Goal: Task Accomplishment & Management: Use online tool/utility

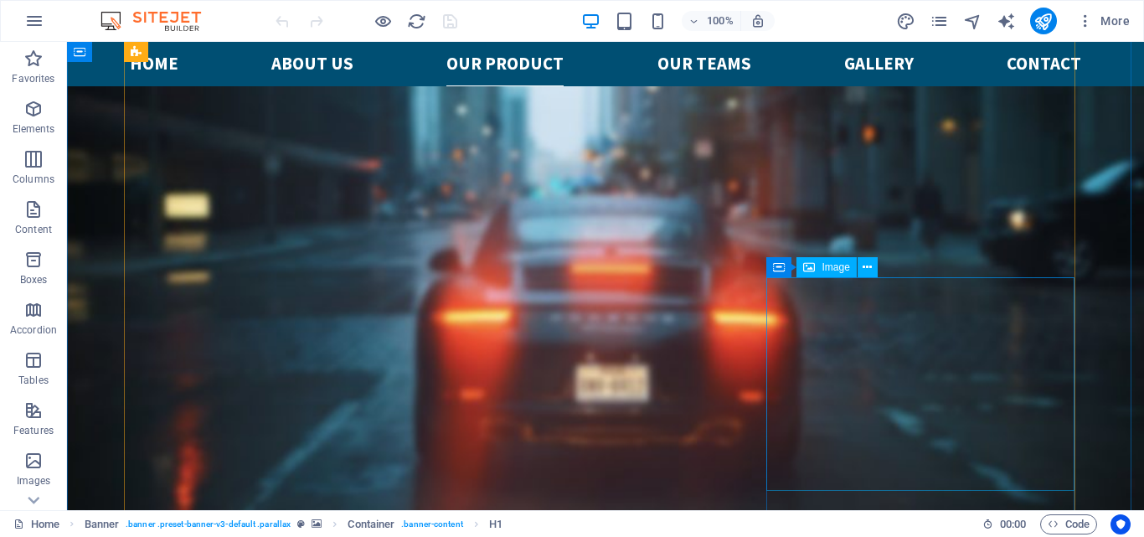
scroll to position [3266, 0]
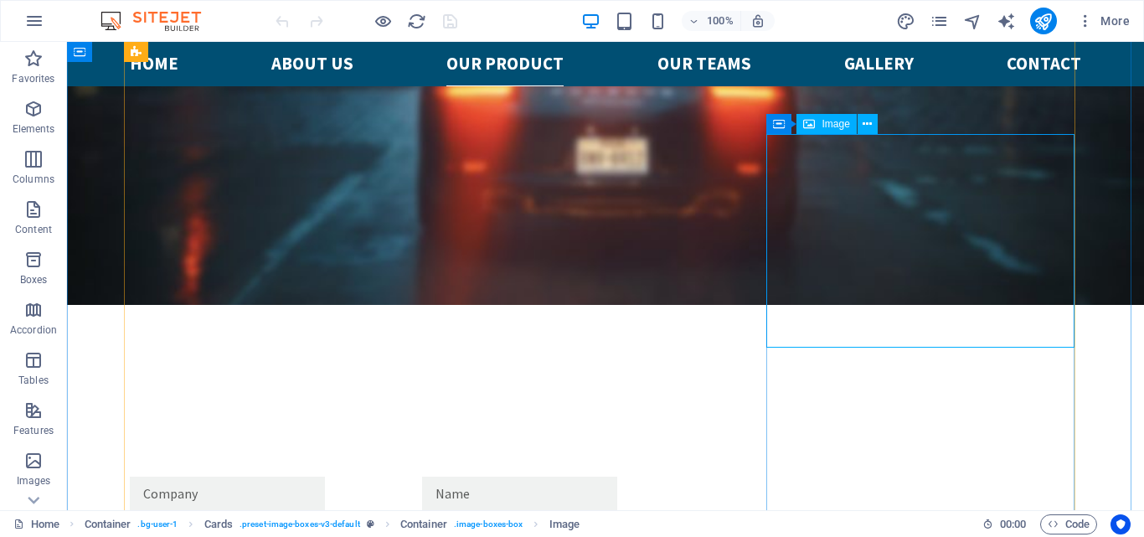
select select "%"
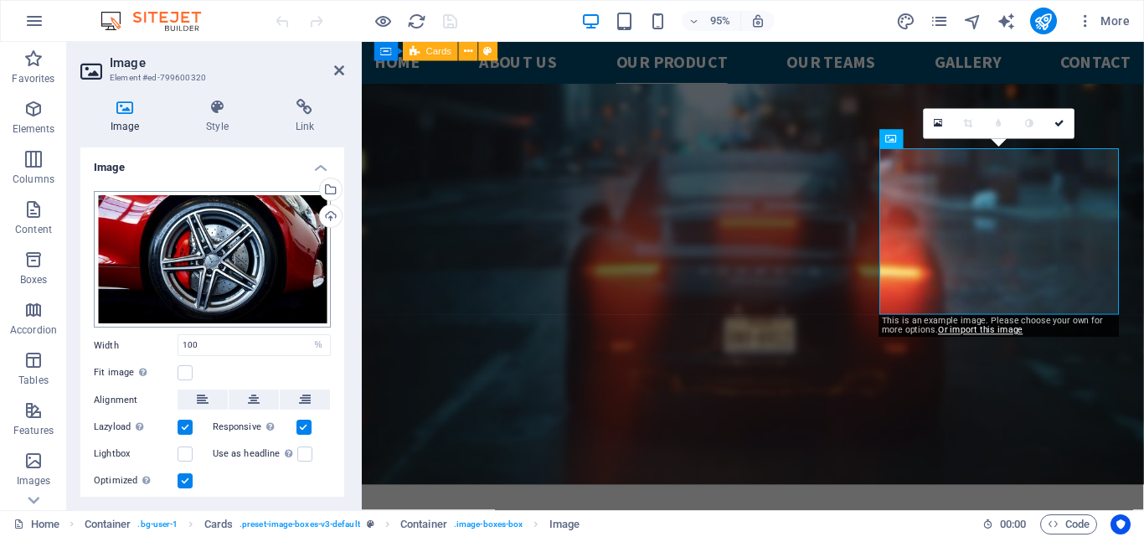
scroll to position [3299, 0]
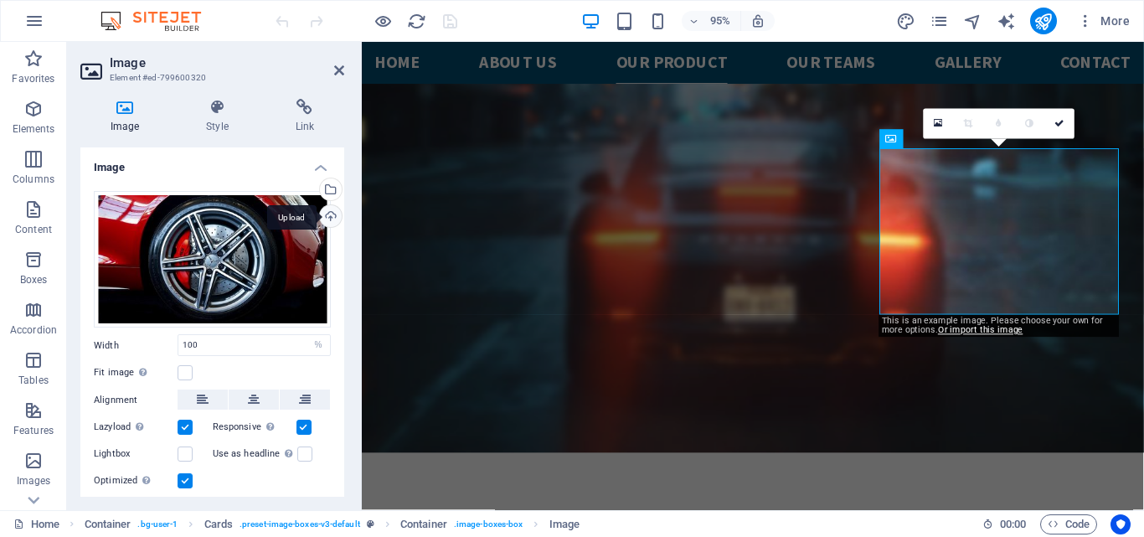
click at [325, 214] on div "Upload" at bounding box center [329, 217] width 25 height 25
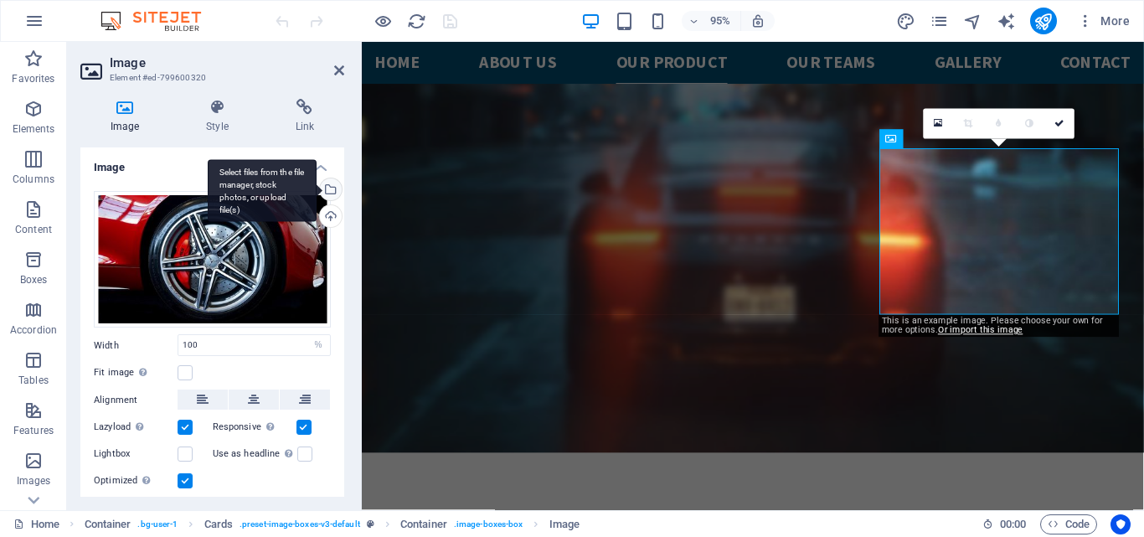
click at [329, 185] on div "Select files from the file manager, stock photos, or upload file(s)" at bounding box center [329, 190] width 25 height 25
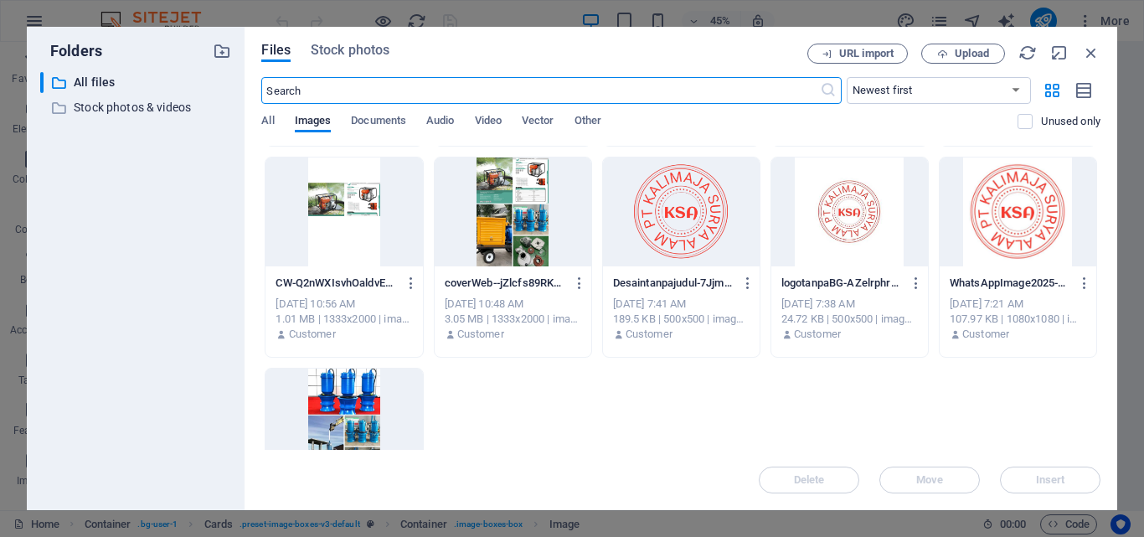
scroll to position [1256, 0]
click at [340, 399] on div at bounding box center [343, 422] width 157 height 109
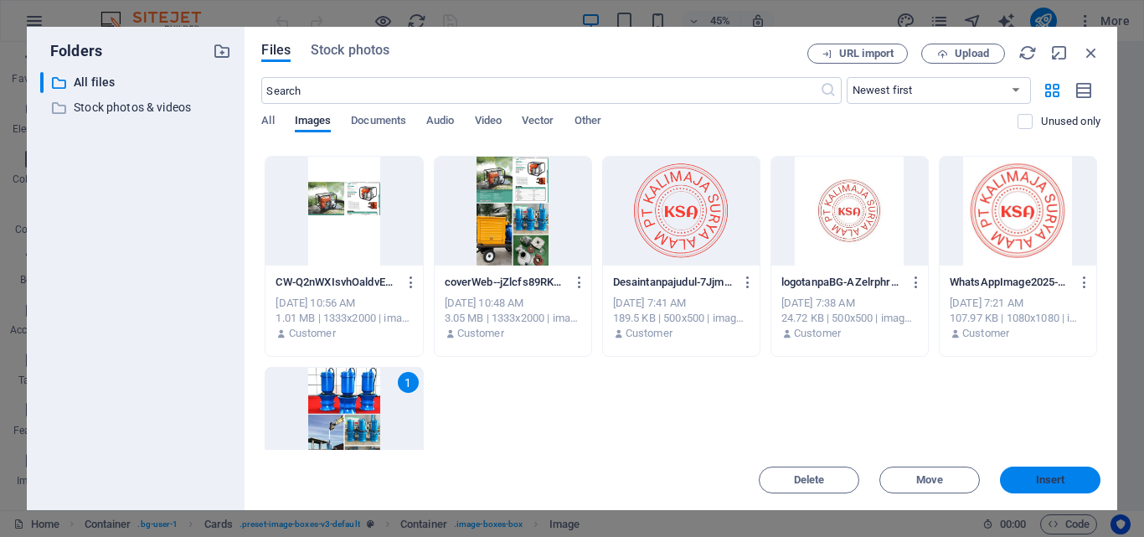
click at [1050, 481] on span "Insert" at bounding box center [1050, 480] width 29 height 10
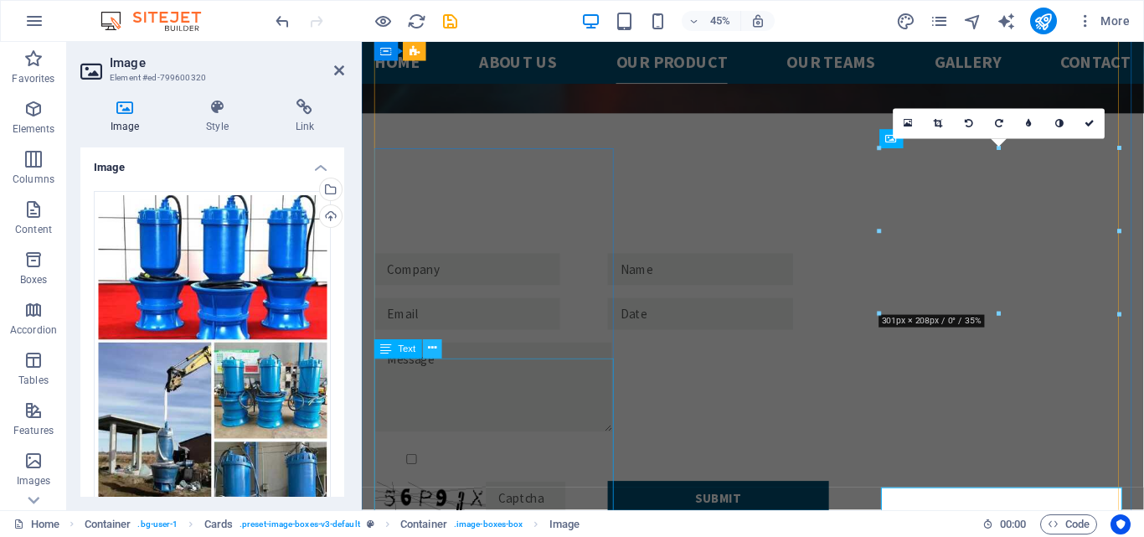
scroll to position [3299, 0]
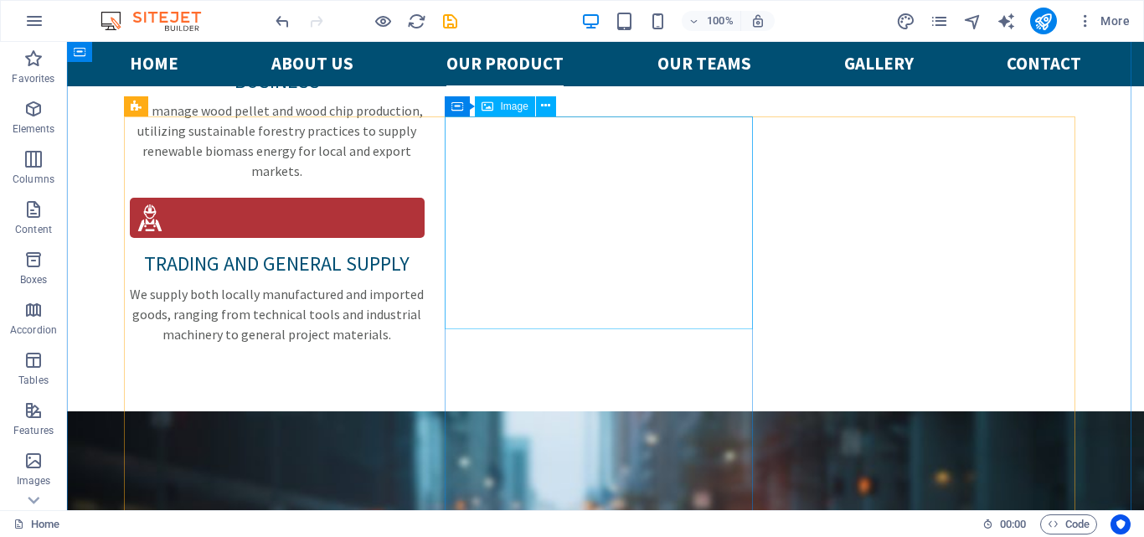
scroll to position [2680, 0]
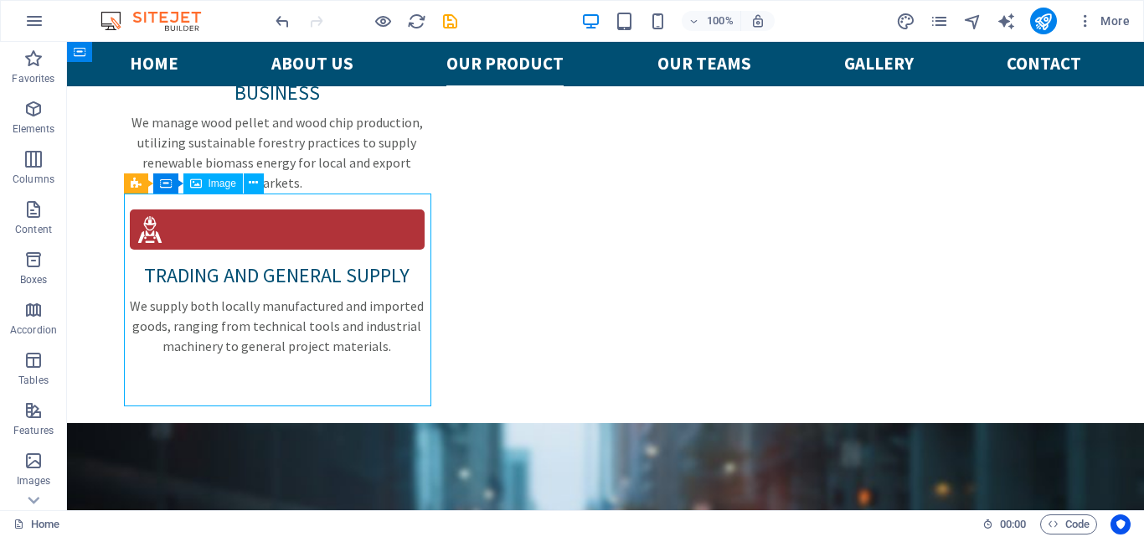
select select "%"
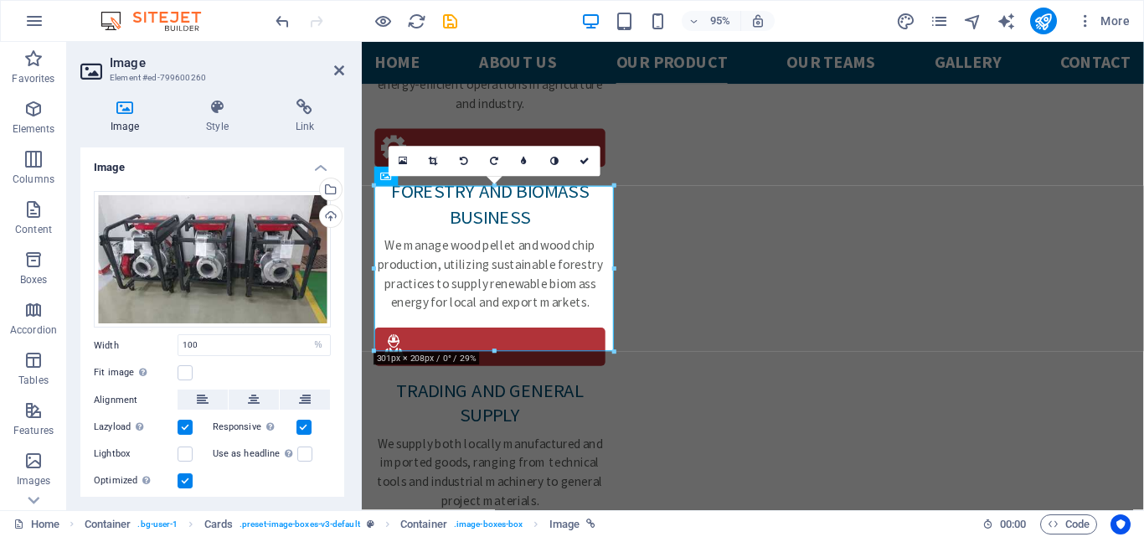
scroll to position [2711, 0]
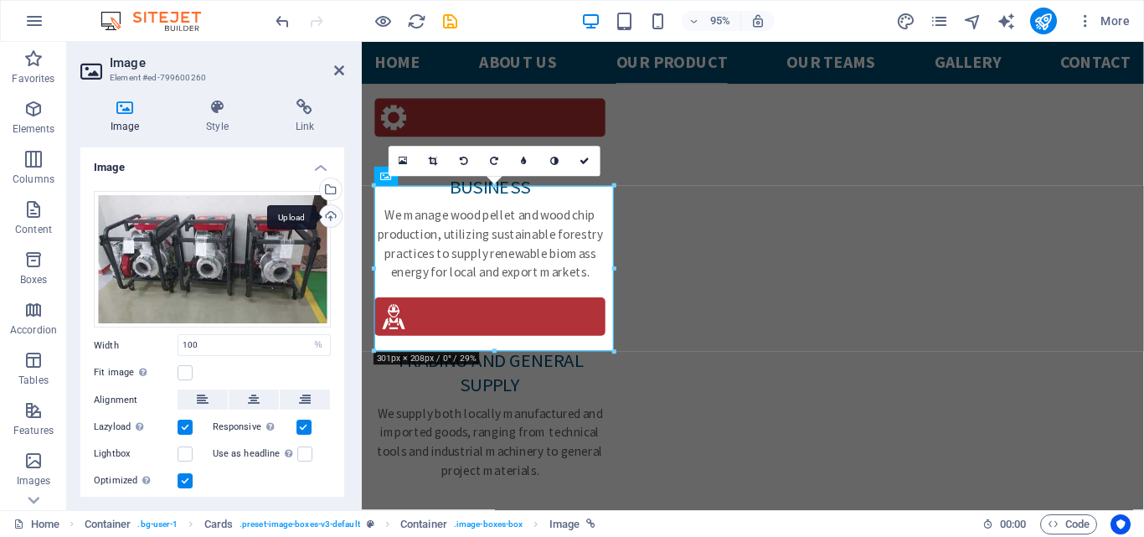
click at [329, 216] on div "Upload" at bounding box center [329, 217] width 25 height 25
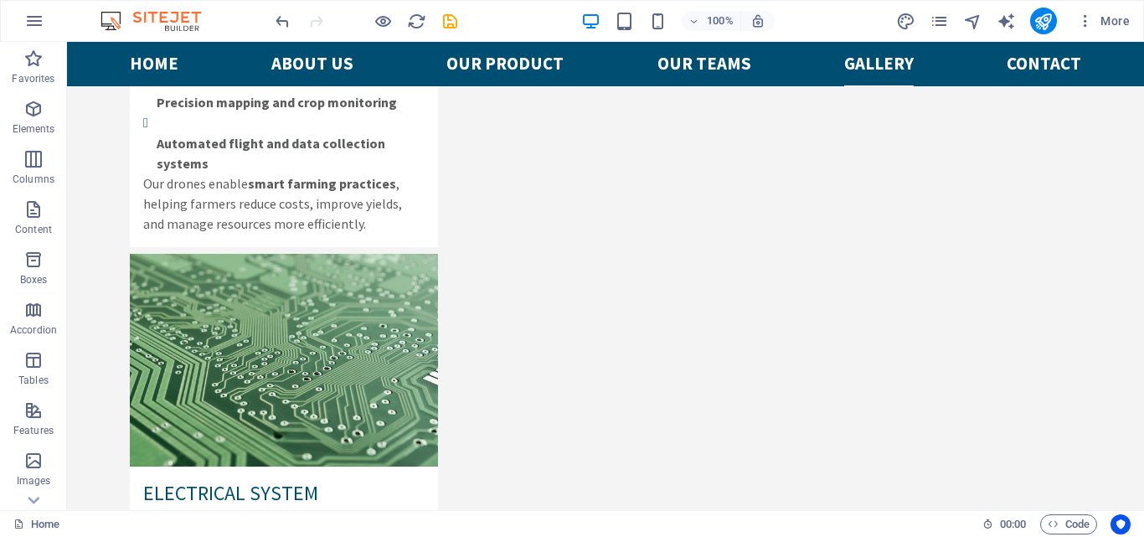
scroll to position [6716, 0]
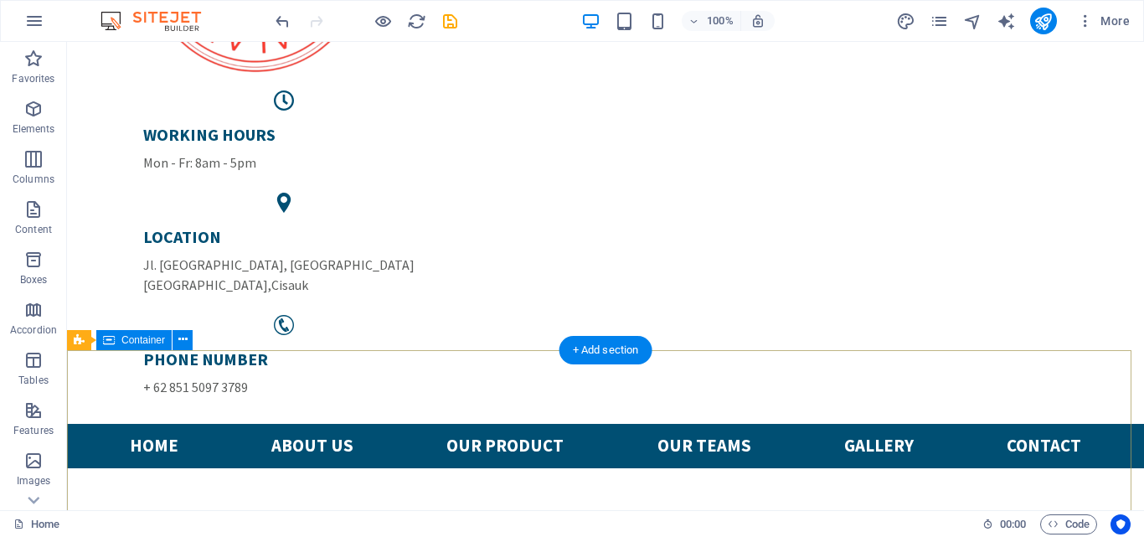
scroll to position [0, 0]
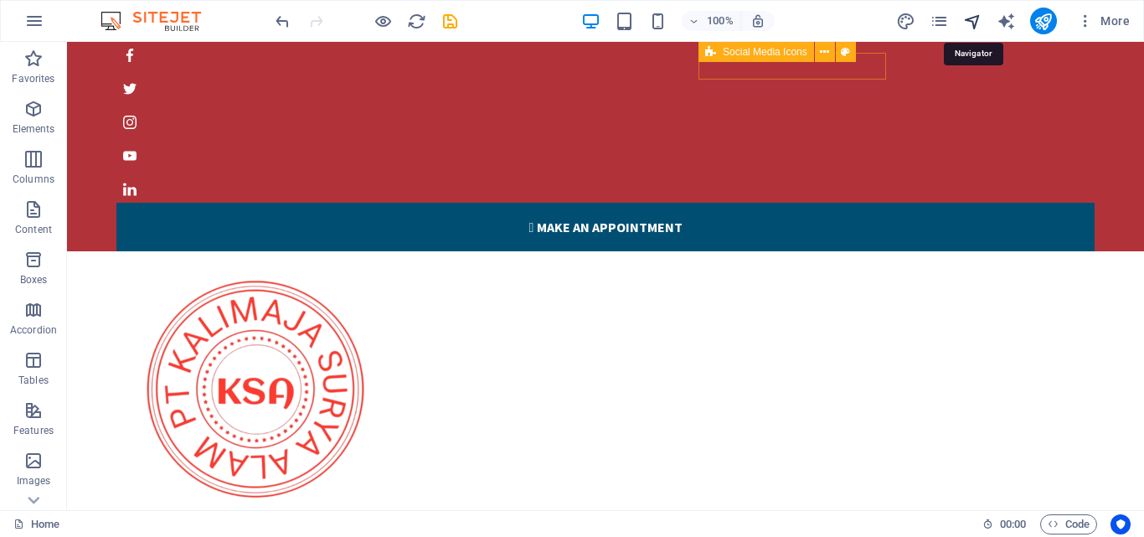
click at [973, 19] on icon "navigator" at bounding box center [972, 21] width 19 height 19
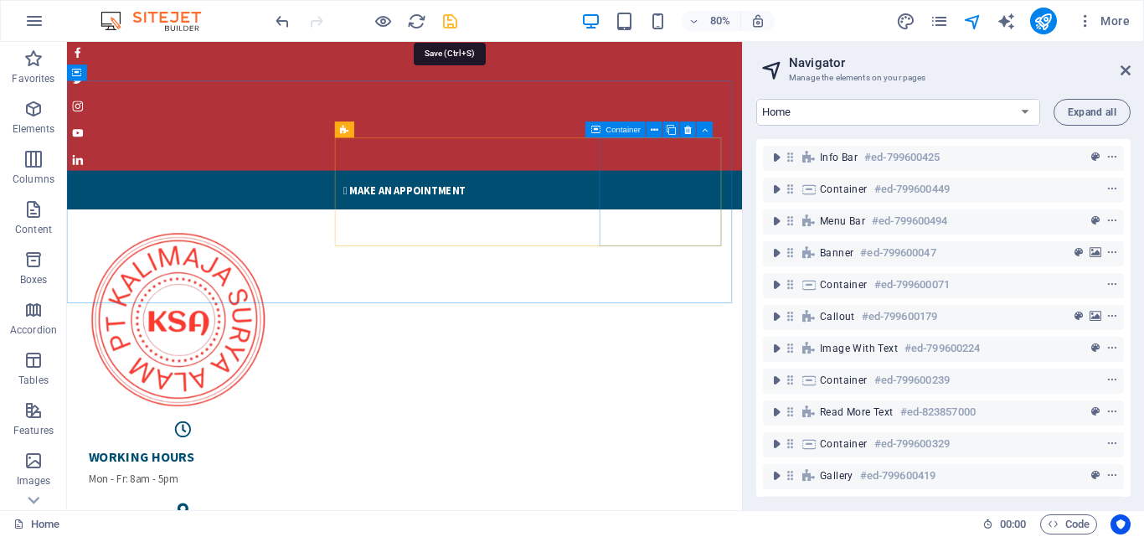
click at [451, 23] on icon "save" at bounding box center [449, 21] width 19 height 19
checkbox input "false"
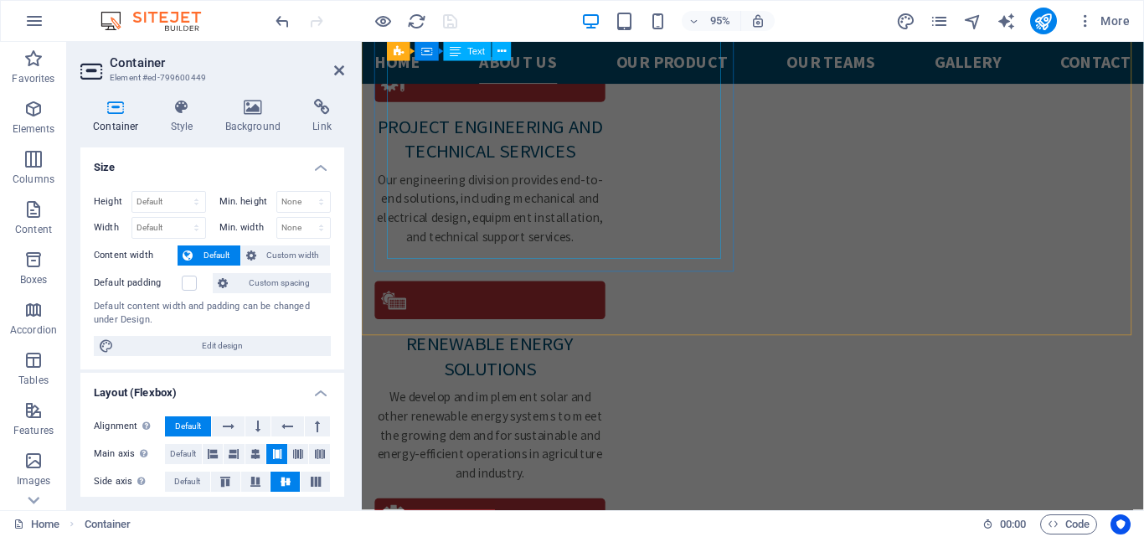
scroll to position [2261, 0]
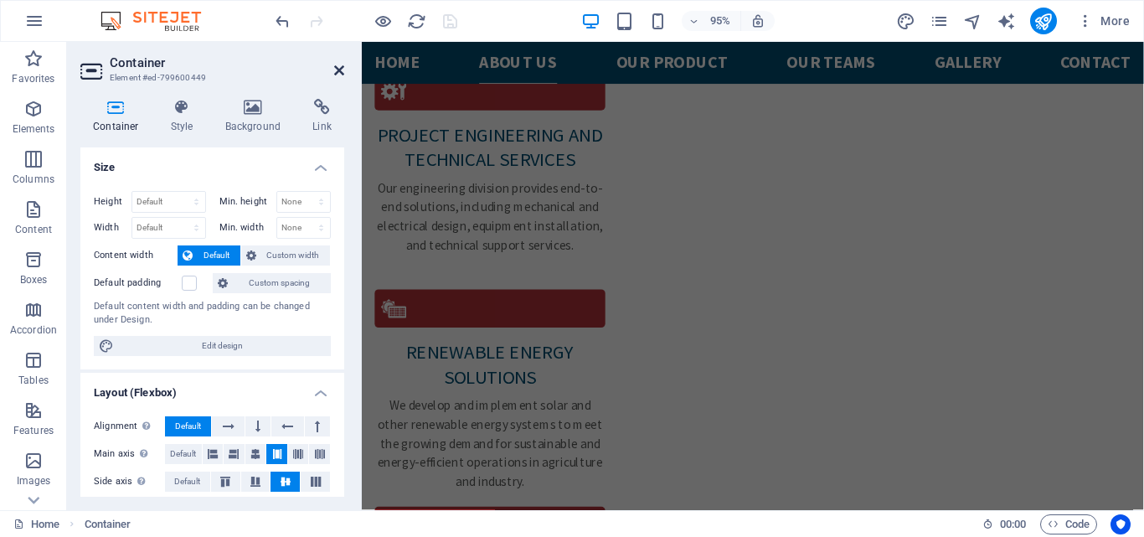
click at [338, 67] on icon at bounding box center [339, 70] width 10 height 13
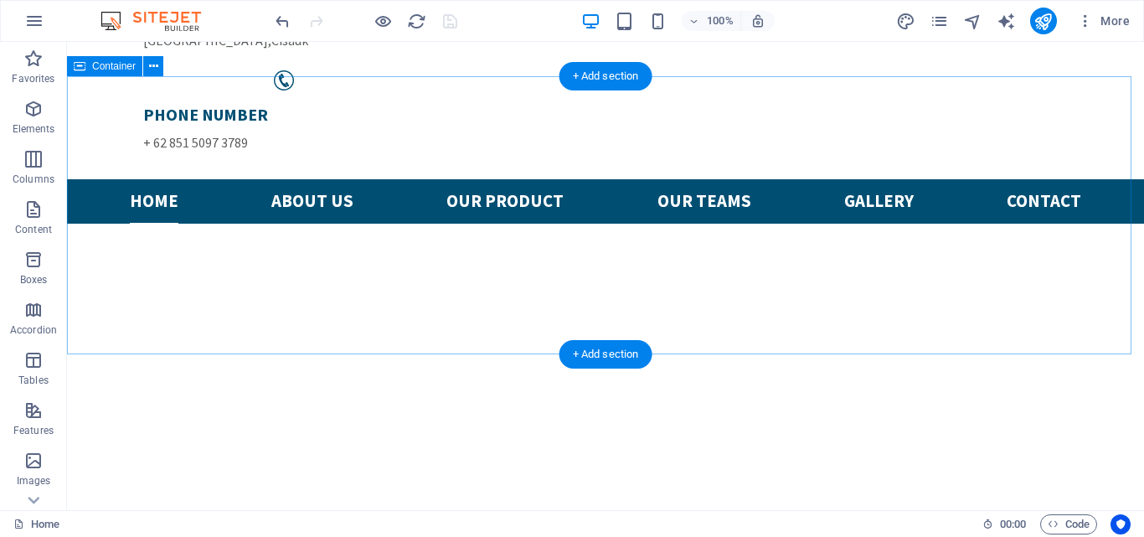
scroll to position [0, 0]
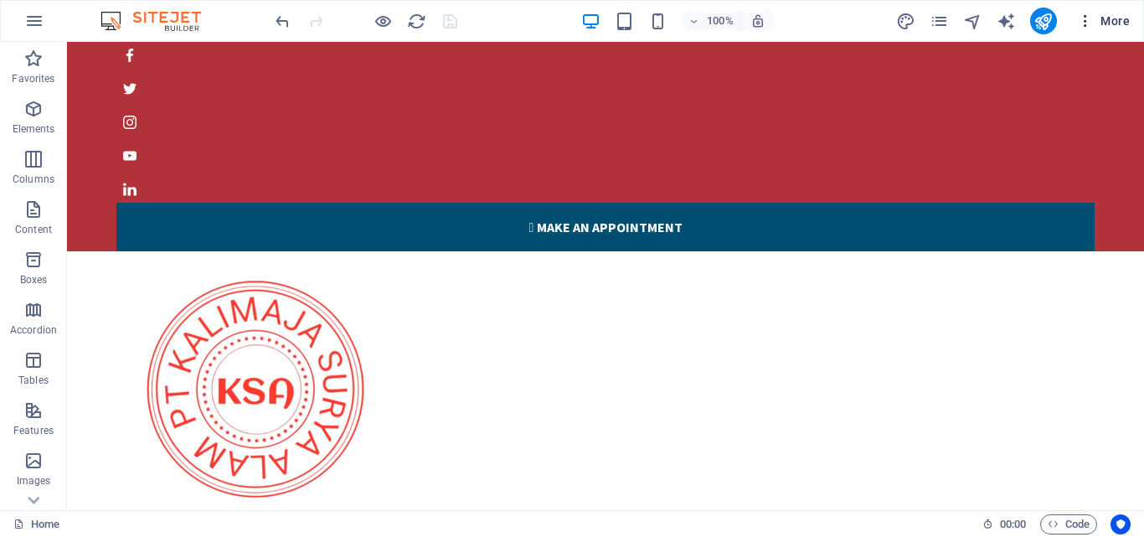
click at [1087, 20] on icon "button" at bounding box center [1085, 21] width 17 height 17
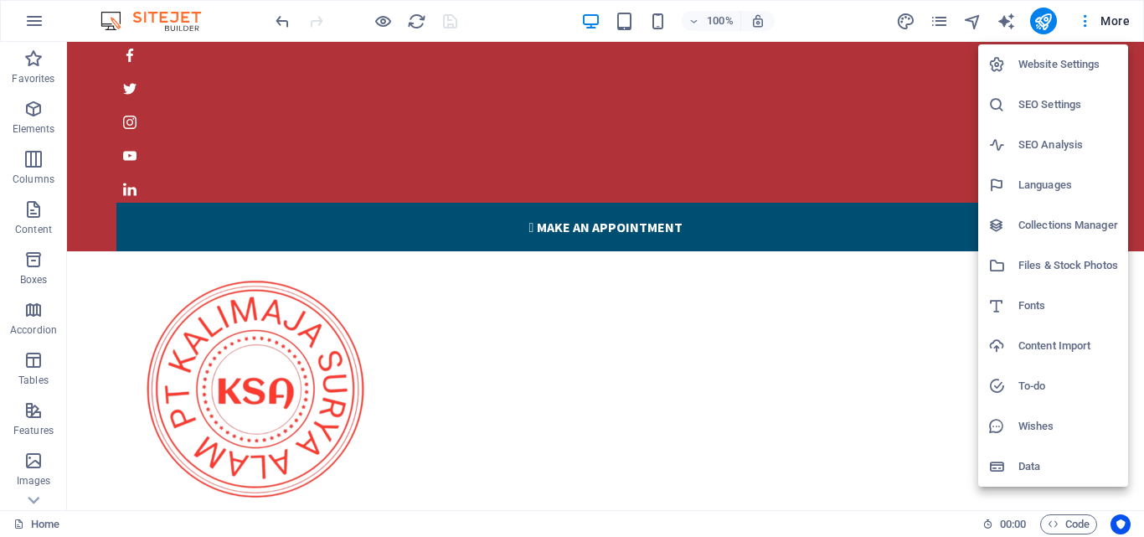
click at [819, 117] on div at bounding box center [572, 268] width 1144 height 537
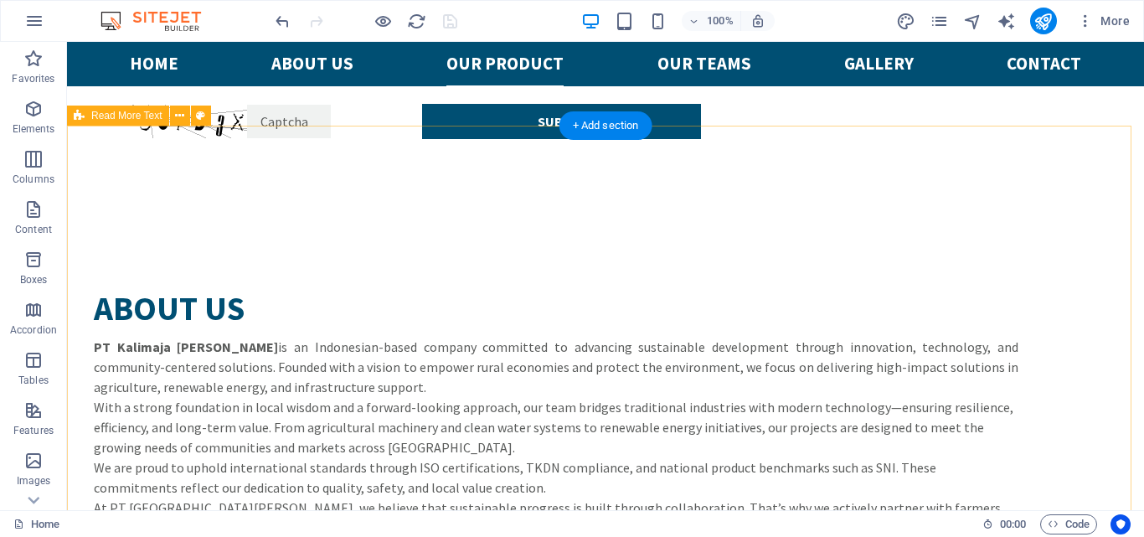
scroll to position [3768, 0]
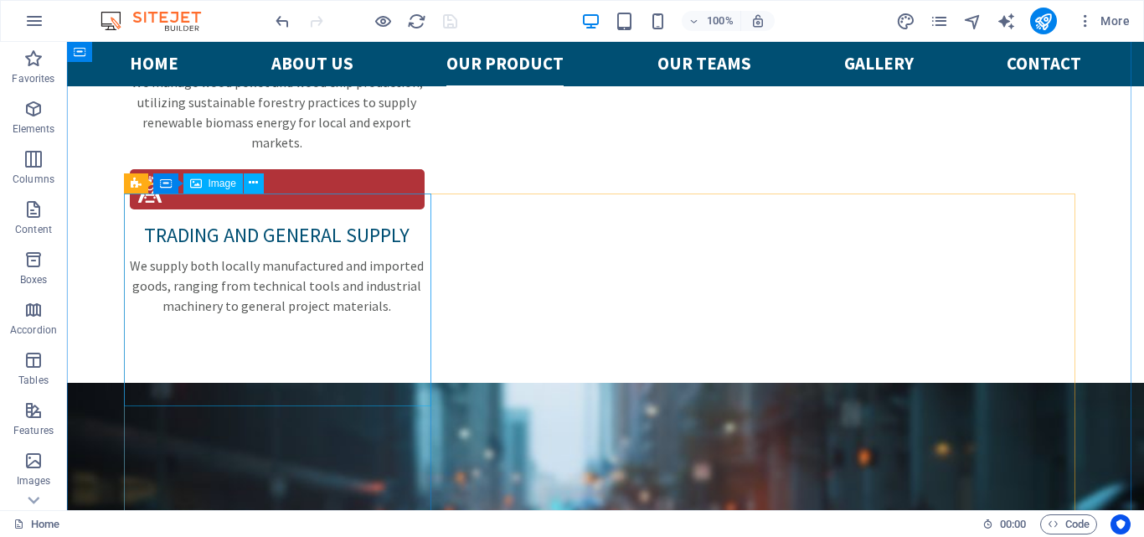
scroll to position [2680, 0]
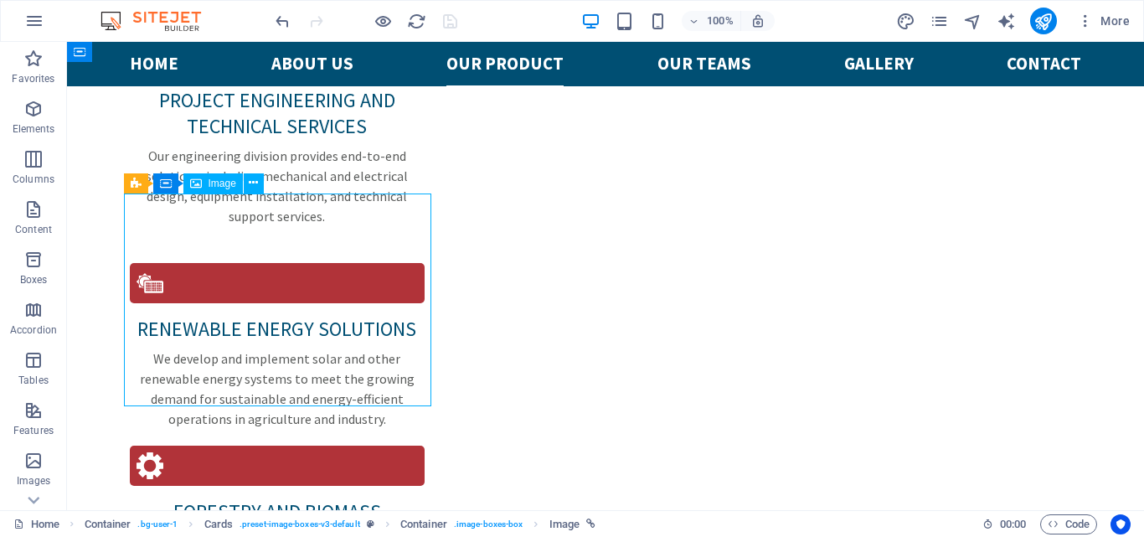
select select "%"
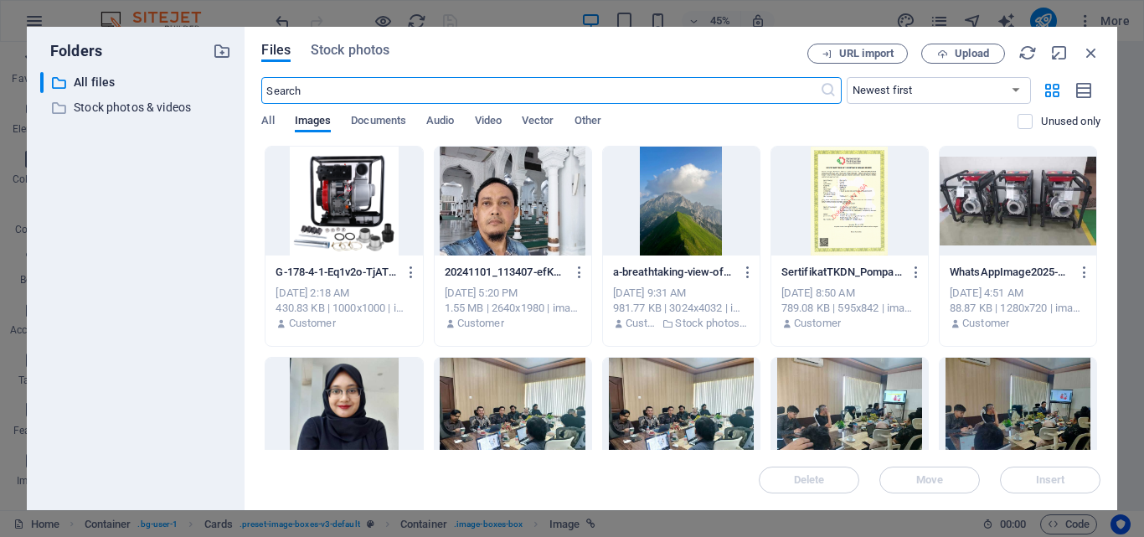
scroll to position [3066, 0]
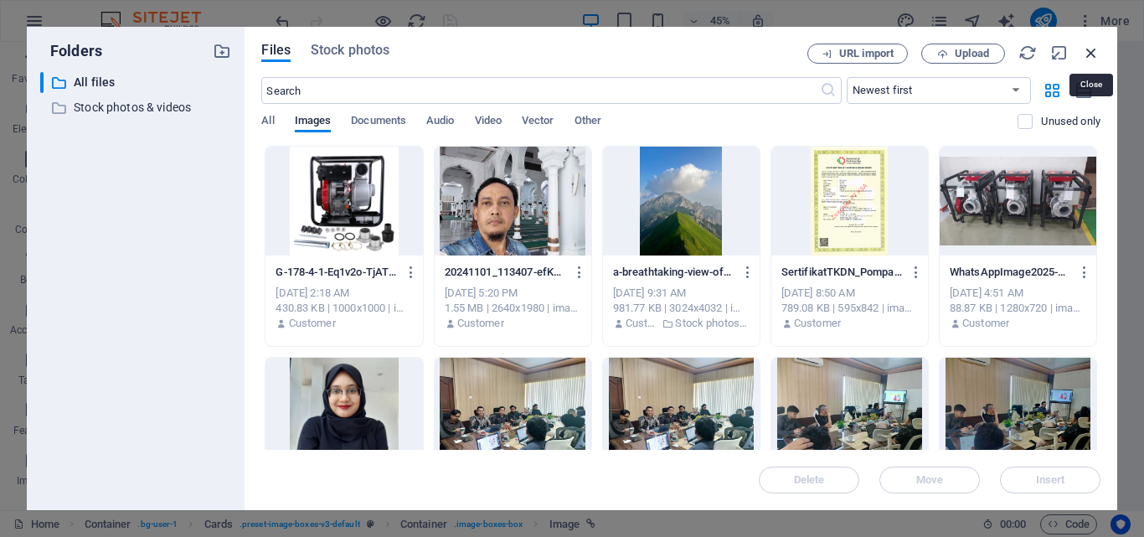
click at [1091, 49] on icon "button" at bounding box center [1091, 53] width 18 height 18
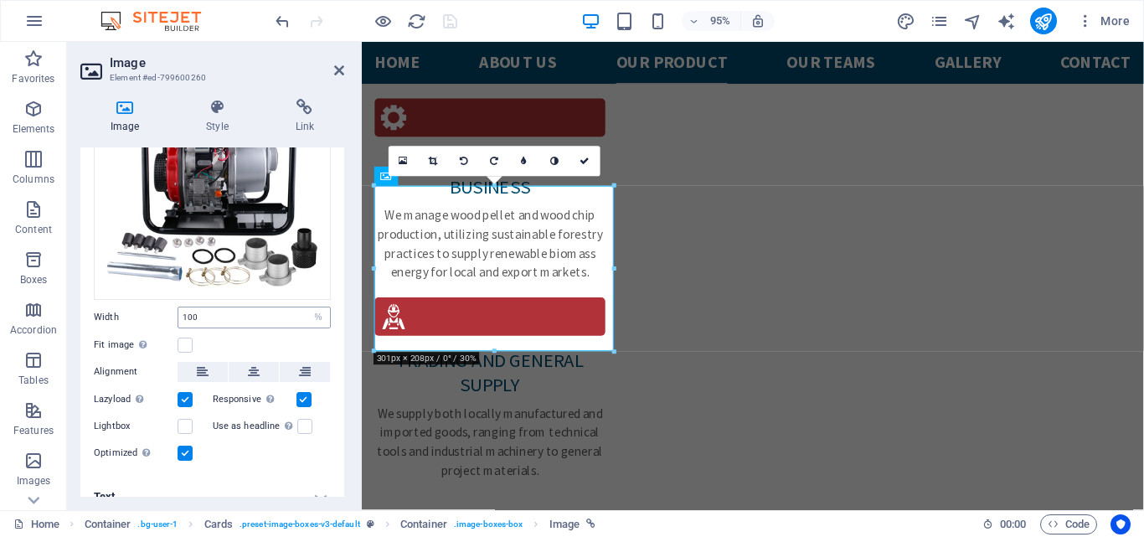
scroll to position [145, 0]
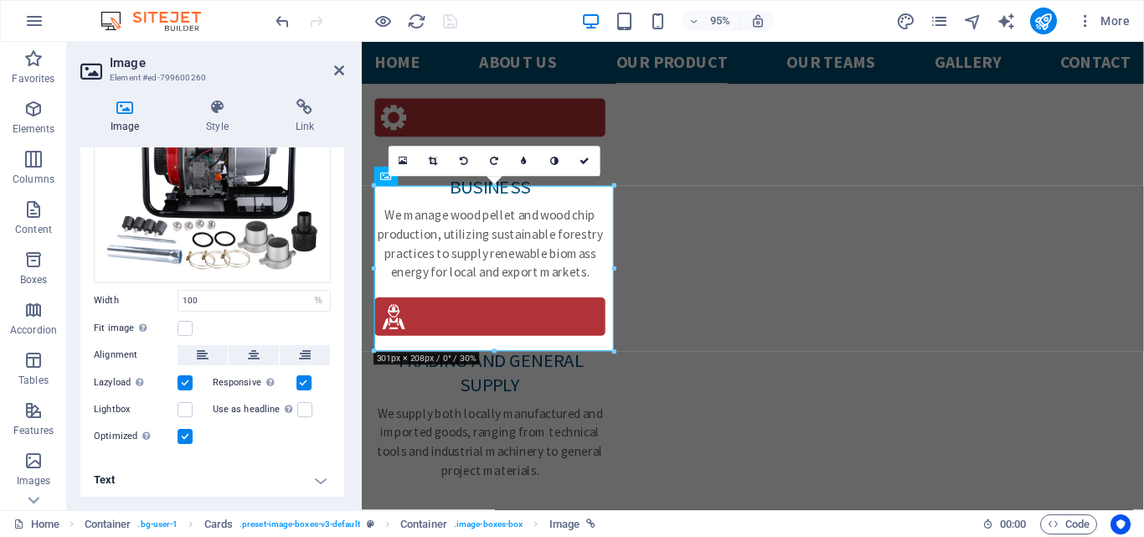
click at [317, 478] on h4 "Text" at bounding box center [212, 480] width 264 height 40
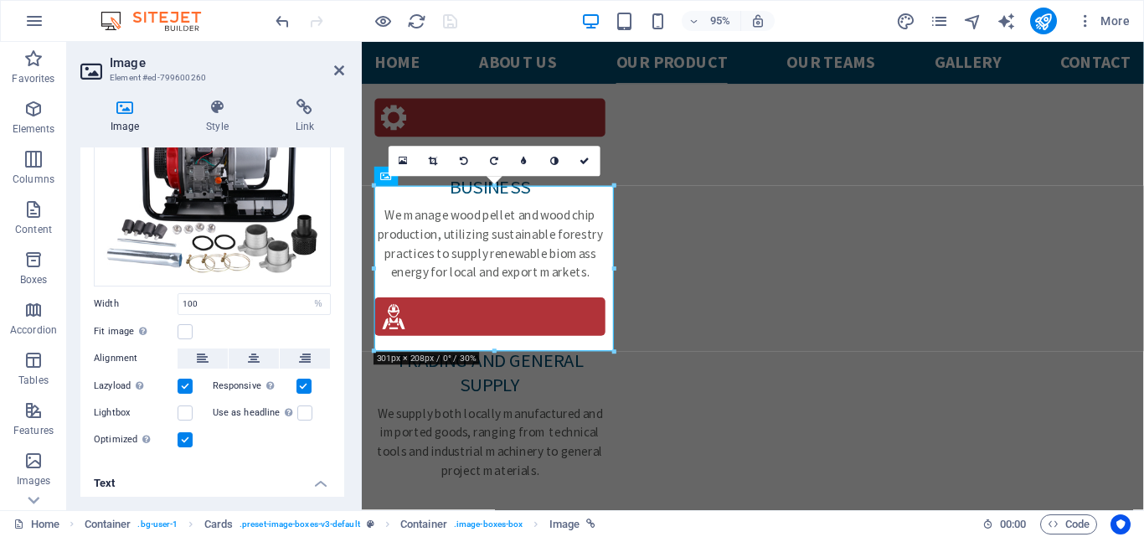
scroll to position [135, 0]
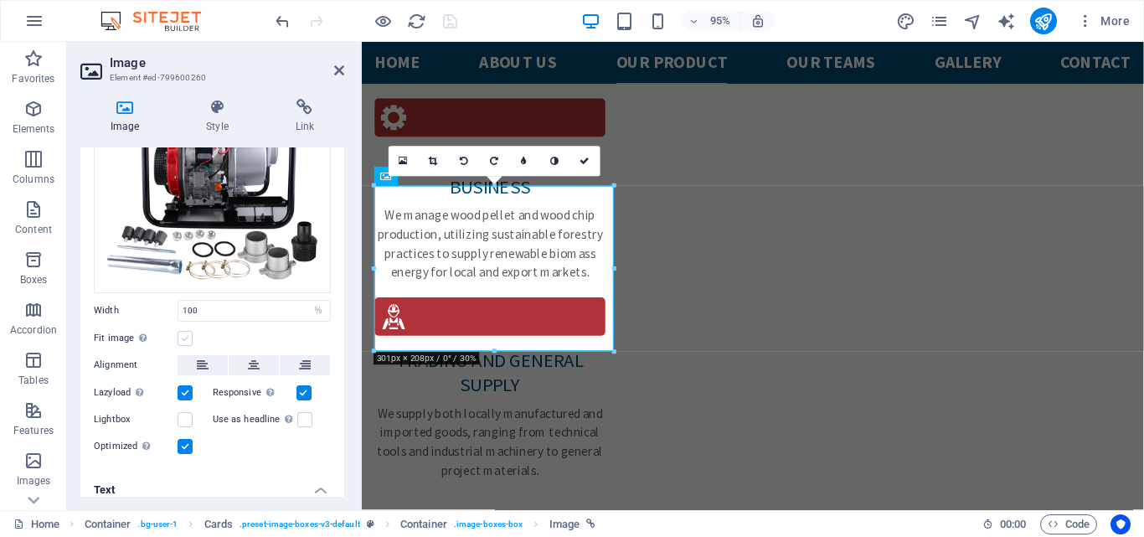
click at [187, 338] on label at bounding box center [185, 338] width 15 height 15
click at [0, 0] on input "Fit image Automatically fit image to a fixed width and height" at bounding box center [0, 0] width 0 height 0
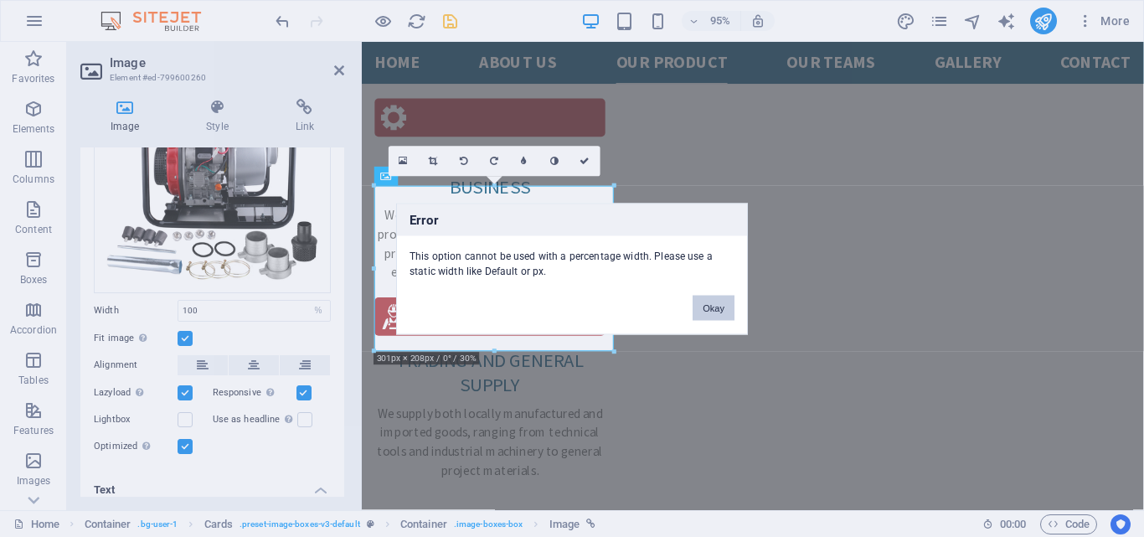
click at [713, 302] on button "Okay" at bounding box center [714, 307] width 42 height 25
select select "%"
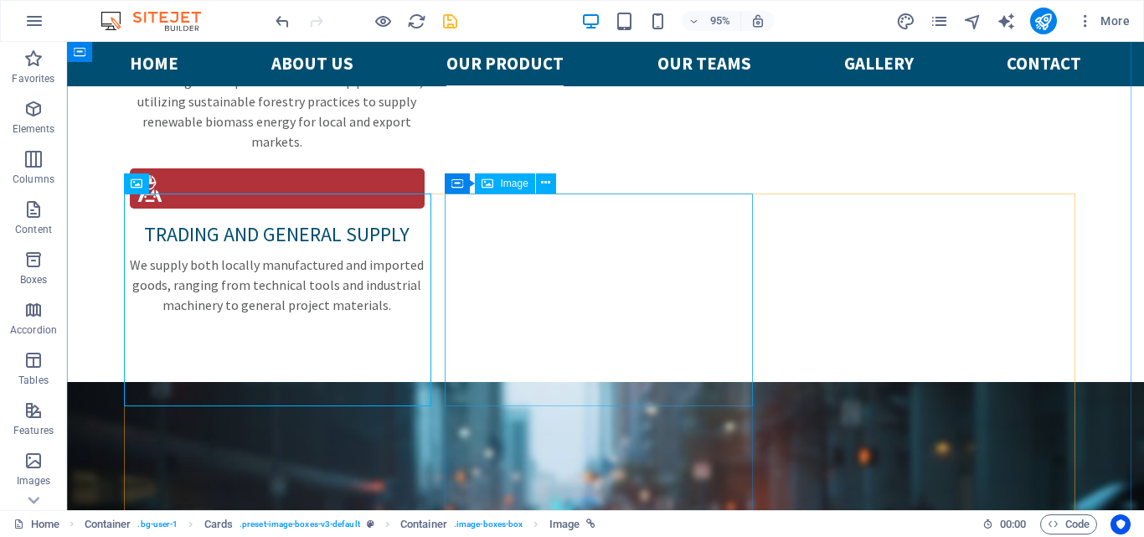
scroll to position [2680, 0]
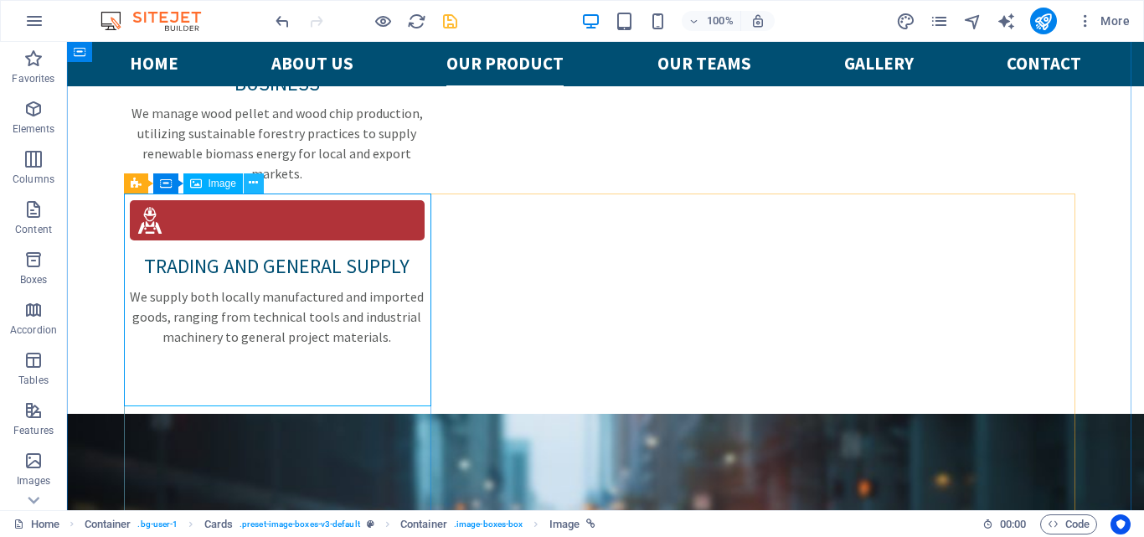
click at [255, 183] on icon at bounding box center [253, 183] width 9 height 18
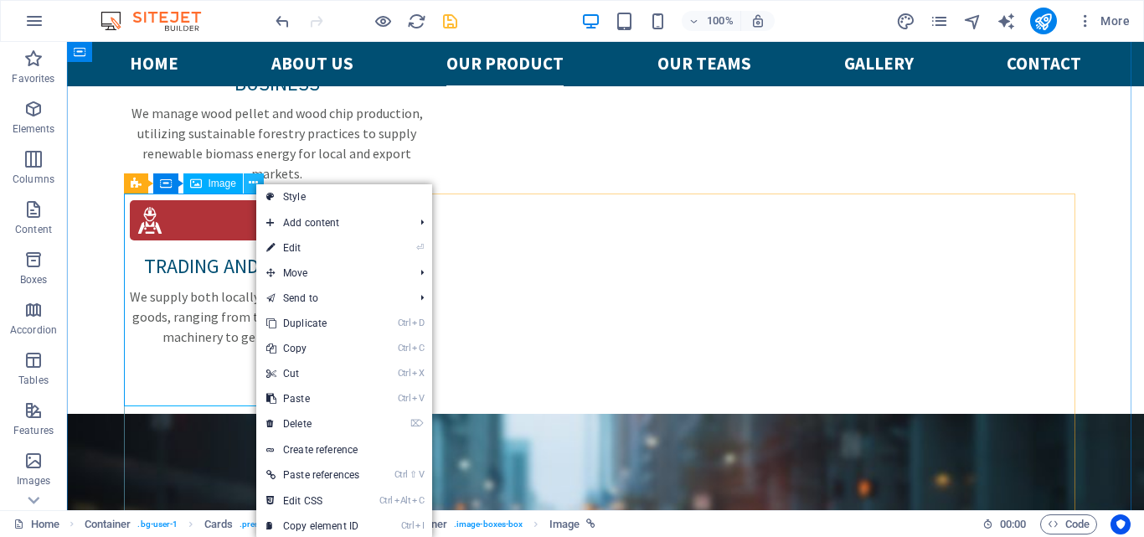
click at [253, 181] on icon at bounding box center [253, 183] width 9 height 18
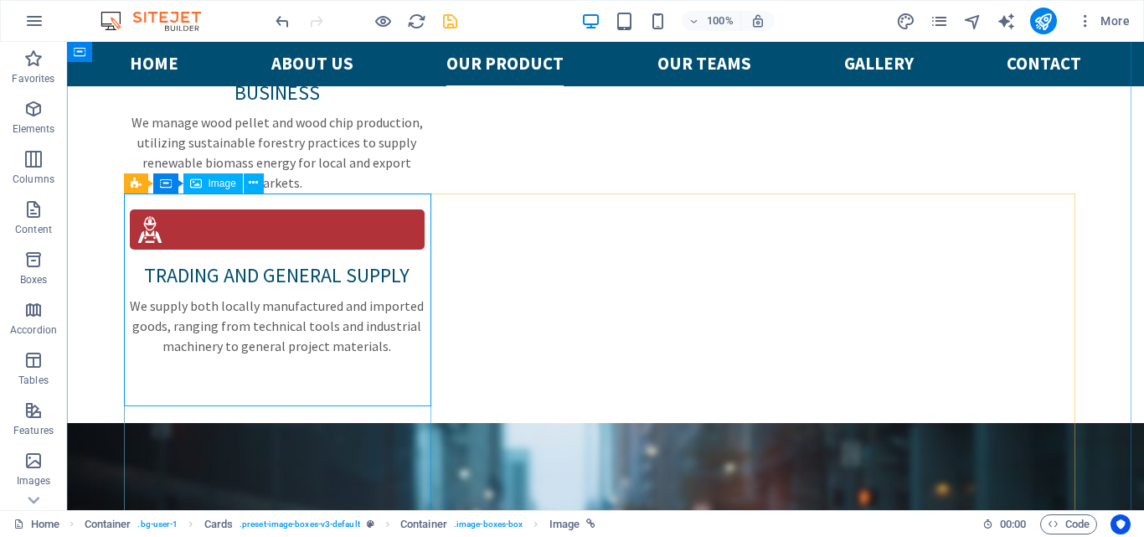
select select "%"
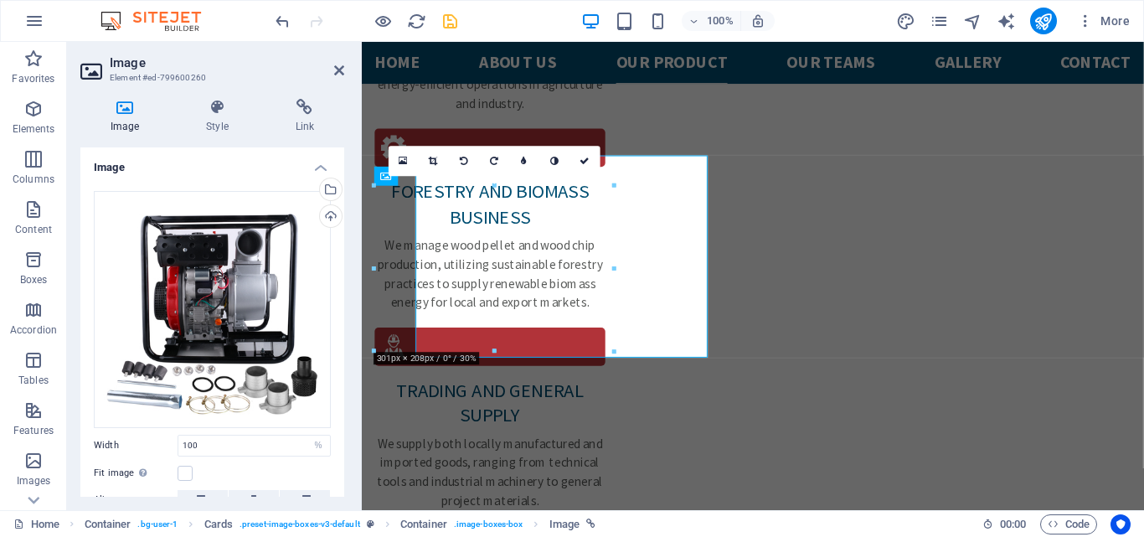
scroll to position [2711, 0]
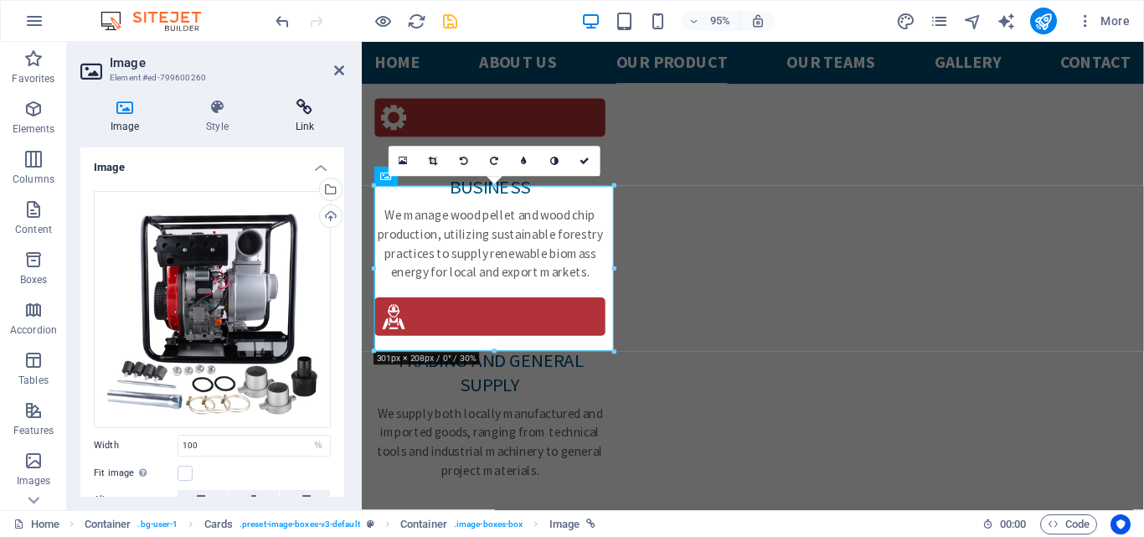
click at [306, 112] on icon at bounding box center [304, 107] width 79 height 17
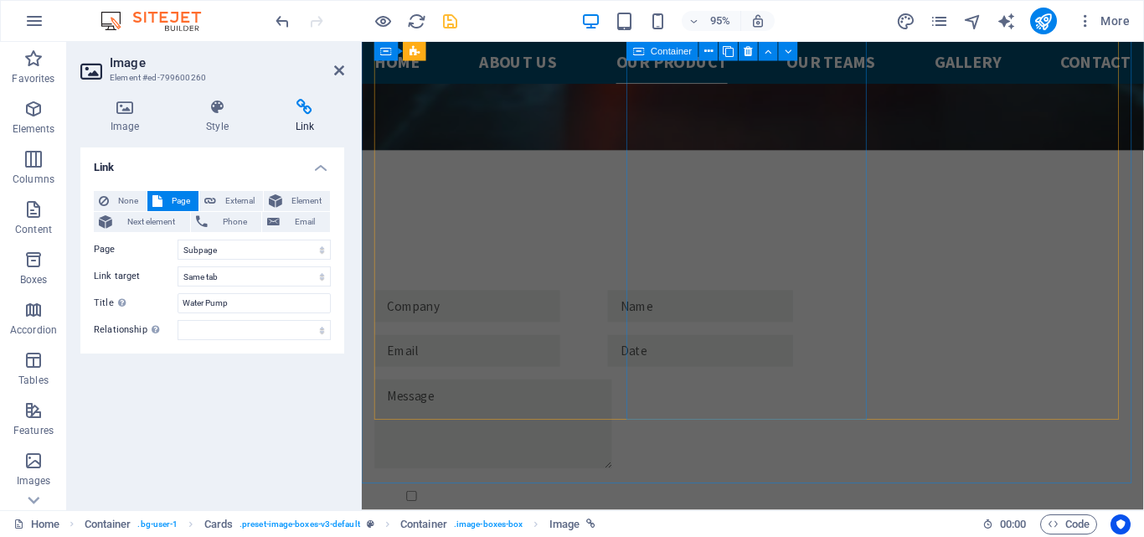
scroll to position [3884, 0]
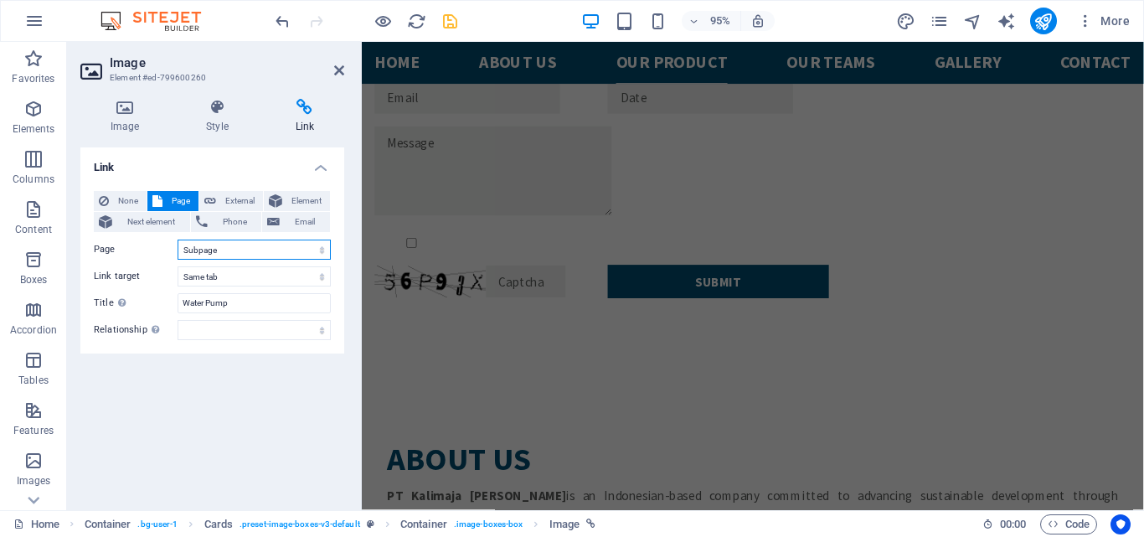
click at [314, 249] on select "Home Subpage Legal Notice Privacy" at bounding box center [254, 249] width 153 height 20
click at [178, 239] on select "Home Subpage Legal Notice Privacy" at bounding box center [254, 249] width 153 height 20
click at [321, 275] on select "New tab Same tab Overlay" at bounding box center [254, 276] width 153 height 20
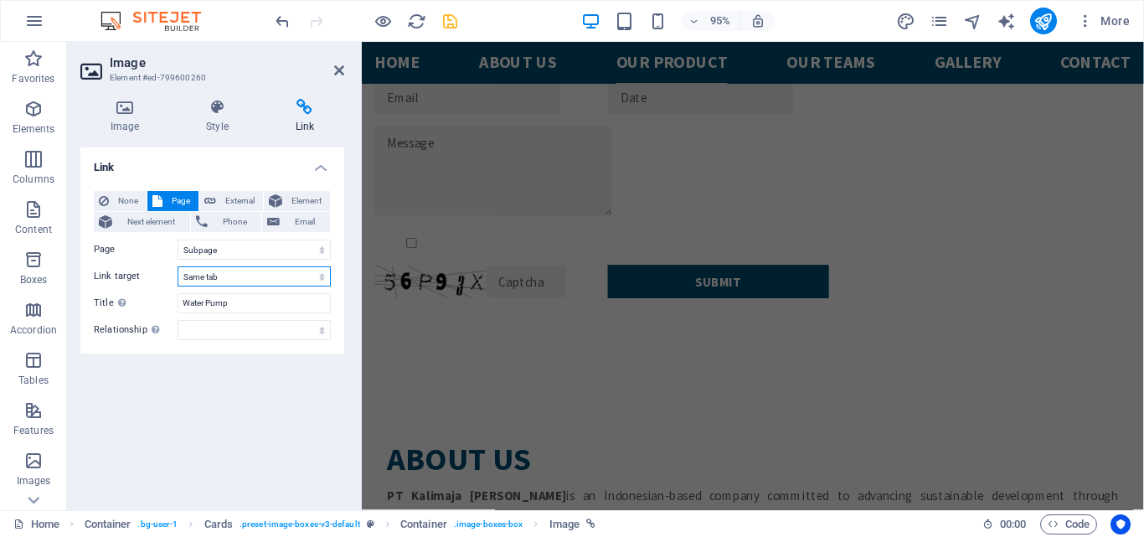
click at [321, 275] on select "New tab Same tab Overlay" at bounding box center [254, 276] width 153 height 20
click at [178, 266] on select "New tab Same tab Overlay" at bounding box center [254, 276] width 153 height 20
click at [119, 106] on icon at bounding box center [124, 107] width 89 height 17
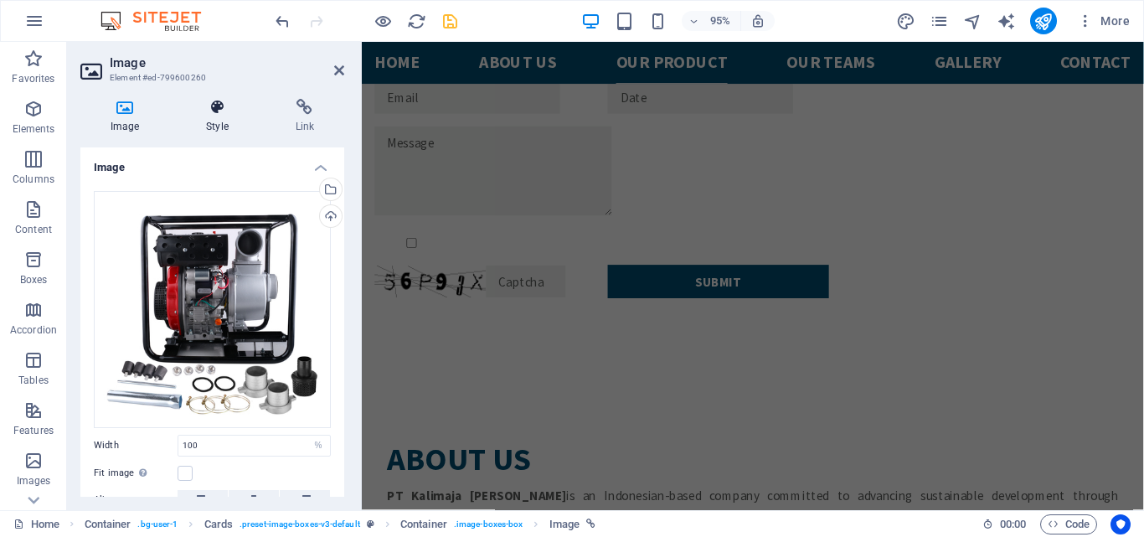
click at [208, 114] on icon at bounding box center [217, 107] width 82 height 17
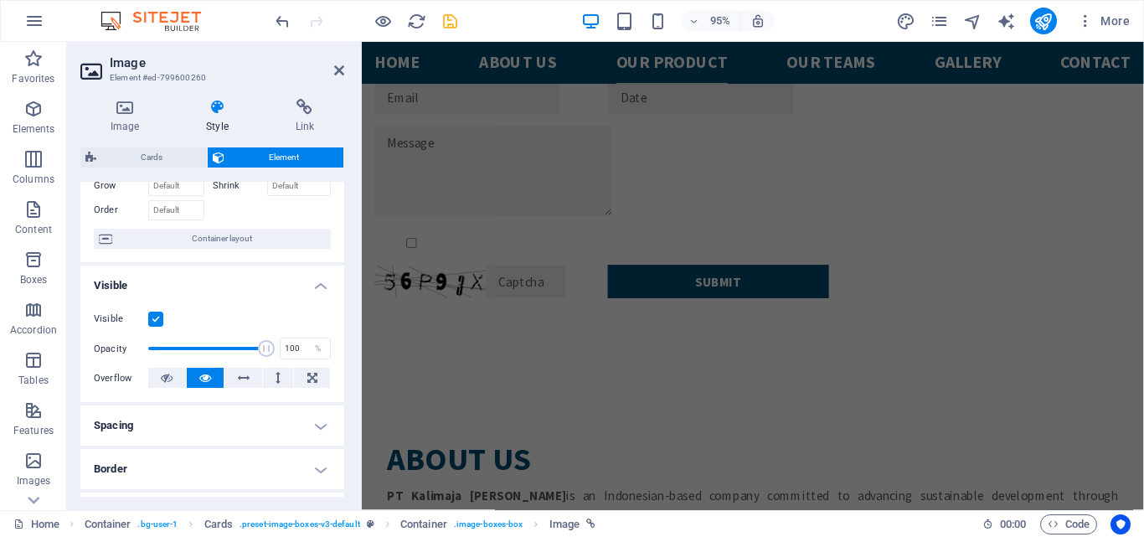
scroll to position [58, 0]
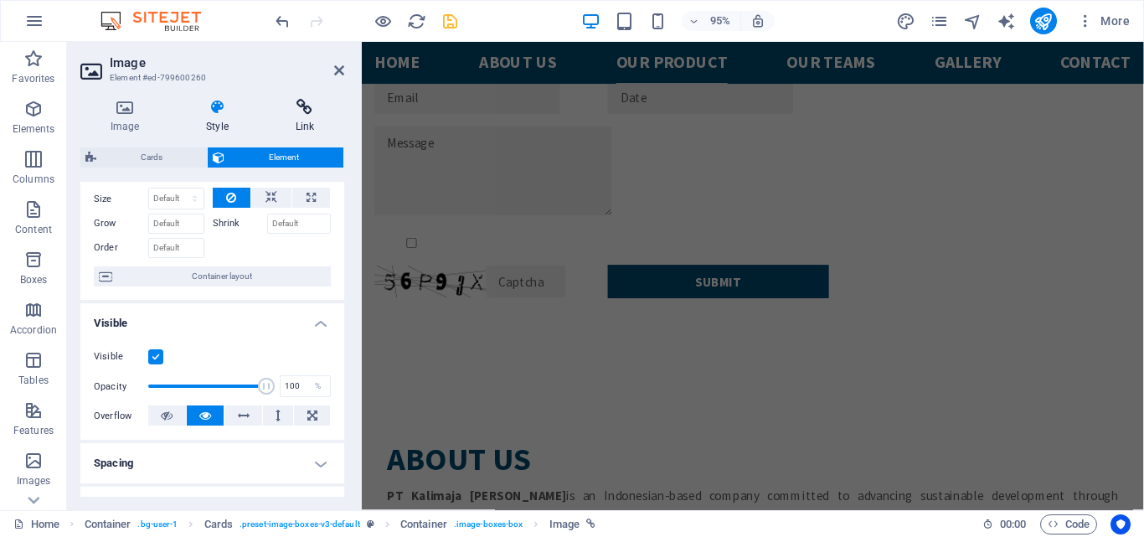
click at [305, 123] on h4 "Link" at bounding box center [304, 116] width 79 height 35
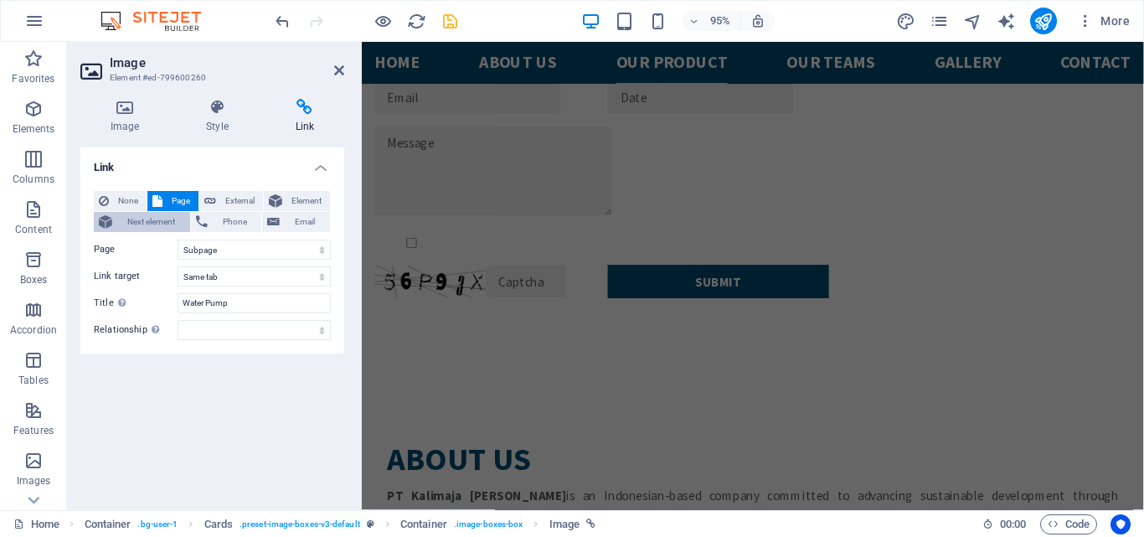
click at [127, 227] on span "Next element" at bounding box center [151, 222] width 68 height 20
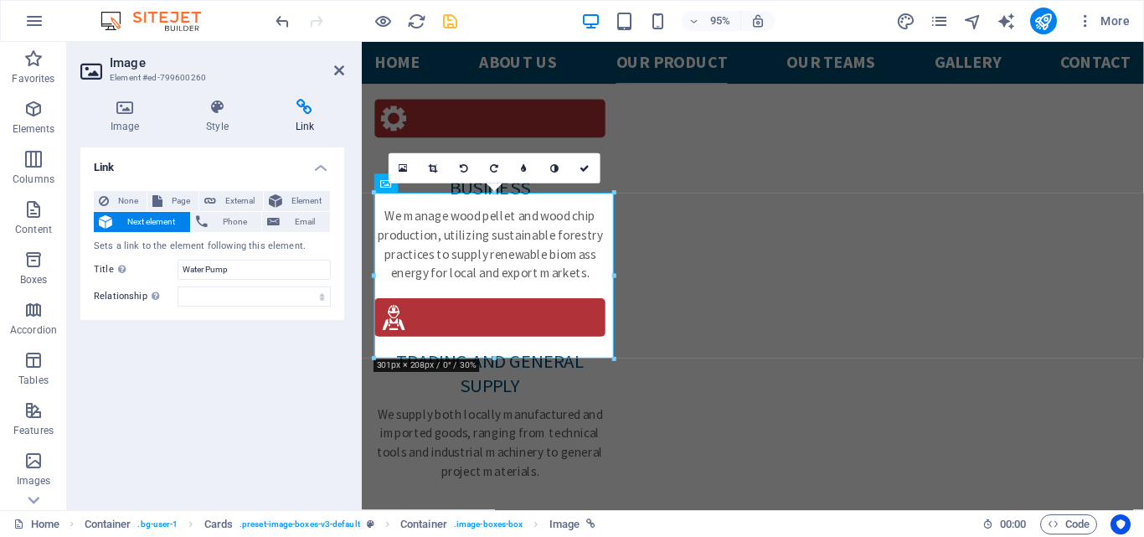
scroll to position [2704, 0]
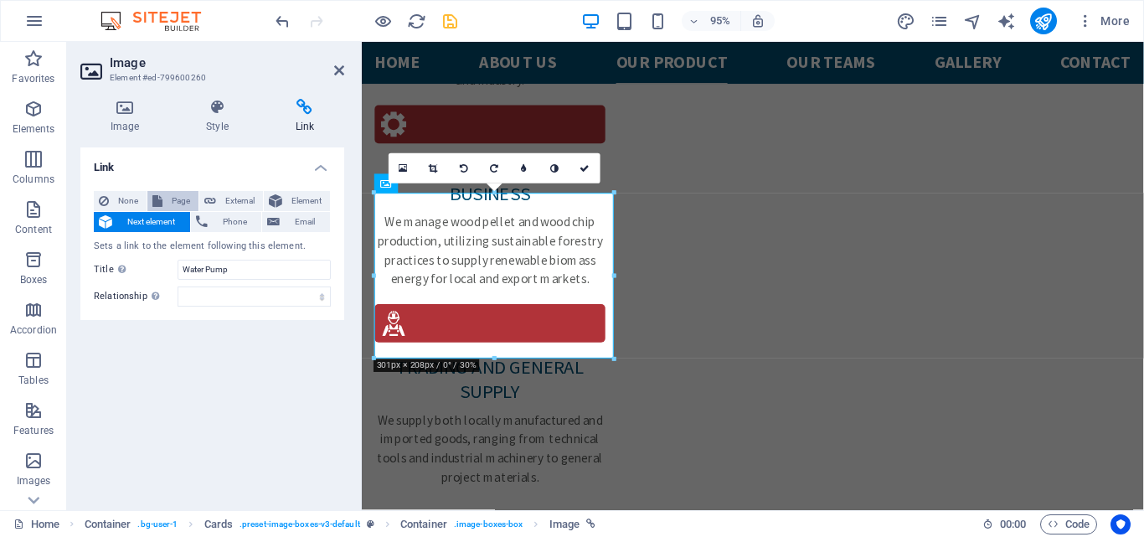
click at [169, 203] on span "Page" at bounding box center [180, 201] width 26 height 20
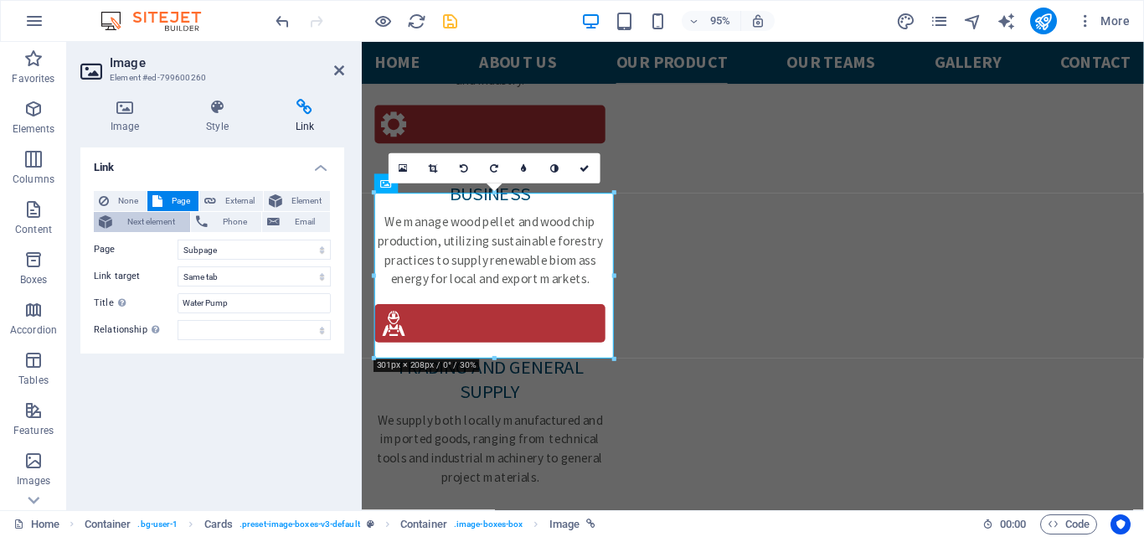
click at [135, 222] on span "Next element" at bounding box center [151, 222] width 68 height 20
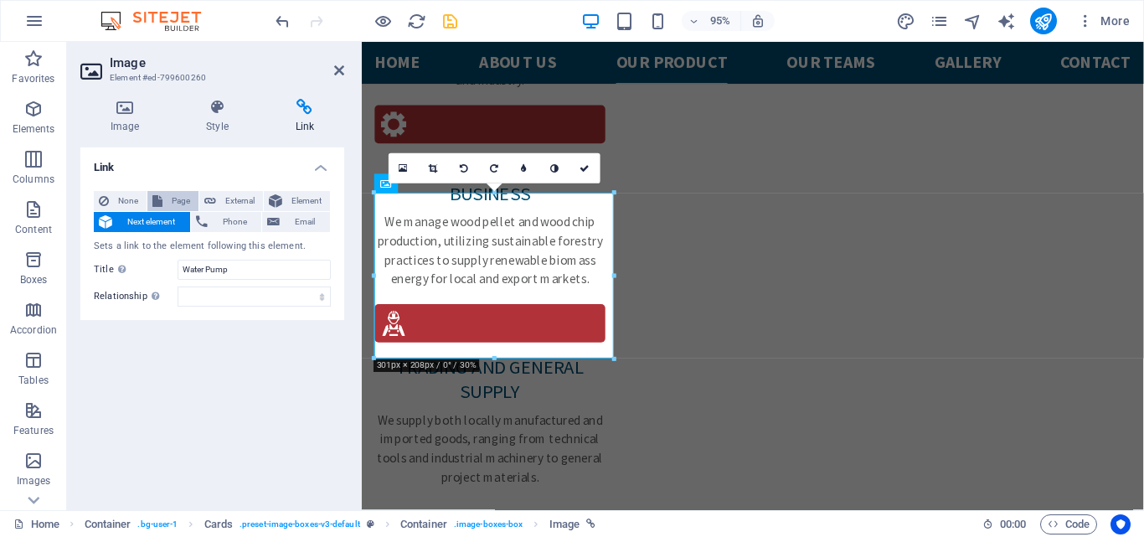
click at [182, 204] on span "Page" at bounding box center [180, 201] width 26 height 20
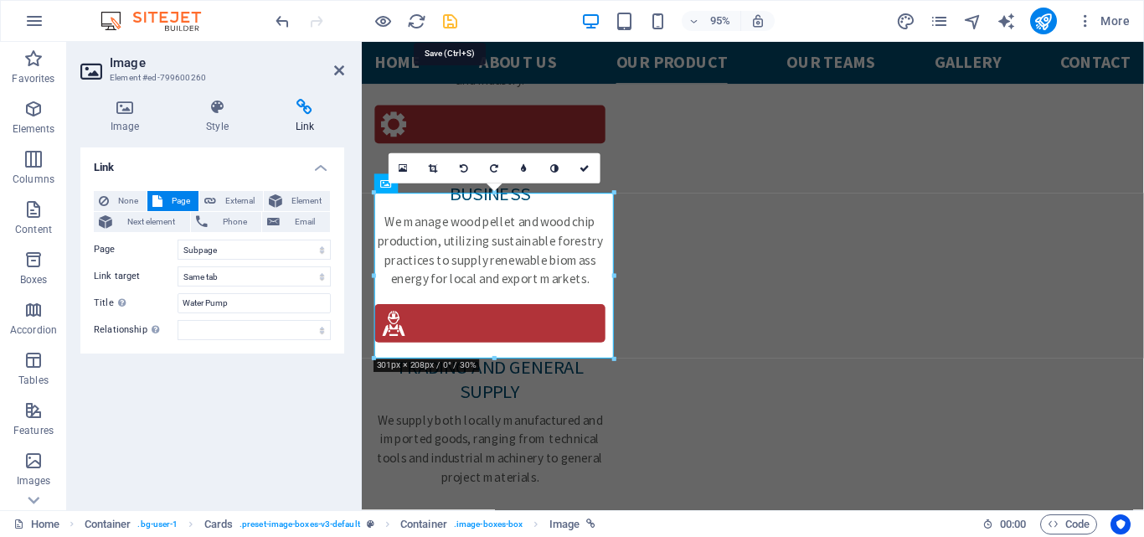
click at [453, 23] on icon "save" at bounding box center [449, 21] width 19 height 19
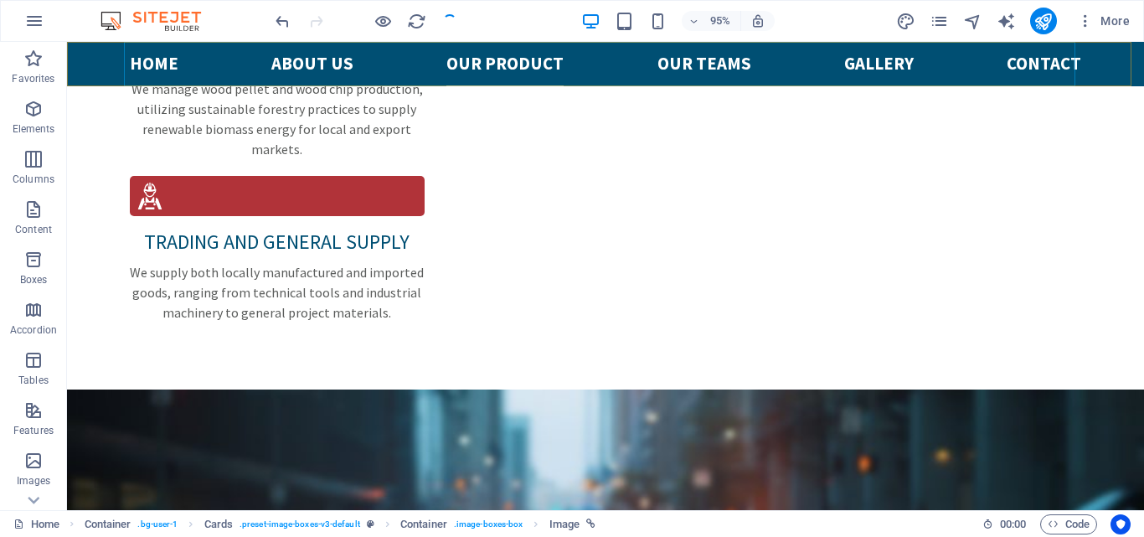
checkbox input "false"
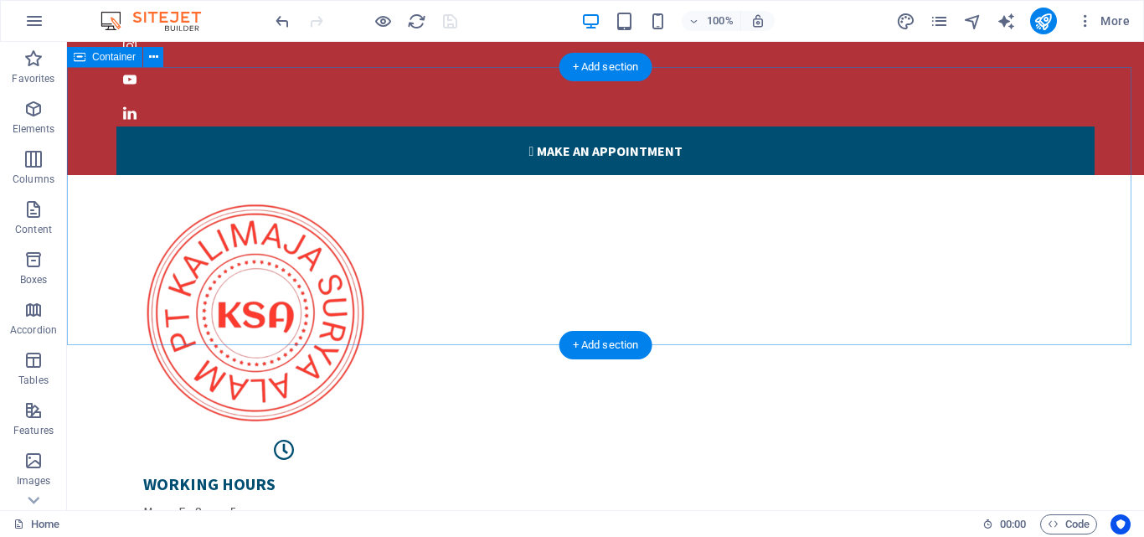
scroll to position [0, 0]
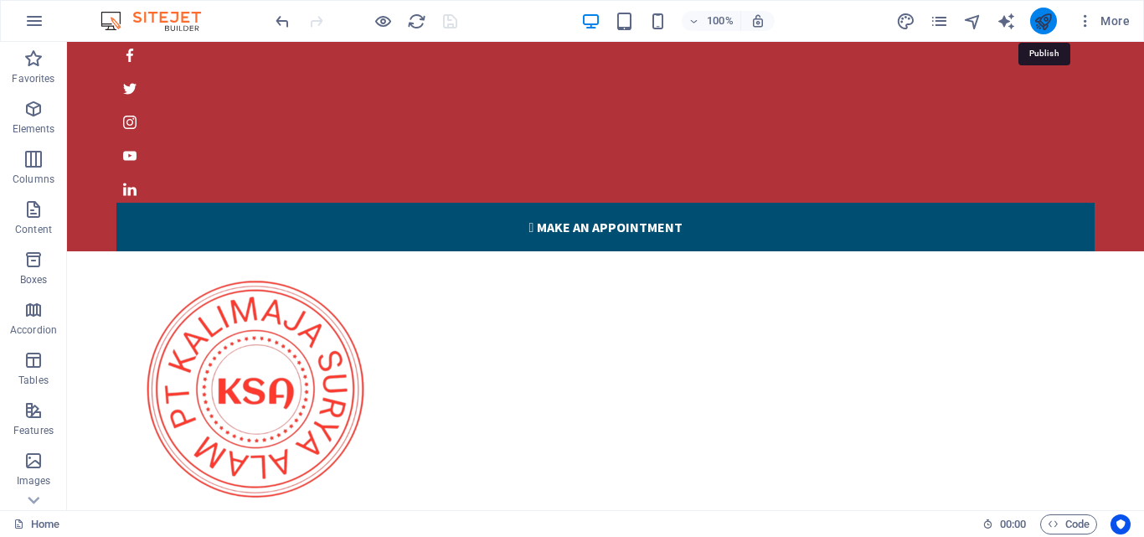
click at [1046, 17] on icon "publish" at bounding box center [1042, 21] width 19 height 19
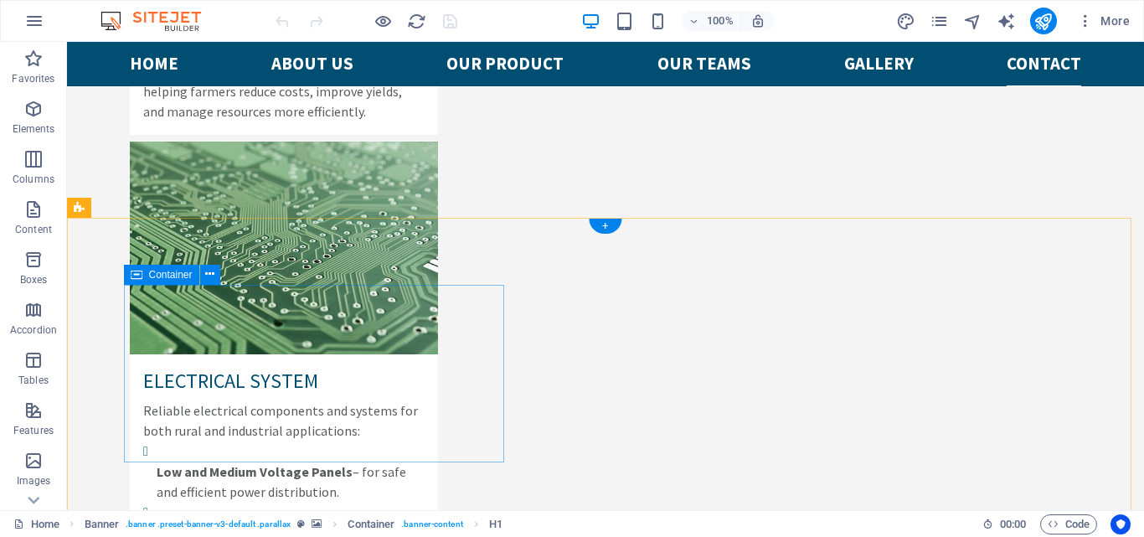
scroll to position [6716, 0]
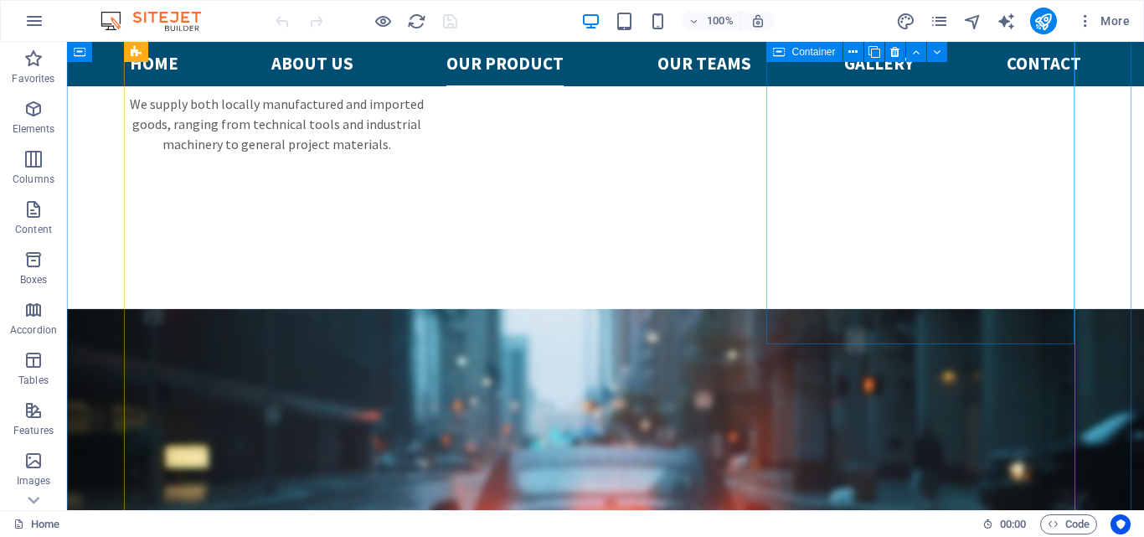
scroll to position [2763, 0]
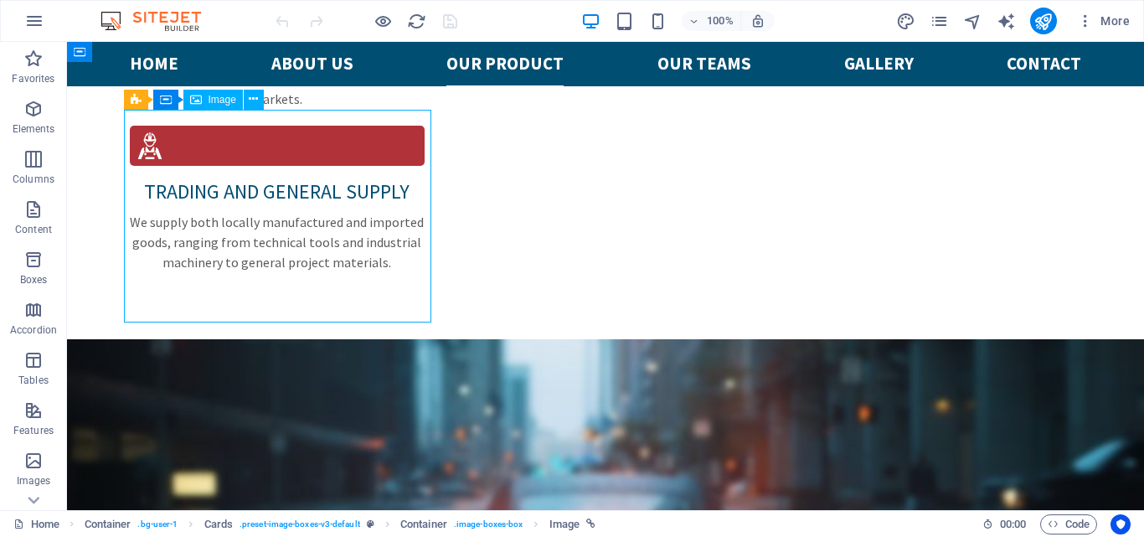
select select "%"
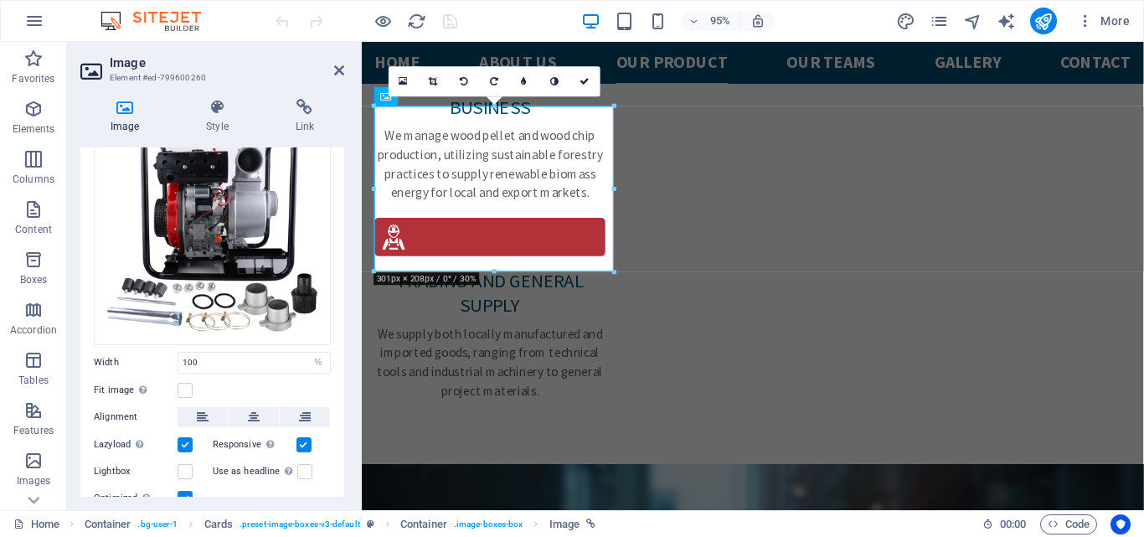
scroll to position [84, 0]
click at [184, 389] on label at bounding box center [185, 389] width 15 height 15
click at [0, 0] on input "Fit image Automatically fit image to a fixed width and height" at bounding box center [0, 0] width 0 height 0
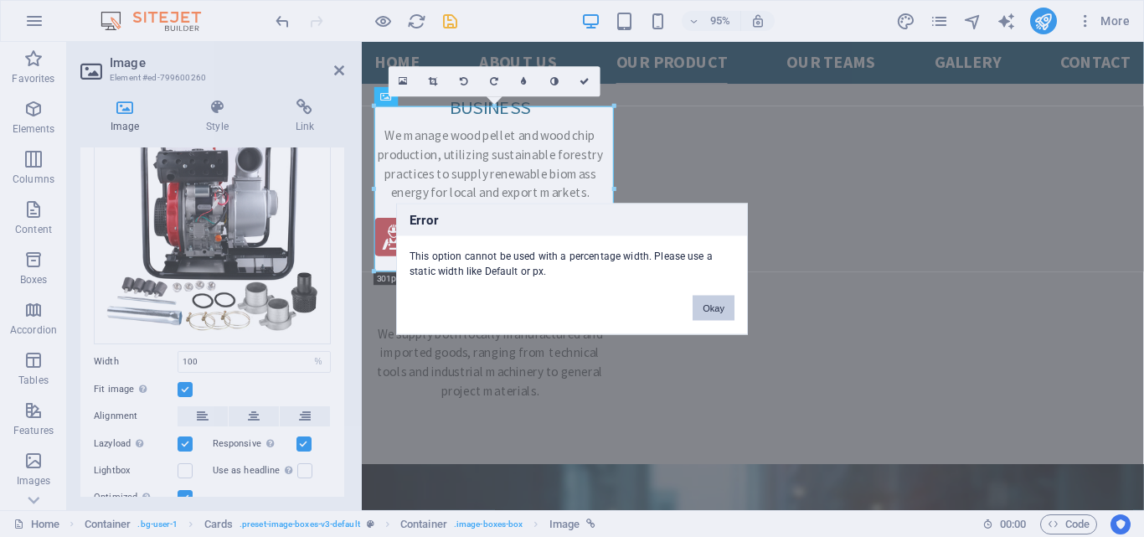
click at [710, 307] on button "Okay" at bounding box center [714, 307] width 42 height 25
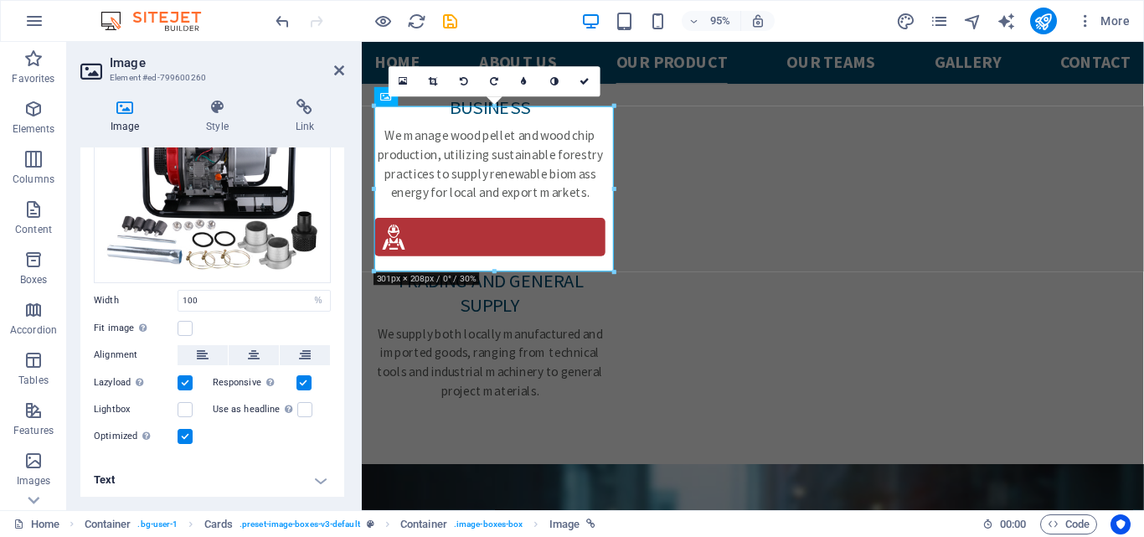
scroll to position [0, 0]
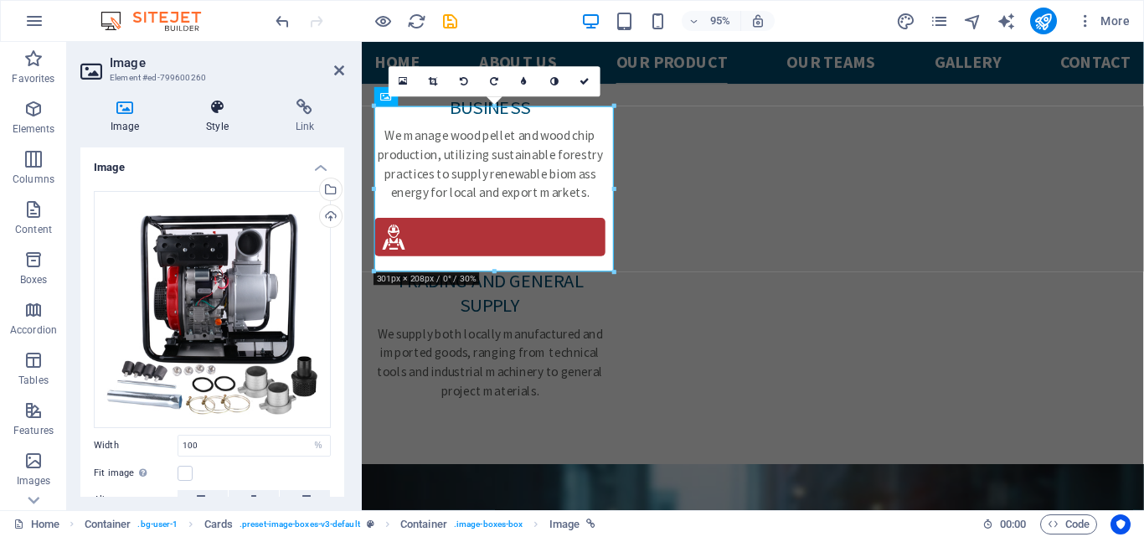
click at [214, 113] on icon at bounding box center [217, 107] width 82 height 17
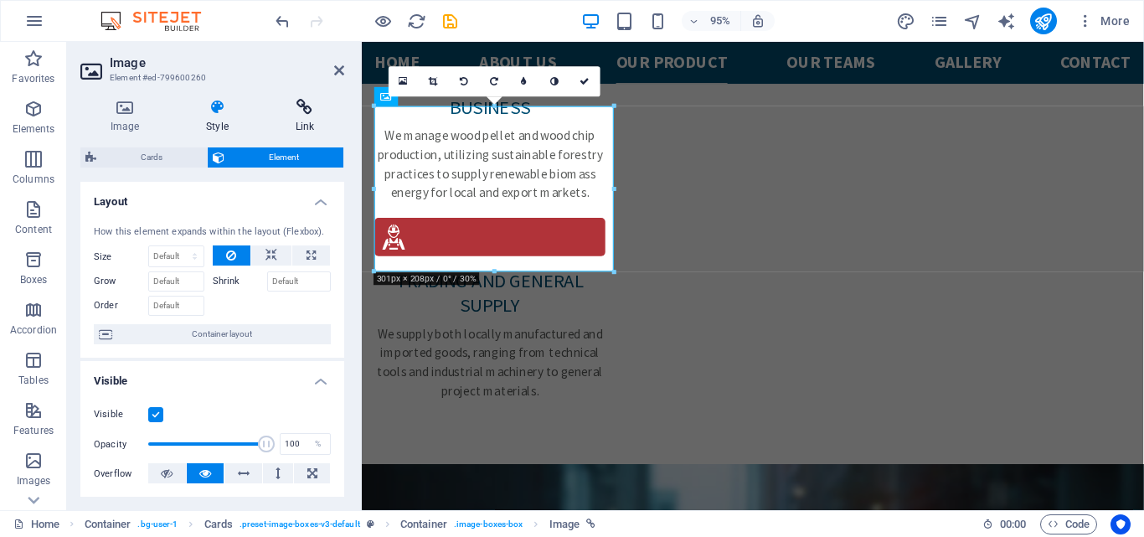
click at [303, 106] on icon at bounding box center [304, 107] width 79 height 17
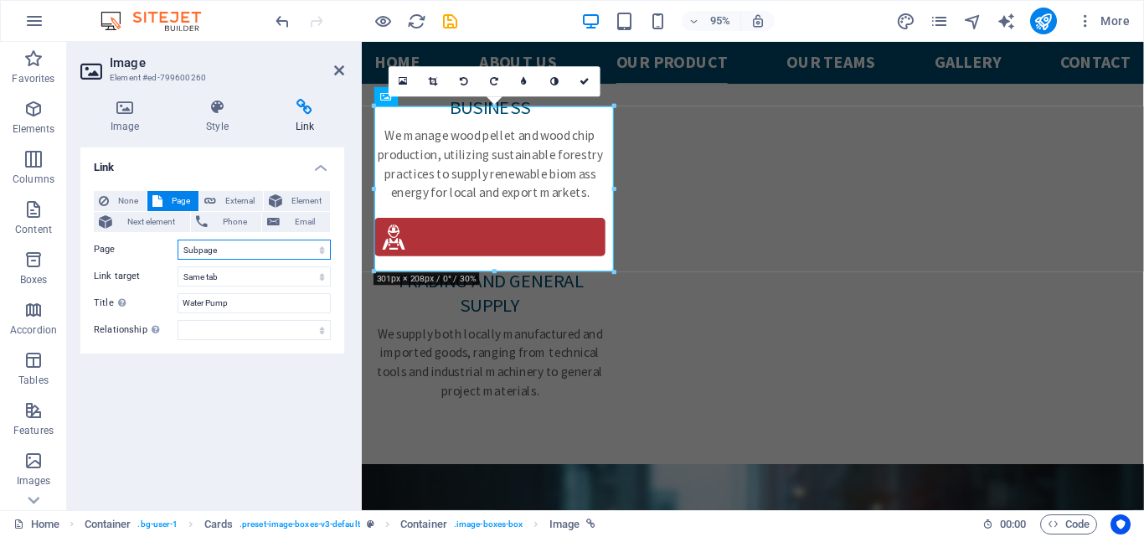
click at [282, 246] on select "Home Subpage Legal Notice Privacy" at bounding box center [254, 249] width 153 height 20
click at [178, 239] on select "Home Subpage Legal Notice Privacy" at bounding box center [254, 249] width 153 height 20
click at [198, 403] on div "Link None Page External Element Next element Phone Email Page Home Subpage Lega…" at bounding box center [212, 321] width 264 height 349
click at [434, 80] on icon at bounding box center [434, 81] width 9 height 9
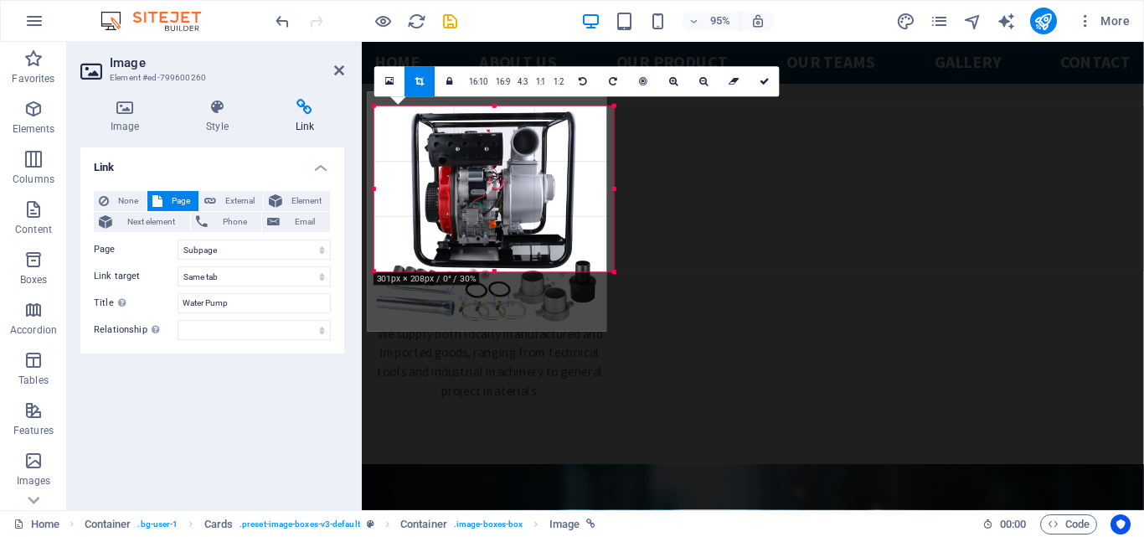
drag, startPoint x: 514, startPoint y: 228, endPoint x: 507, endPoint y: 250, distance: 23.0
click at [507, 250] on div at bounding box center [487, 211] width 239 height 239
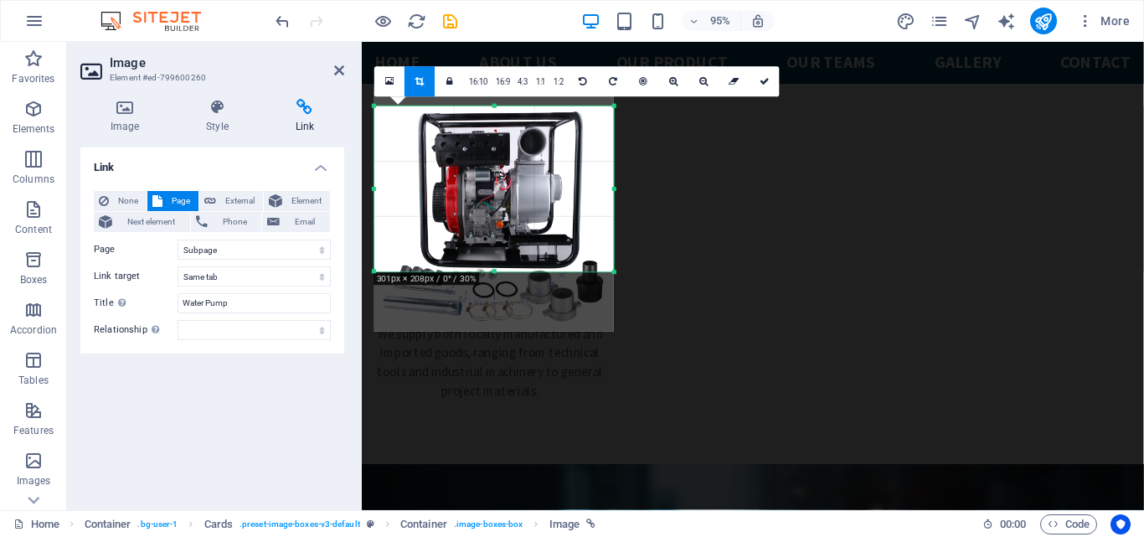
click at [507, 250] on div at bounding box center [493, 211] width 239 height 239
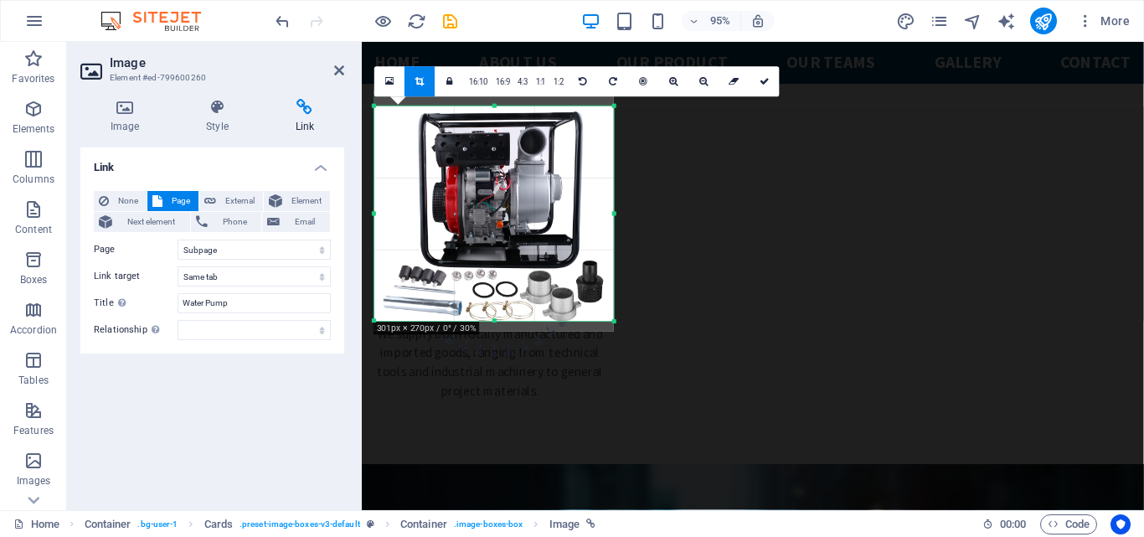
drag, startPoint x: 494, startPoint y: 274, endPoint x: 491, endPoint y: 326, distance: 52.0
click at [491, 322] on div "180 170 160 150 140 130 120 110 100 90 80 70 60 50 40 30 20 10 0 -10 -20 -30 -4…" at bounding box center [493, 213] width 239 height 215
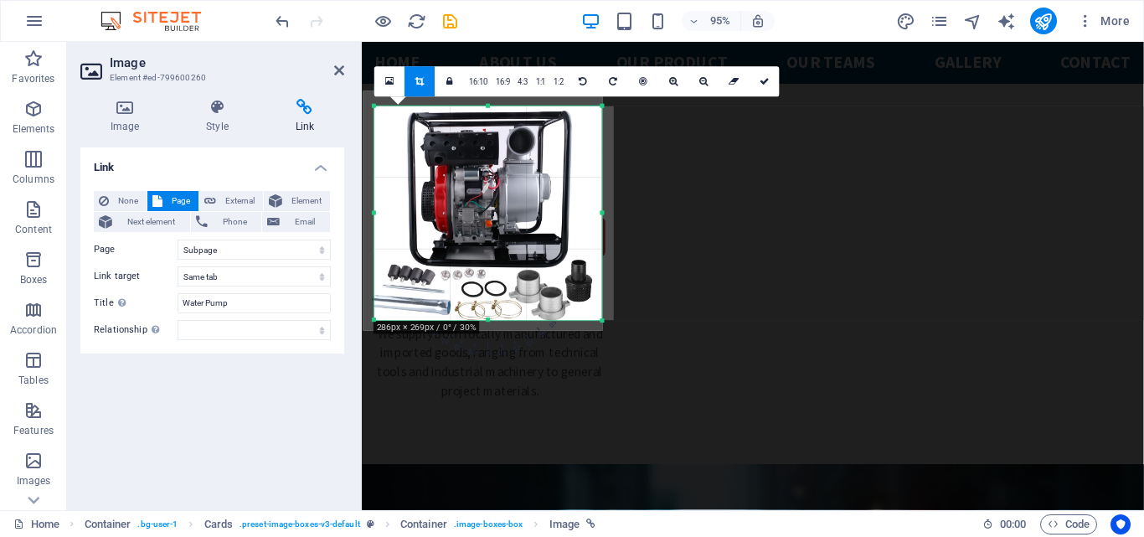
drag, startPoint x: 371, startPoint y: 108, endPoint x: 383, endPoint y: 109, distance: 11.8
click at [383, 109] on div "180 170 160 150 140 130 120 110 100 90 80 70 60 50 40 30 20 10 0 -10 -20 -30 -4…" at bounding box center [488, 213] width 228 height 214
click at [383, 109] on div at bounding box center [482, 210] width 239 height 239
click at [513, 269] on div at bounding box center [482, 210] width 239 height 239
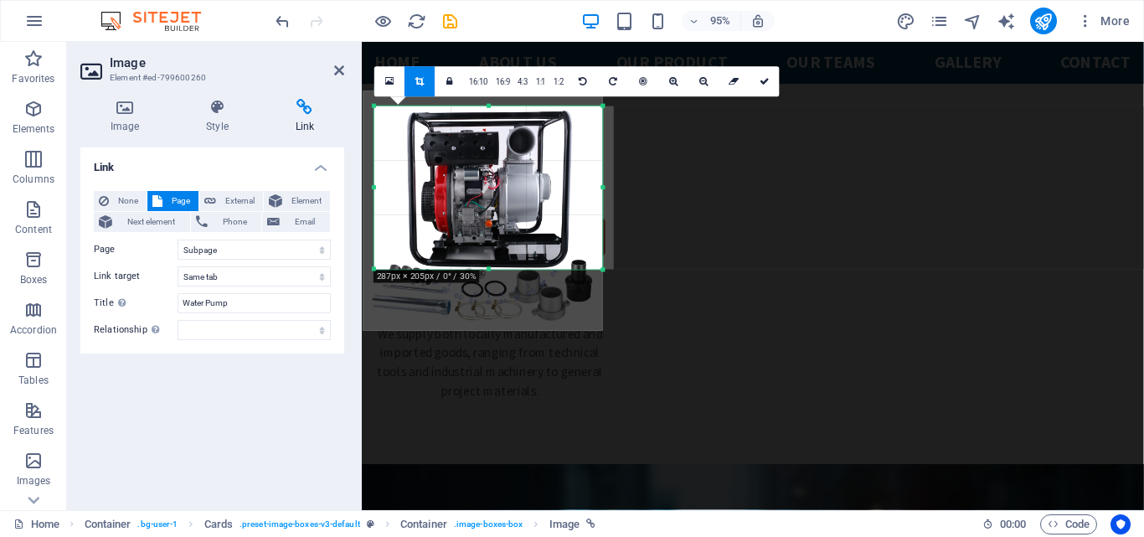
drag, startPoint x: 490, startPoint y: 319, endPoint x: 495, endPoint y: 265, distance: 53.8
click at [495, 265] on div "180 170 160 150 140 130 120 110 100 90 80 70 60 50 40 30 20 10 0 -10 -20 -30 -4…" at bounding box center [488, 187] width 229 height 163
click at [501, 236] on div at bounding box center [482, 209] width 239 height 239
click at [759, 80] on icon at bounding box center [764, 81] width 10 height 9
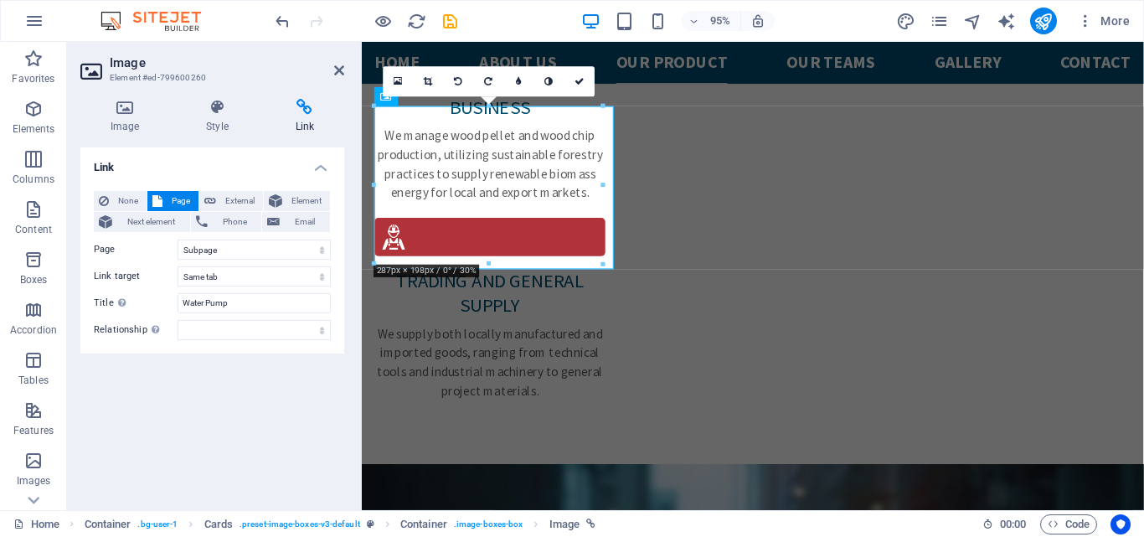
click at [252, 414] on div "Link None Page External Element Next element Phone Email Page Home Subpage Lega…" at bounding box center [212, 321] width 264 height 349
click at [308, 111] on icon at bounding box center [304, 107] width 79 height 17
click at [142, 223] on span "Next element" at bounding box center [151, 222] width 68 height 20
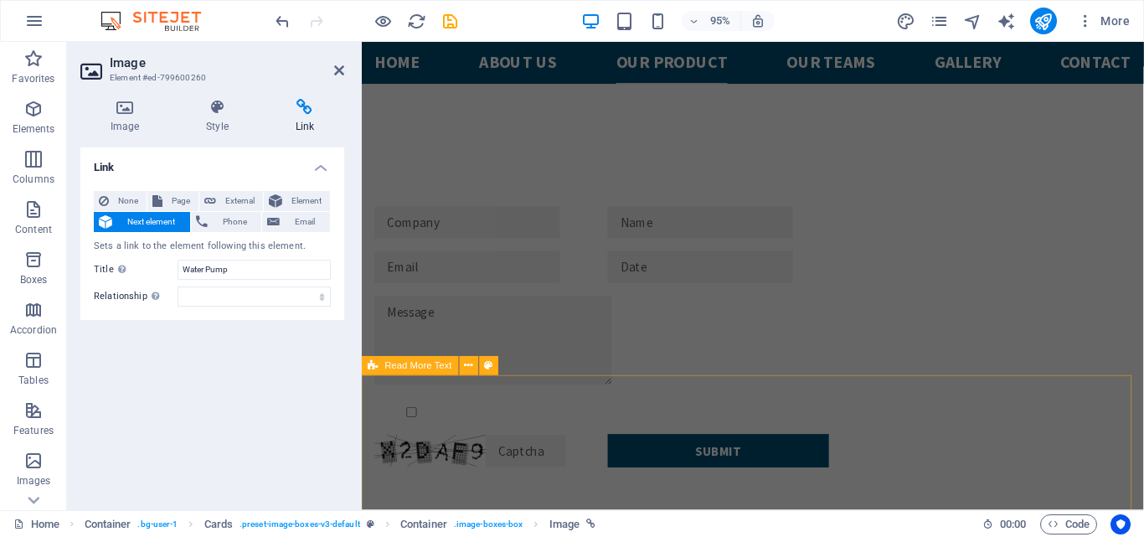
scroll to position [3884, 0]
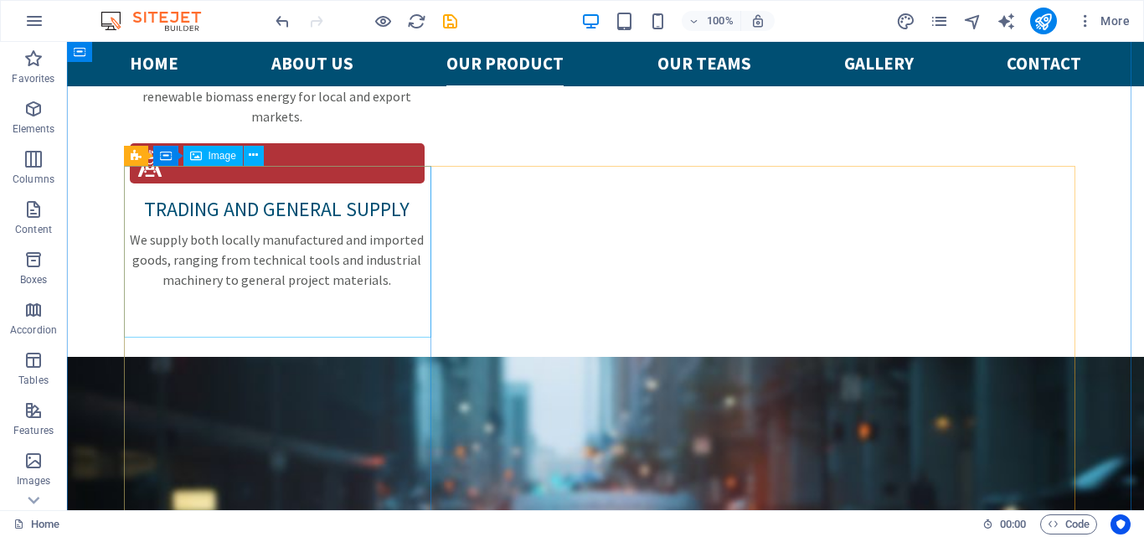
scroll to position [2617, 0]
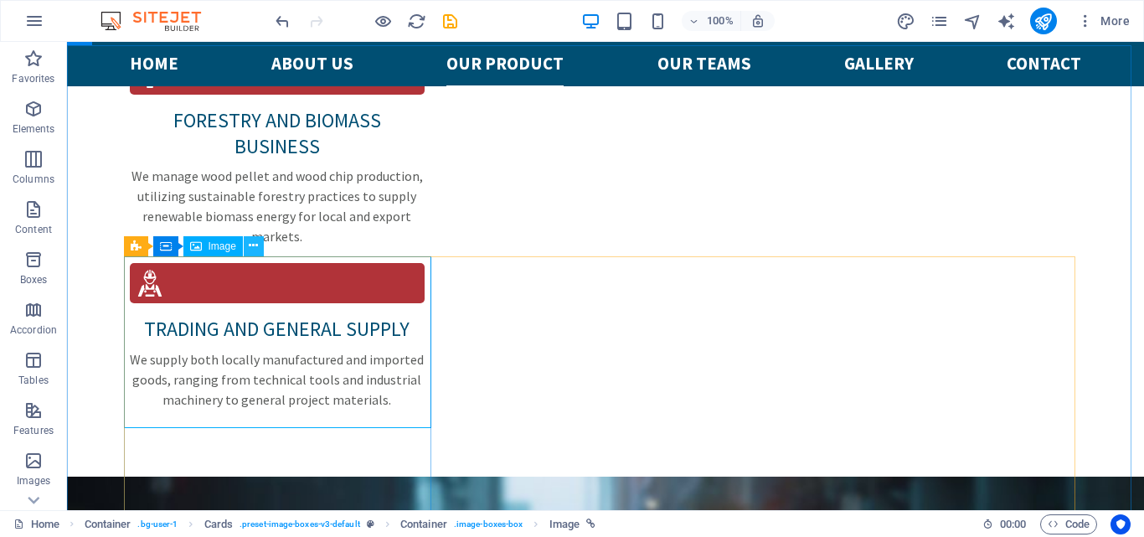
click at [253, 249] on icon at bounding box center [253, 246] width 9 height 18
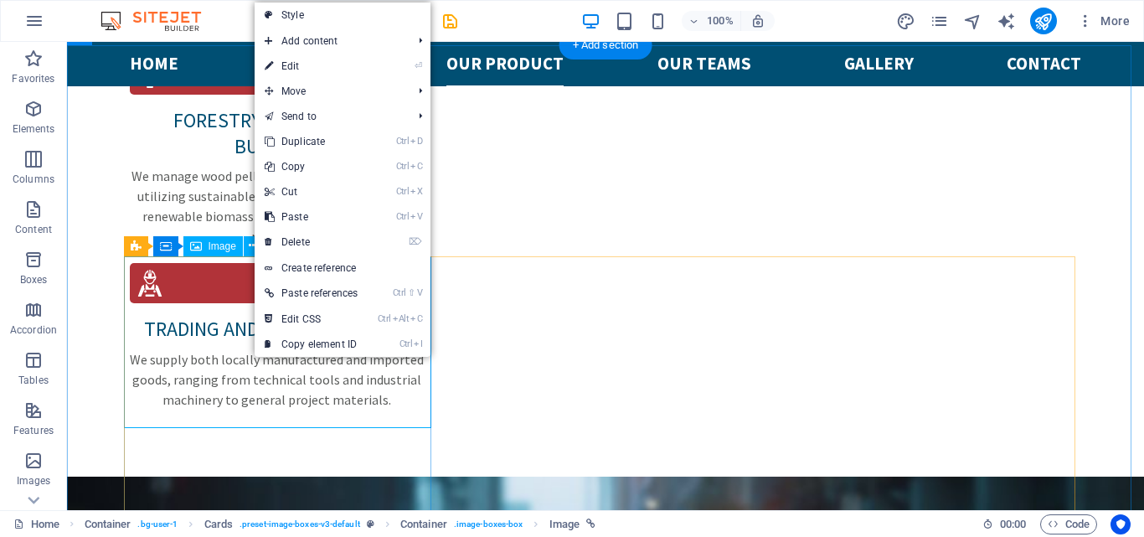
select select "1"
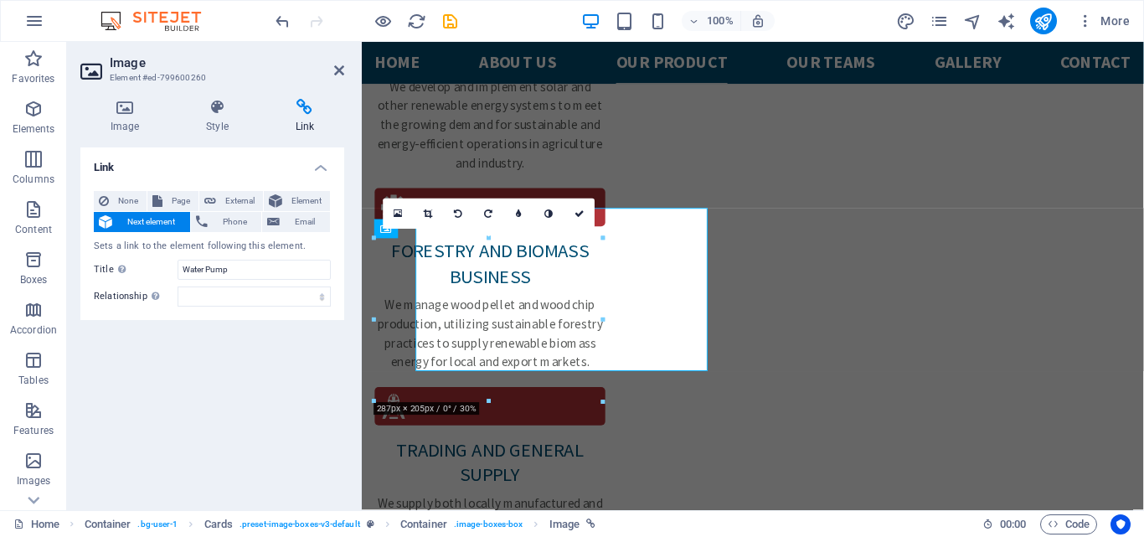
scroll to position [2656, 0]
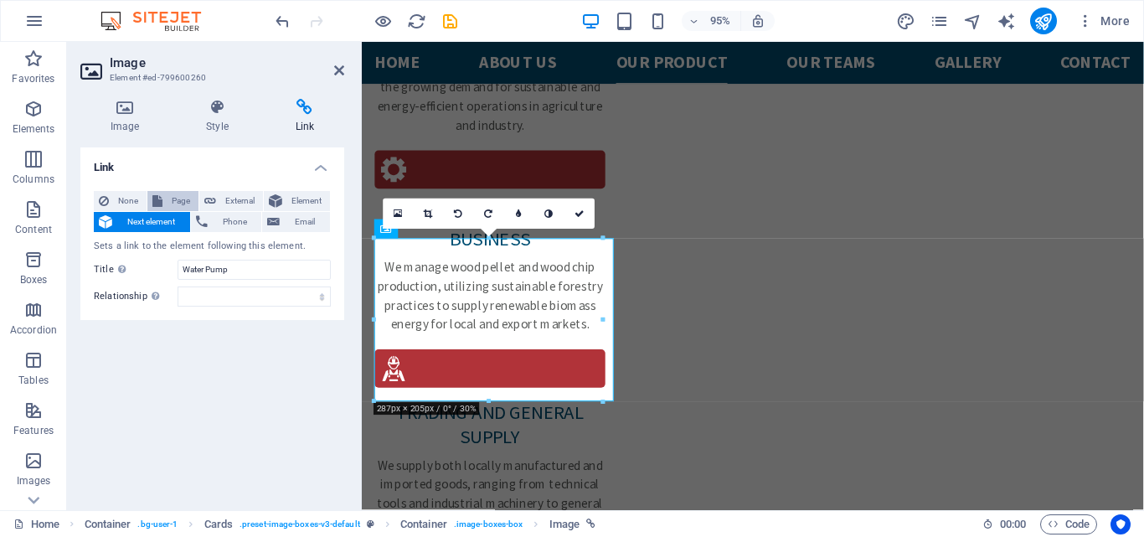
click at [178, 205] on span "Page" at bounding box center [180, 201] width 26 height 20
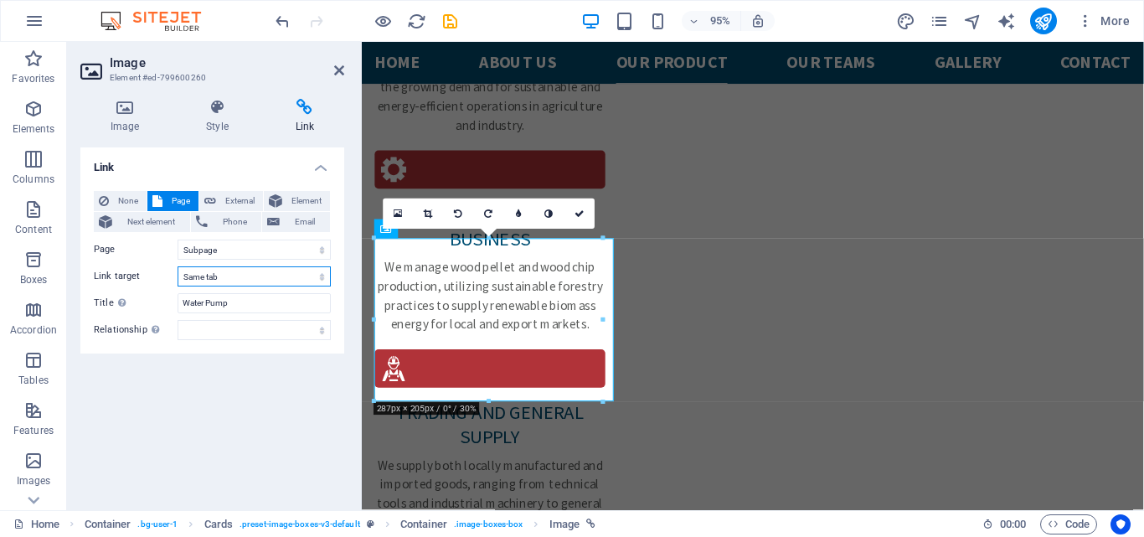
click at [317, 275] on select "New tab Same tab Overlay" at bounding box center [254, 276] width 153 height 20
select select "overlay"
click at [178, 266] on select "New tab Same tab Overlay" at bounding box center [254, 276] width 153 height 20
click at [217, 416] on div "Link None Page External Element Next element Phone Email Page Home Subpage Lega…" at bounding box center [212, 321] width 264 height 349
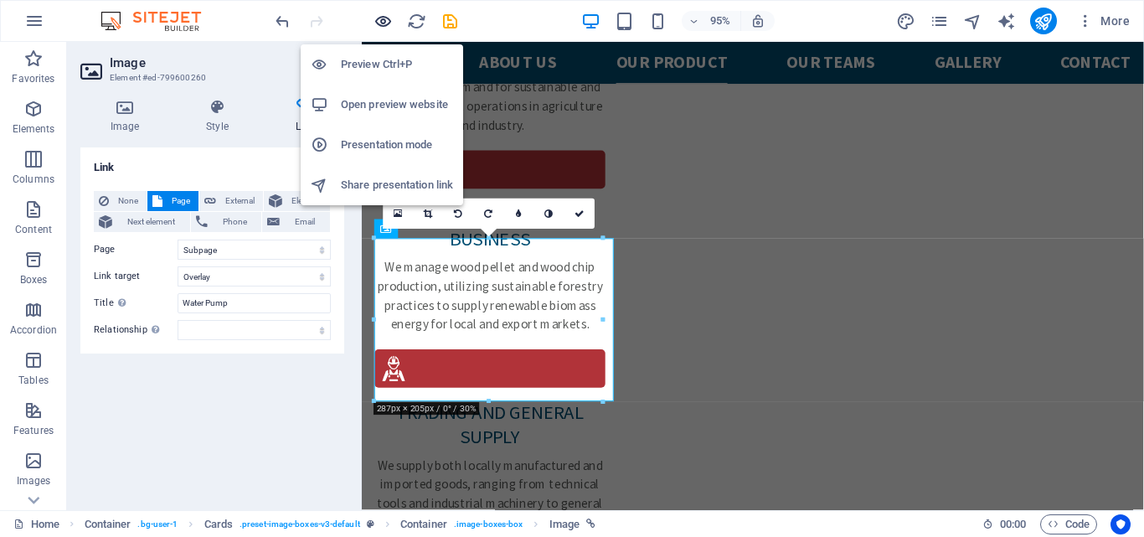
click at [381, 20] on icon "button" at bounding box center [382, 21] width 19 height 19
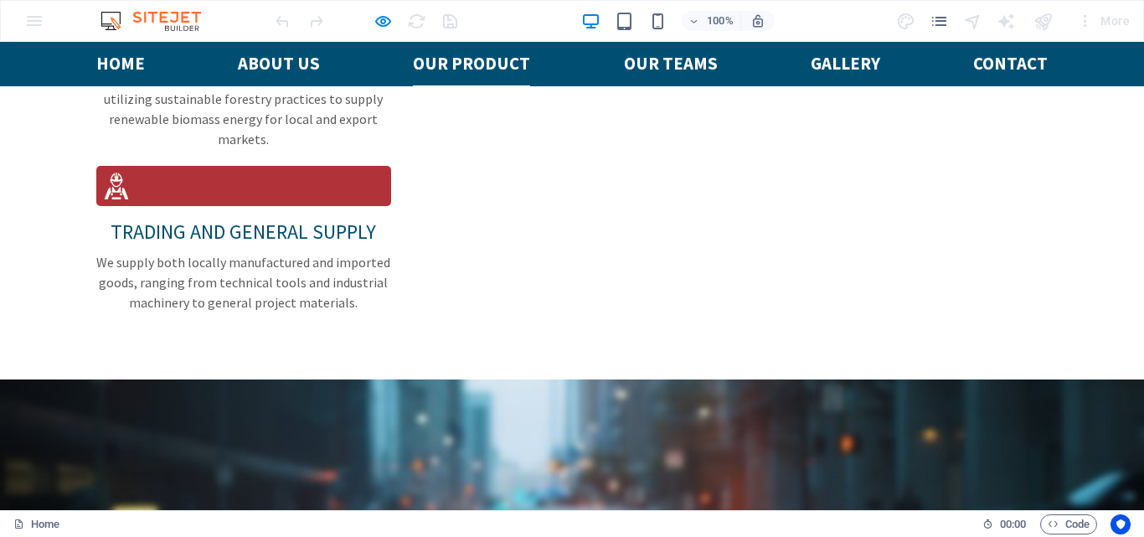
scroll to position [2701, 0]
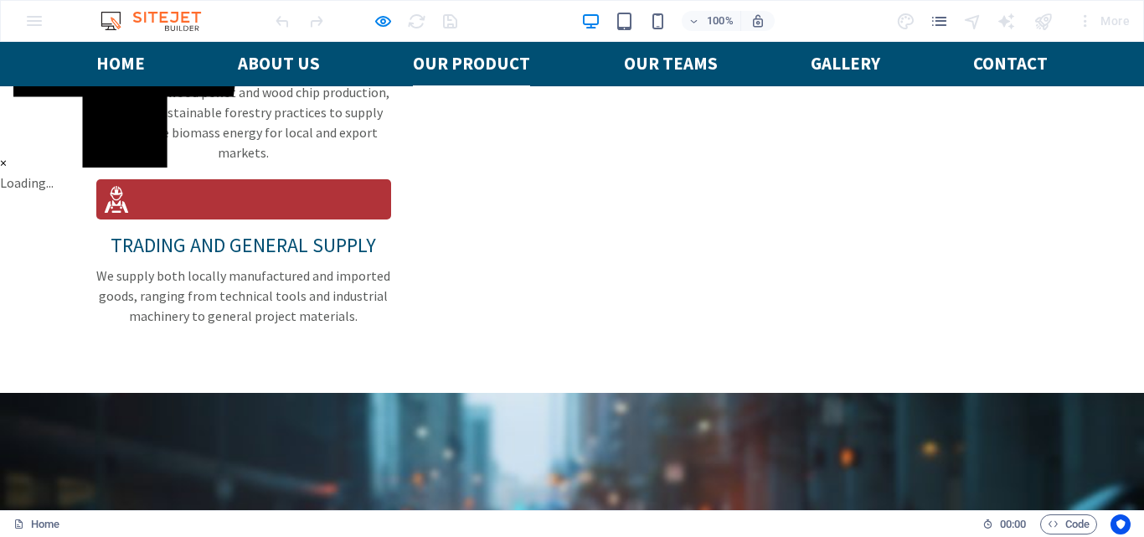
scroll to position [213, 0]
click at [7, 152] on button "×" at bounding box center [3, 162] width 7 height 20
click at [931, 55] on ul "Home about us Our Product Our Teams Gallery Contact" at bounding box center [571, 64] width 951 height 44
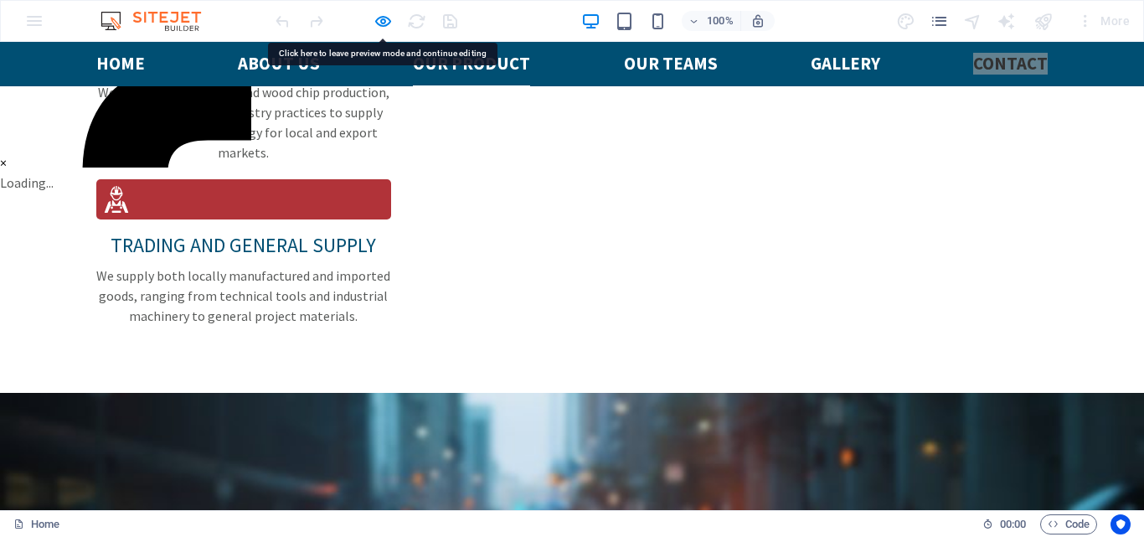
scroll to position [0, 0]
click at [7, 152] on button "×" at bounding box center [3, 162] width 7 height 20
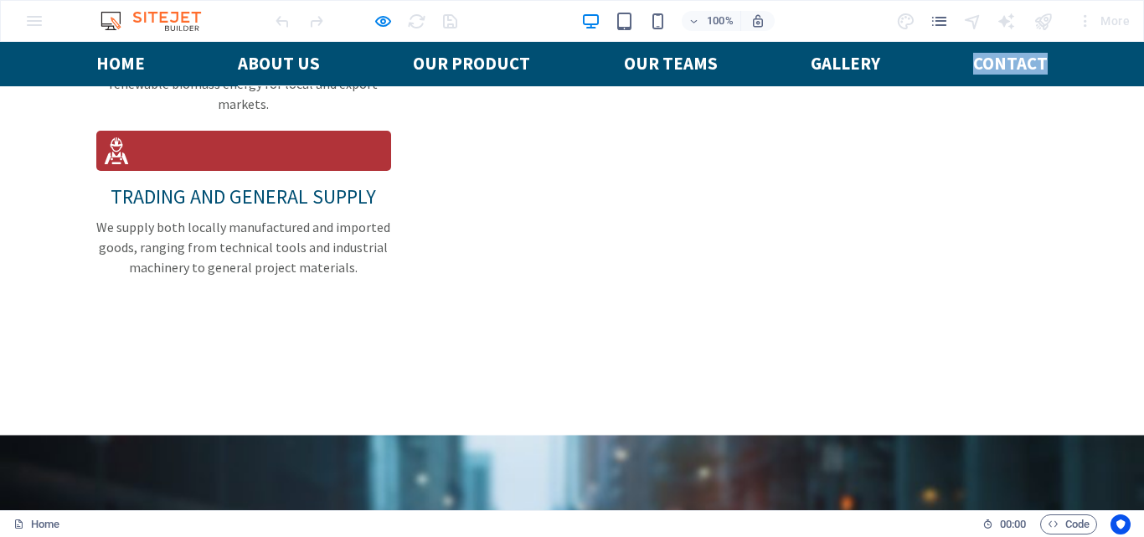
scroll to position [2763, 0]
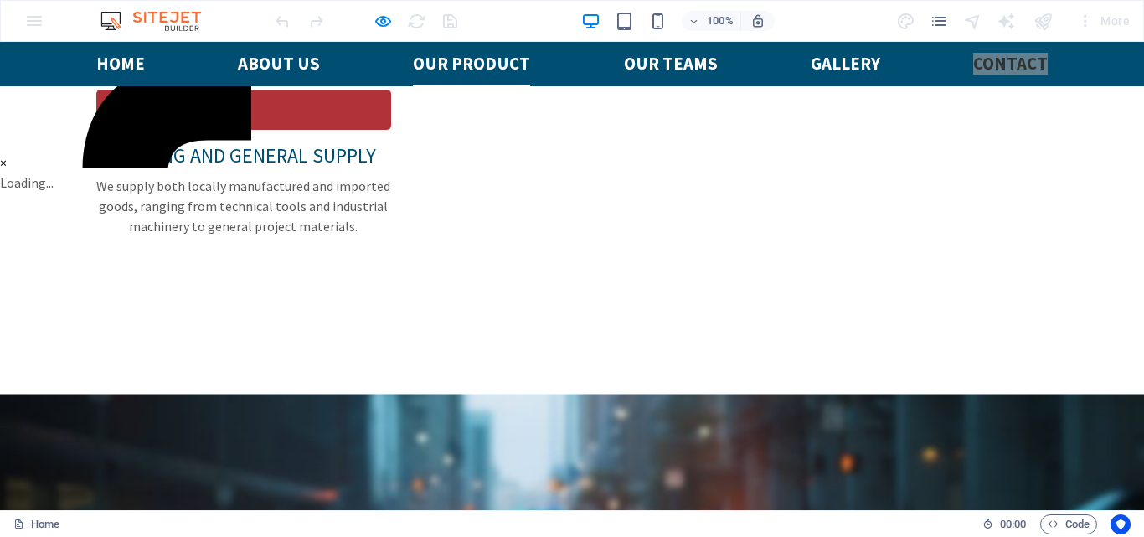
scroll to position [0, 0]
click at [7, 152] on button "×" at bounding box center [3, 162] width 7 height 20
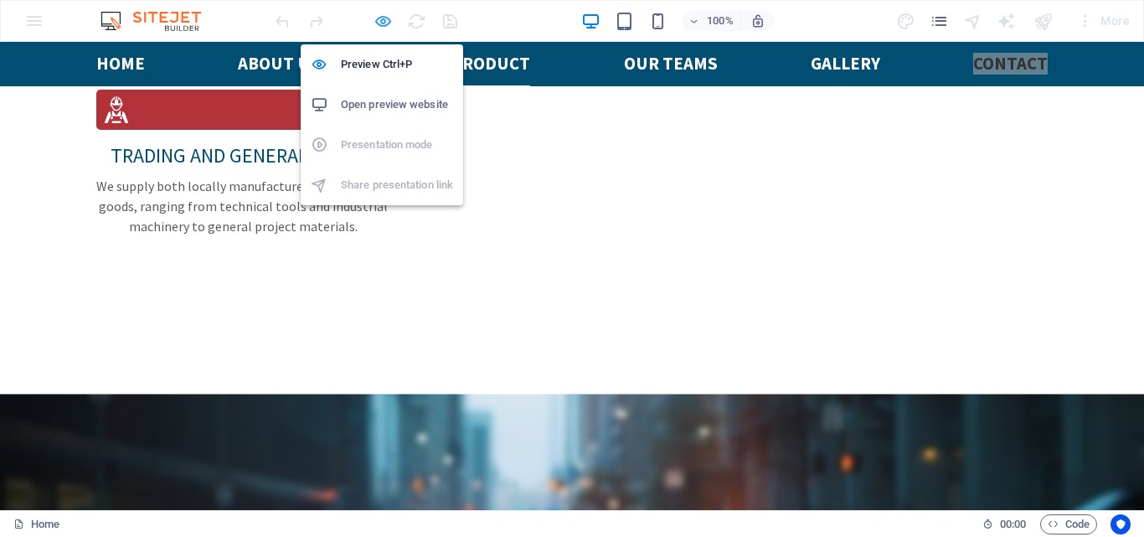
click at [386, 23] on icon "button" at bounding box center [382, 21] width 19 height 19
select select "1"
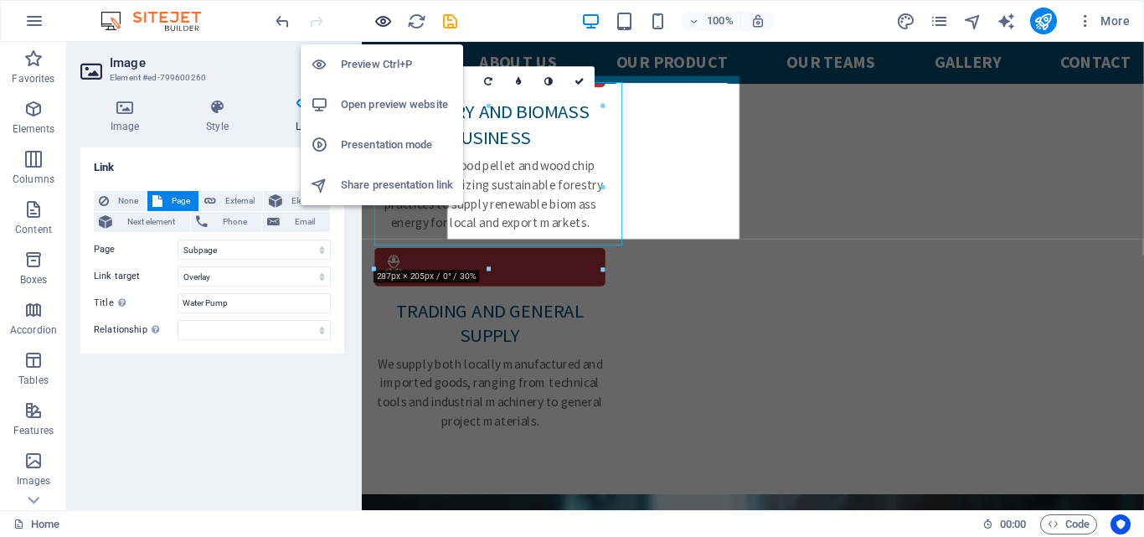
scroll to position [2795, 0]
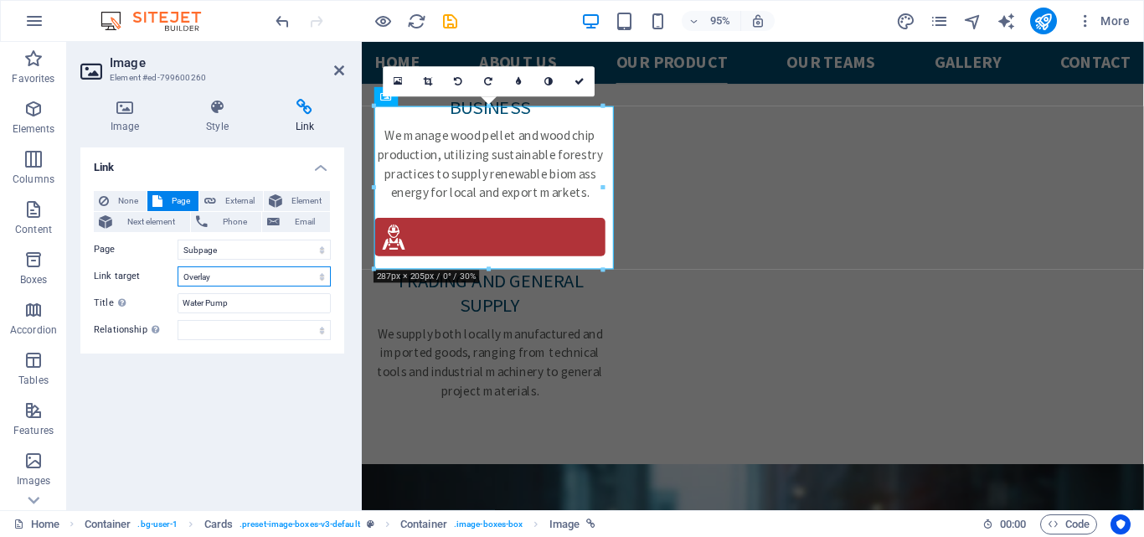
click at [324, 281] on select "New tab Same tab Overlay" at bounding box center [254, 276] width 153 height 20
select select "blank"
click at [178, 266] on select "New tab Same tab Overlay" at bounding box center [254, 276] width 153 height 20
click at [249, 451] on div "Link None Page External Element Next element Phone Email Page Home Subpage Lega…" at bounding box center [212, 321] width 264 height 349
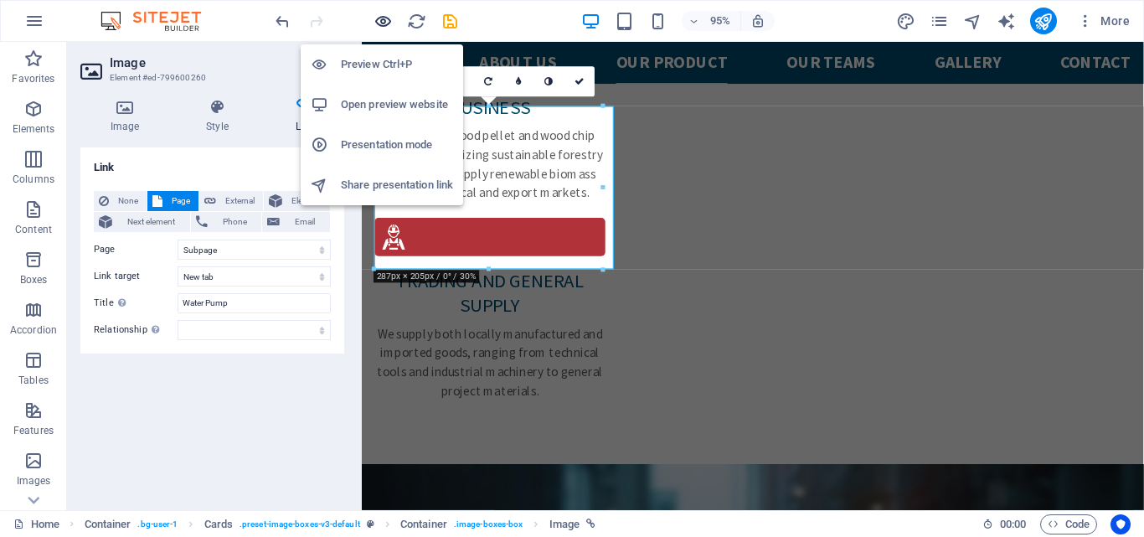
click at [387, 21] on icon "button" at bounding box center [382, 21] width 19 height 19
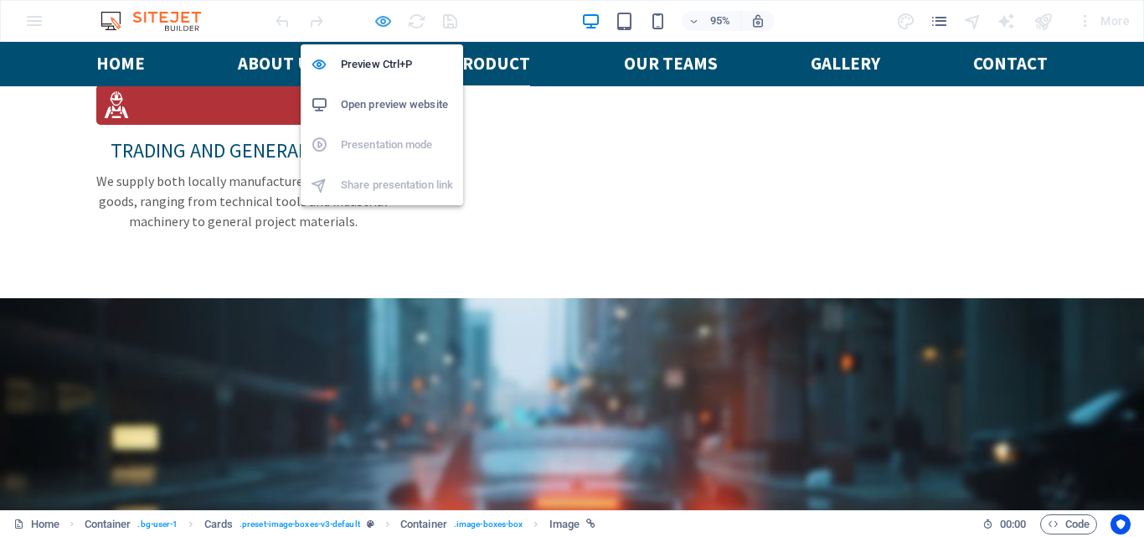
scroll to position [2763, 0]
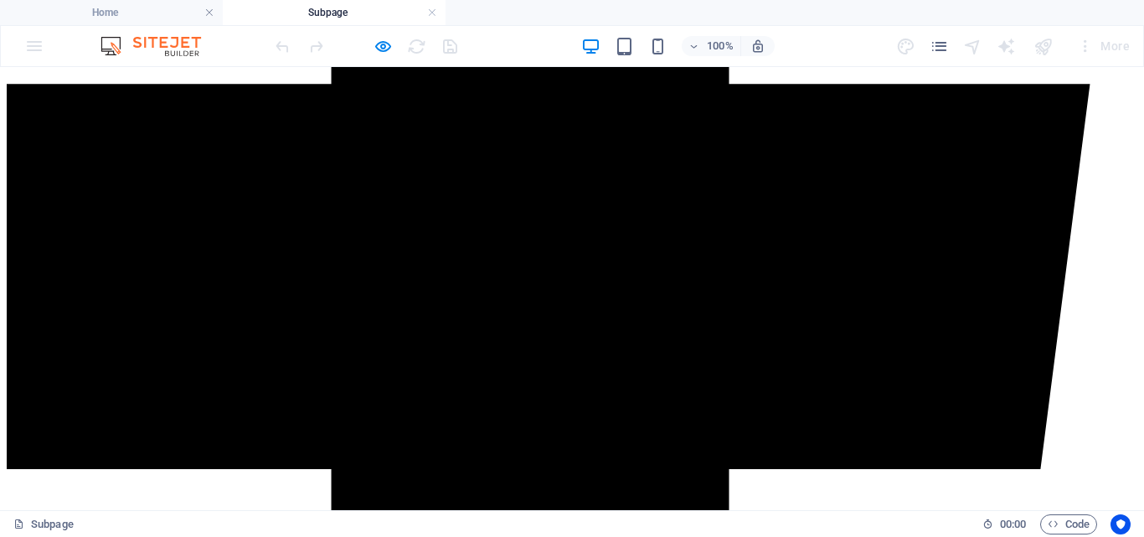
scroll to position [454, 0]
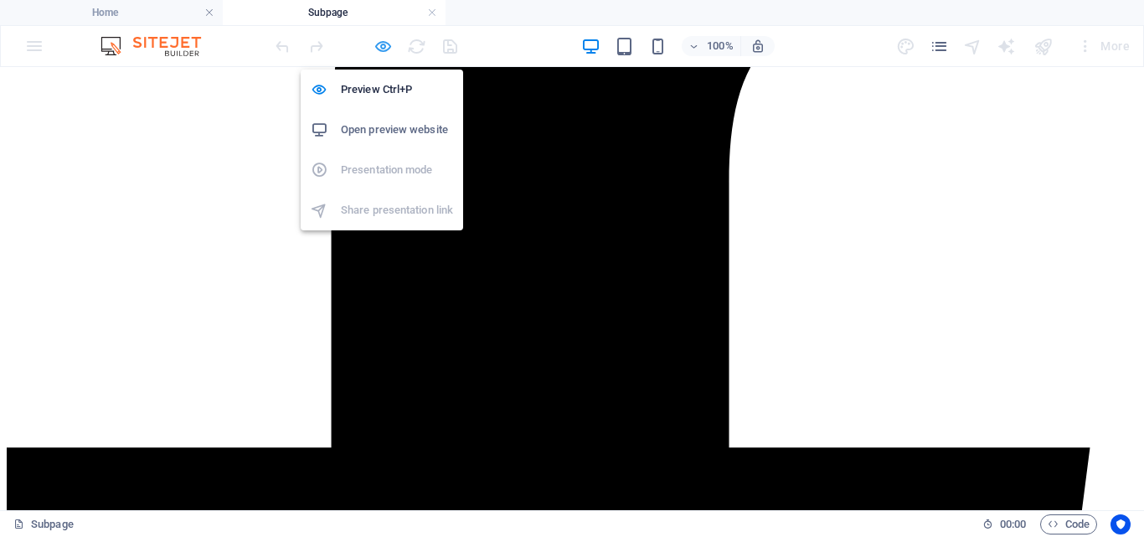
click at [381, 41] on icon "button" at bounding box center [382, 46] width 19 height 19
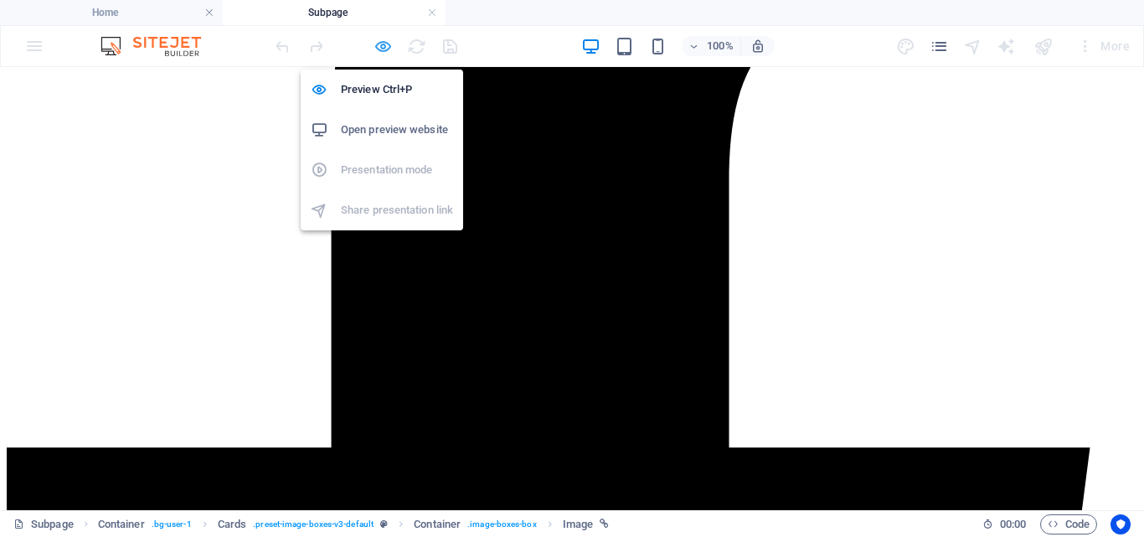
click at [384, 54] on icon "button" at bounding box center [382, 46] width 19 height 19
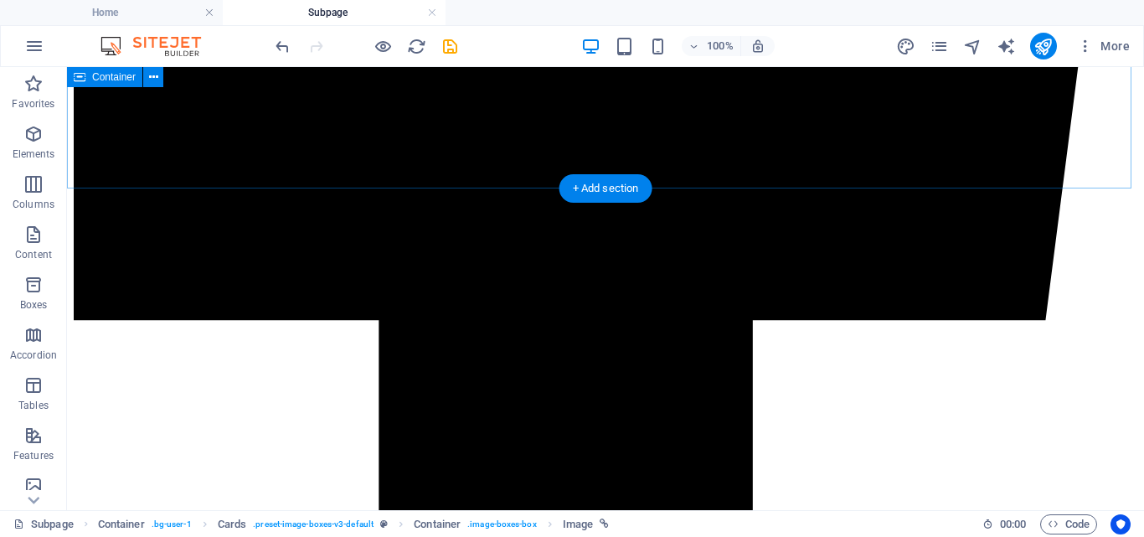
scroll to position [873, 0]
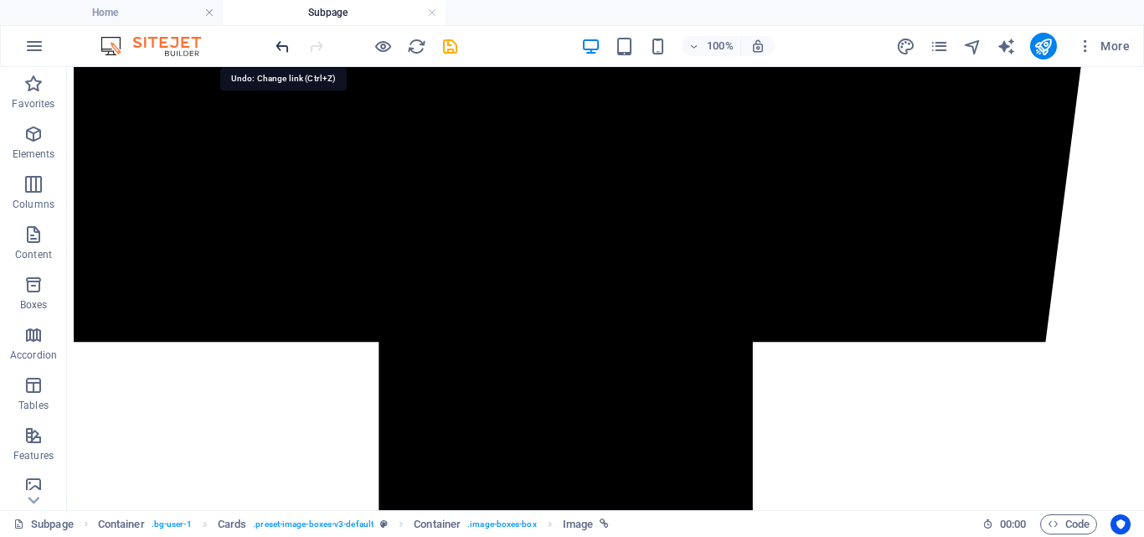
click at [282, 43] on icon "undo" at bounding box center [282, 46] width 19 height 19
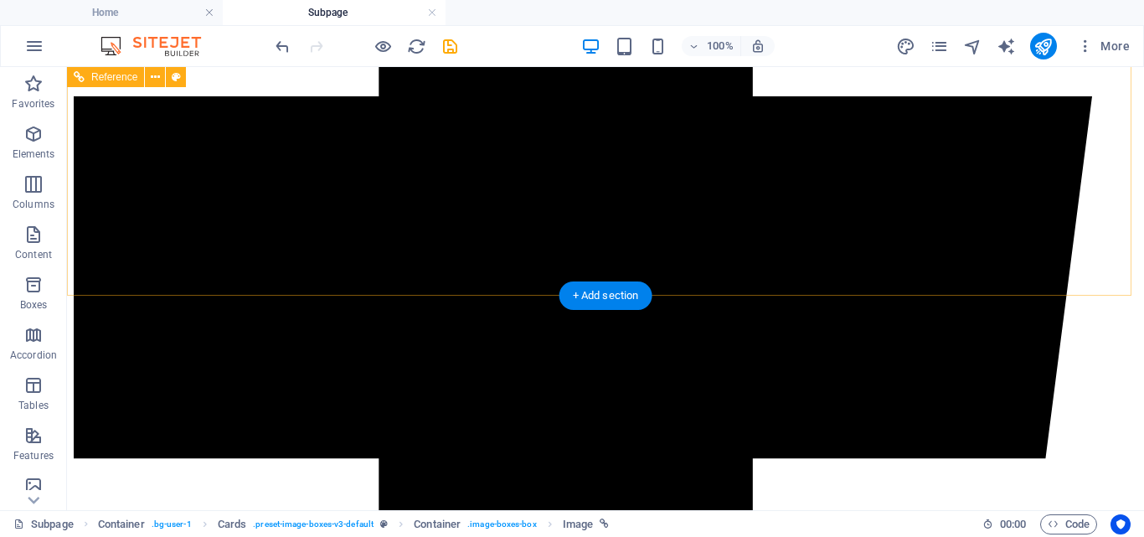
scroll to position [956, 0]
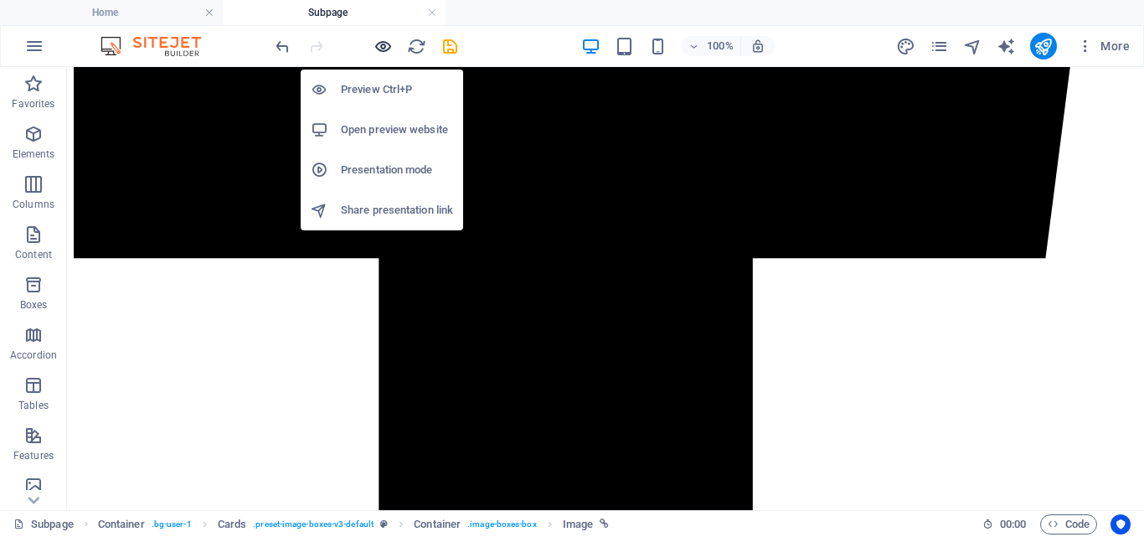
click at [382, 51] on icon "button" at bounding box center [382, 46] width 19 height 19
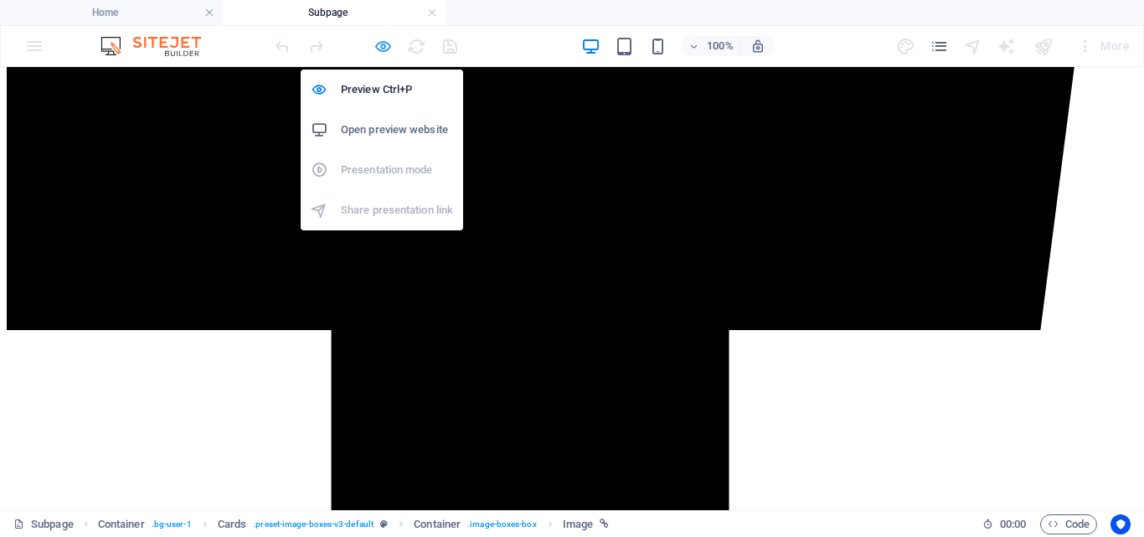
click at [382, 51] on icon "button" at bounding box center [382, 46] width 19 height 19
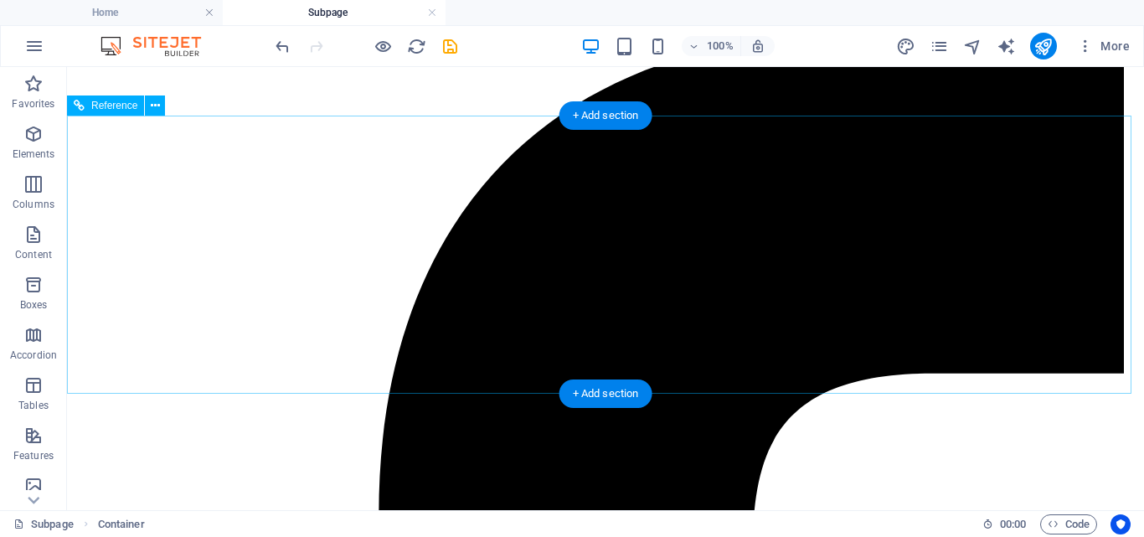
scroll to position [0, 0]
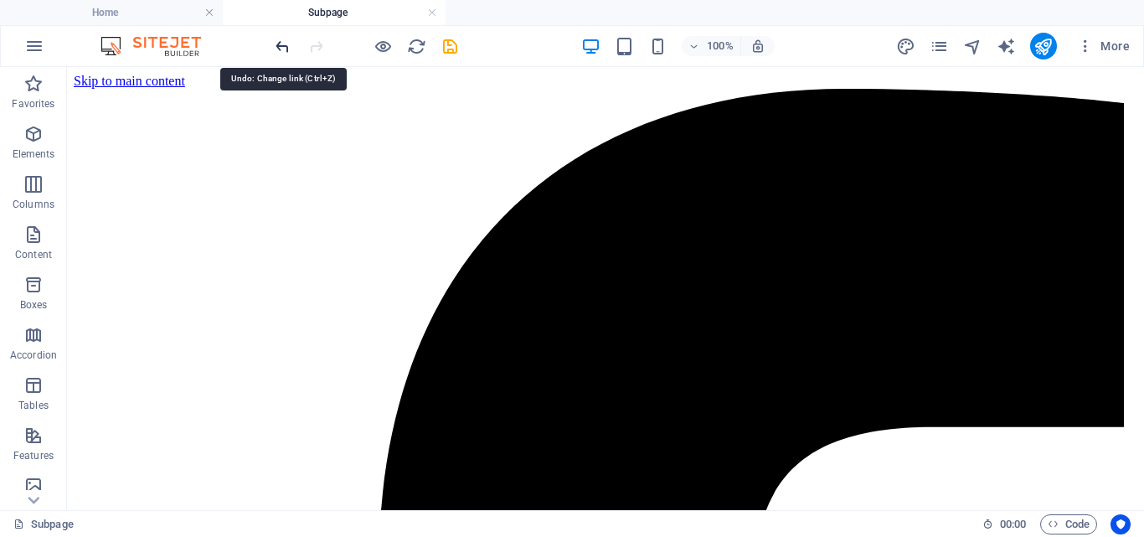
click at [286, 48] on icon "undo" at bounding box center [282, 46] width 19 height 19
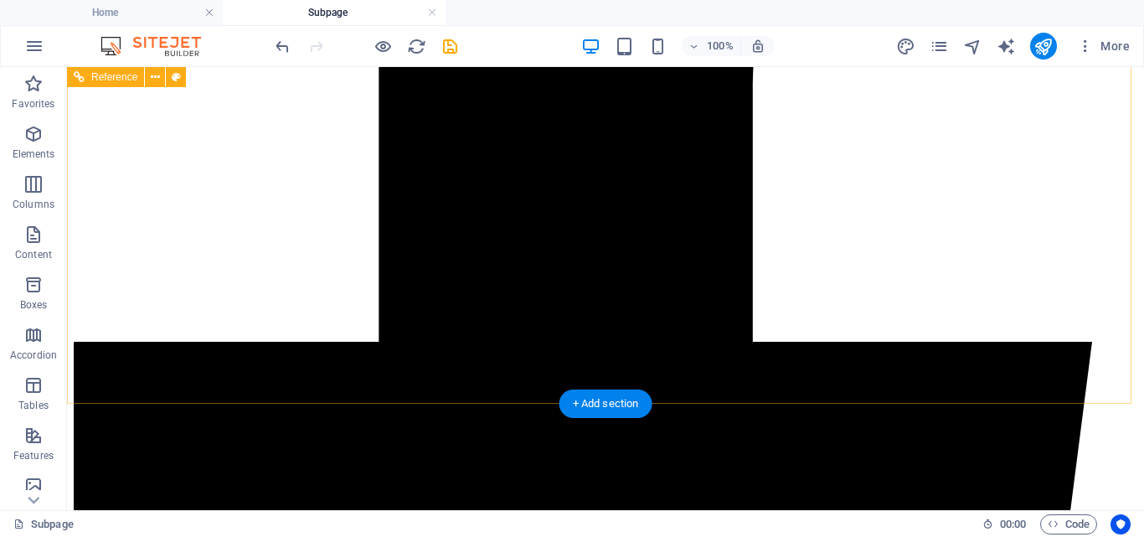
scroll to position [370, 0]
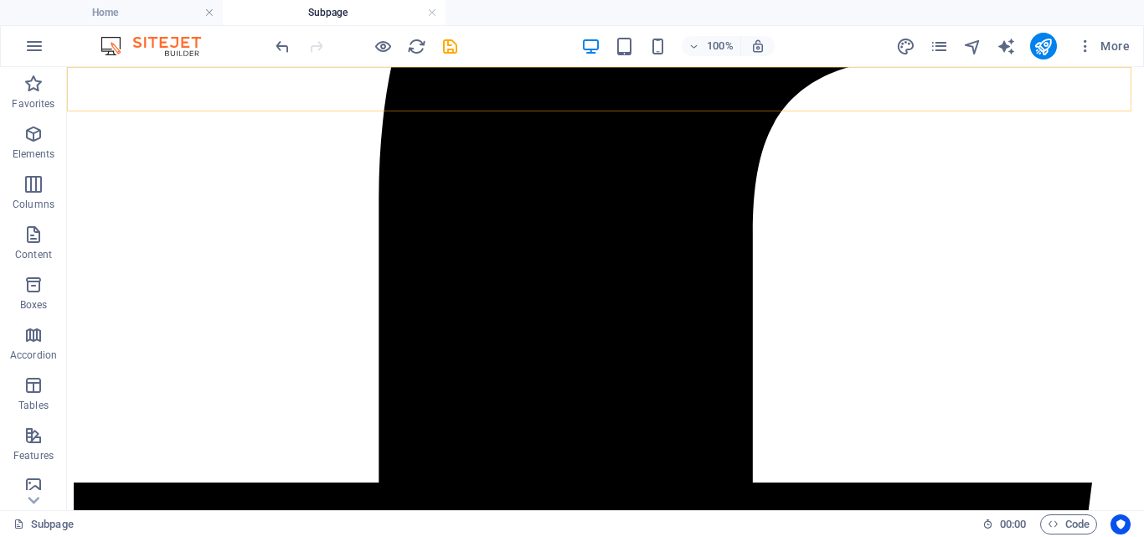
click at [431, 14] on link at bounding box center [432, 13] width 10 height 16
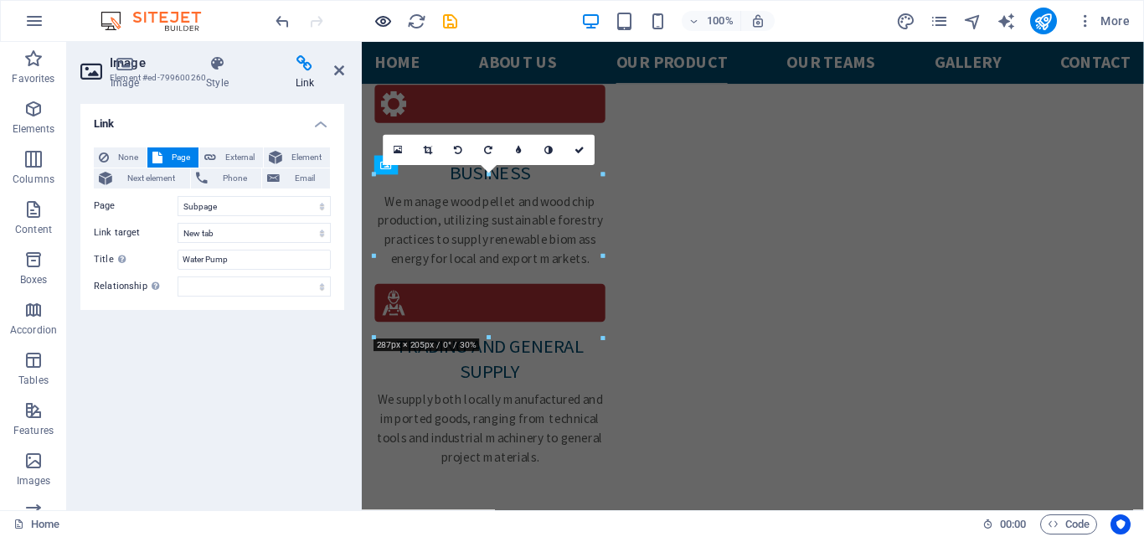
scroll to position [2760, 0]
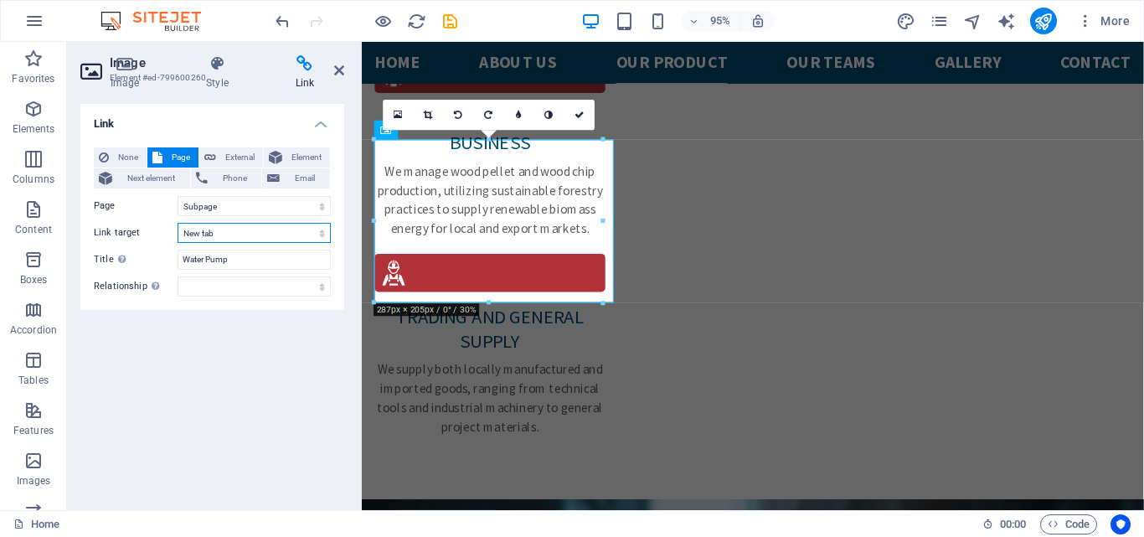
click at [317, 234] on select "New tab Same tab Overlay" at bounding box center [254, 233] width 153 height 20
select select
click at [178, 223] on select "New tab Same tab Overlay" at bounding box center [254, 233] width 153 height 20
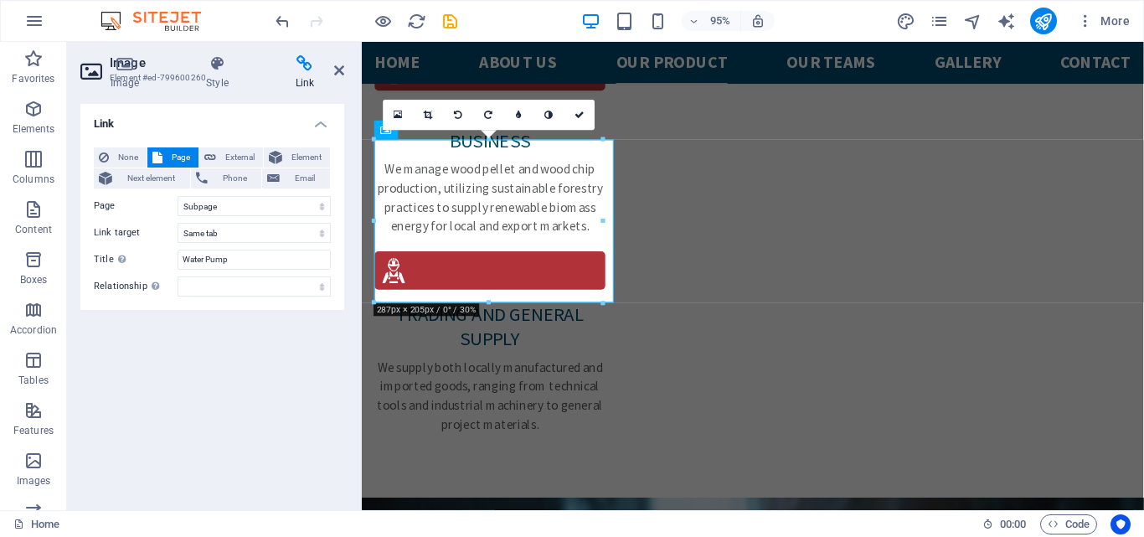
click at [226, 382] on div "Link None Page External Element Next element Phone Email Page Home Subpage Lega…" at bounding box center [212, 300] width 264 height 393
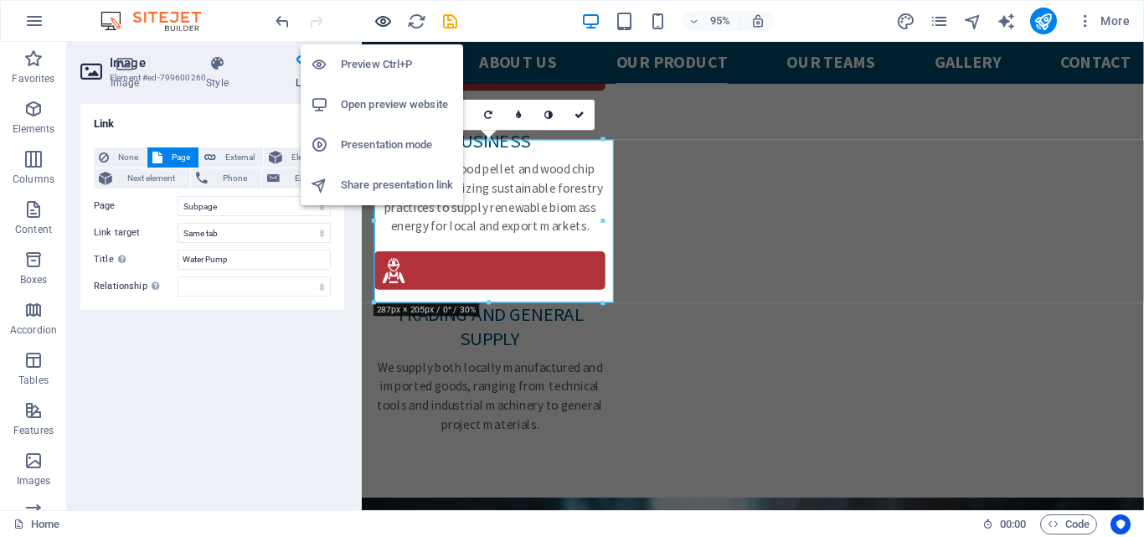
click at [381, 21] on icon "button" at bounding box center [382, 21] width 19 height 19
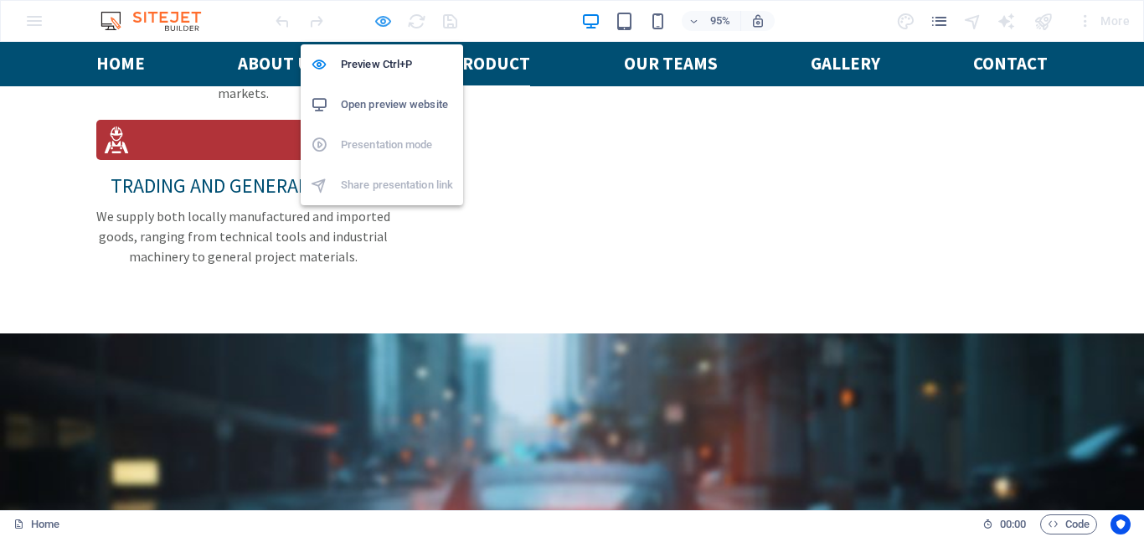
scroll to position [2728, 0]
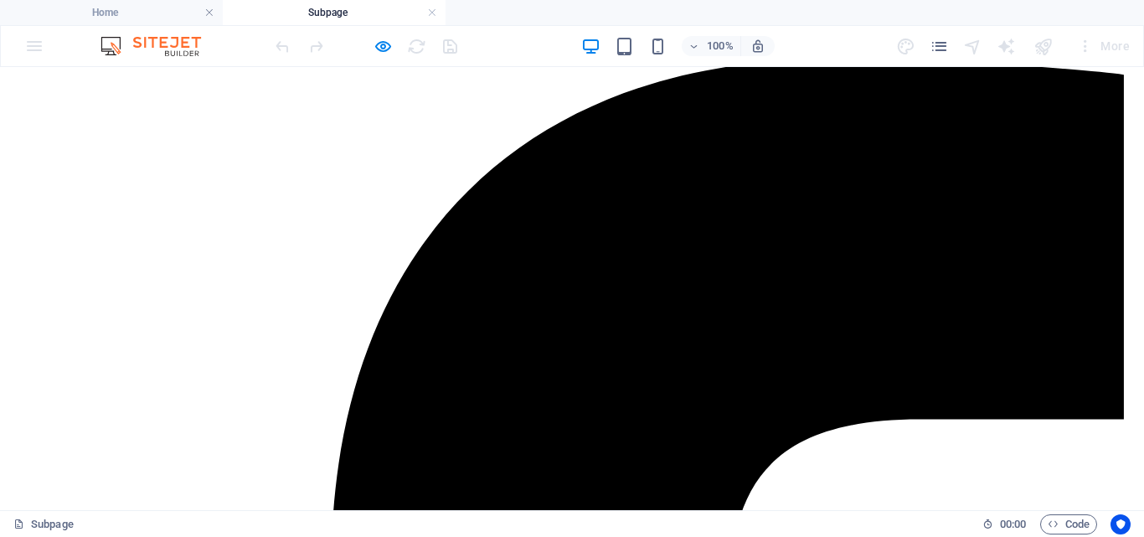
scroll to position [0, 0]
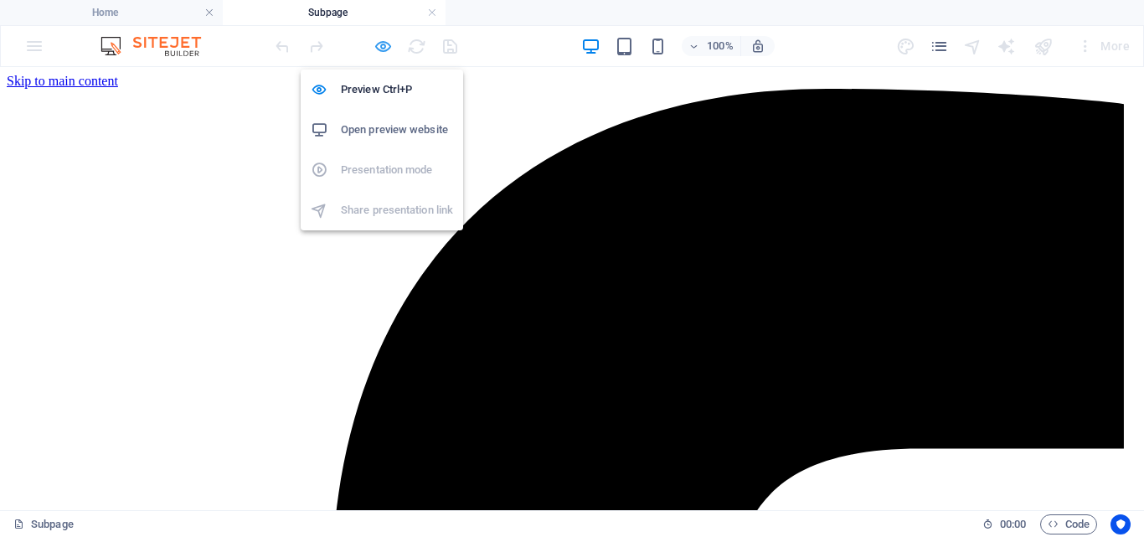
click at [380, 47] on icon "button" at bounding box center [382, 46] width 19 height 19
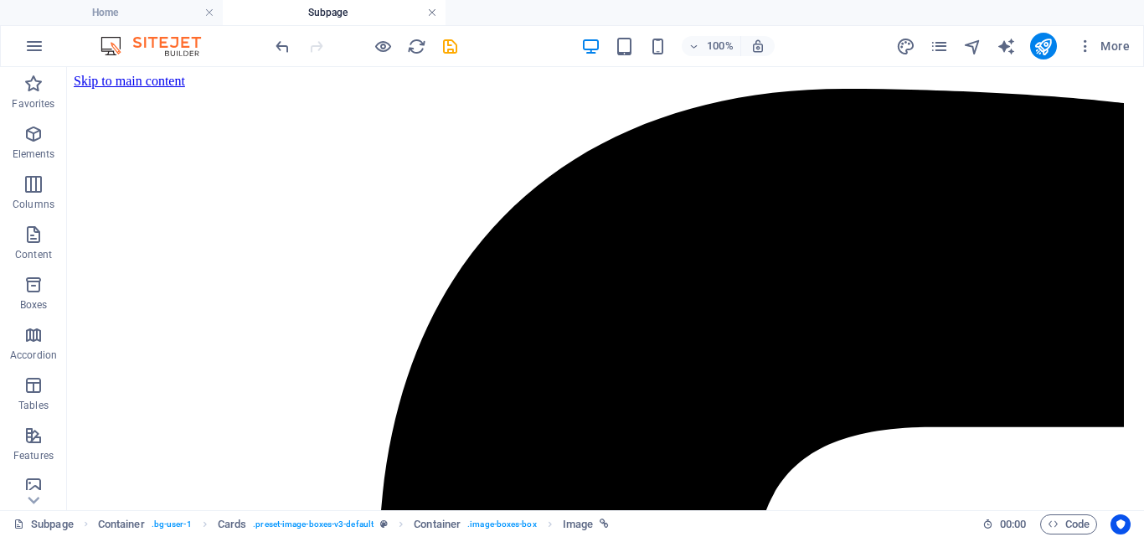
click at [436, 14] on link at bounding box center [432, 13] width 10 height 16
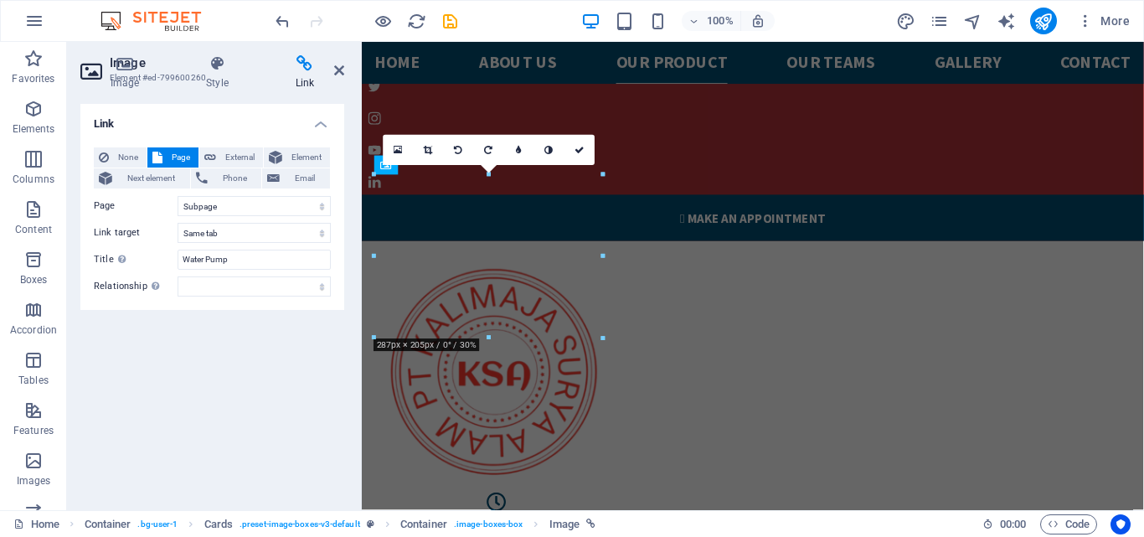
scroll to position [2725, 0]
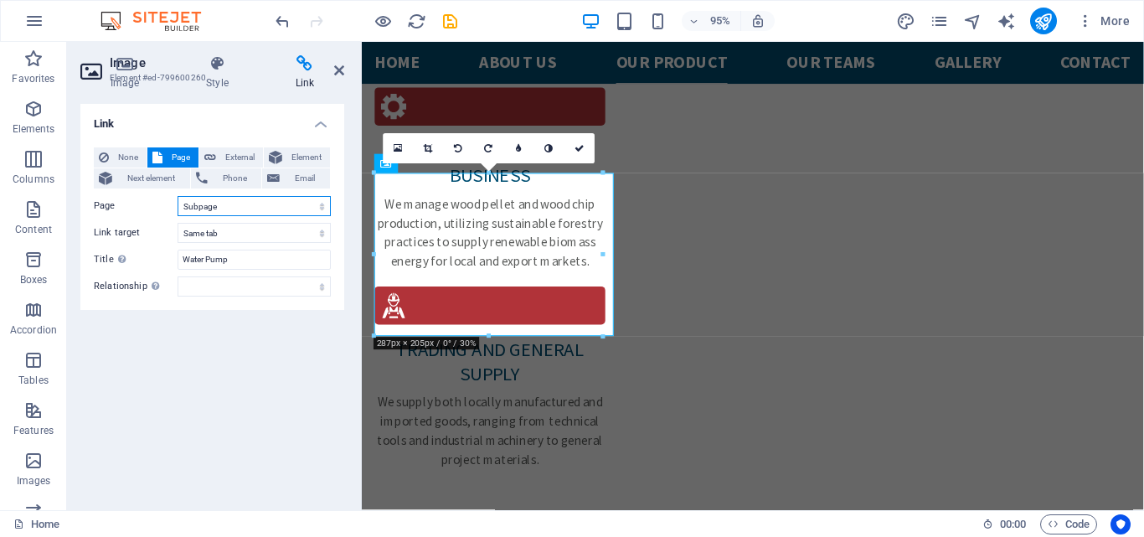
click at [323, 204] on select "Home Subpage Legal Notice Privacy" at bounding box center [254, 206] width 153 height 20
click at [178, 196] on select "Home Subpage Legal Notice Privacy" at bounding box center [254, 206] width 153 height 20
click at [161, 437] on div "Link None Page External Element Next element Phone Email Page Home Subpage Lega…" at bounding box center [212, 300] width 264 height 393
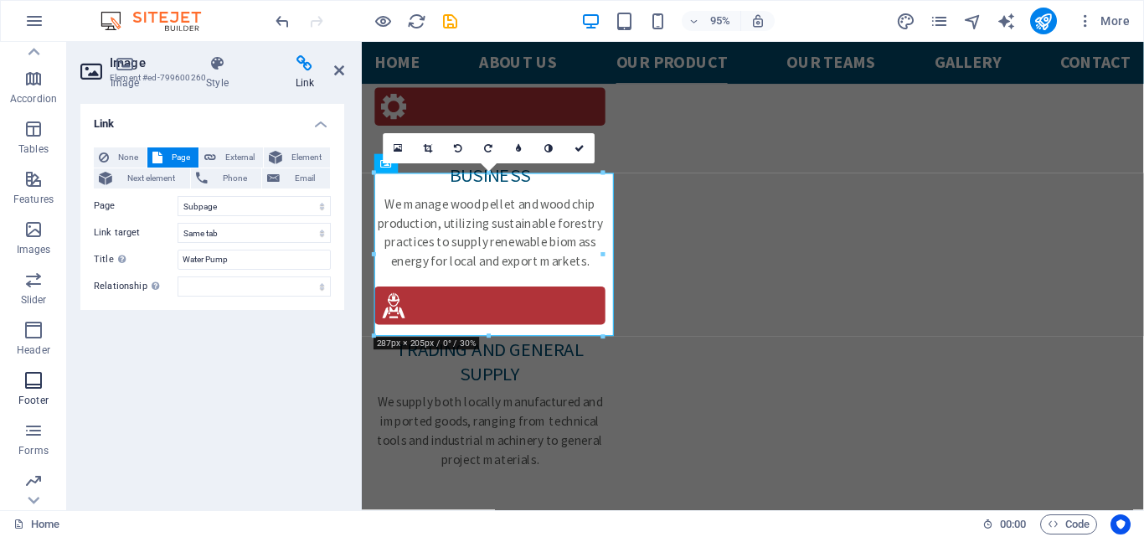
scroll to position [286, 0]
click at [223, 409] on div "Link None Page External Element Next element Phone Email Page Home Subpage Lega…" at bounding box center [212, 300] width 264 height 393
click at [341, 70] on icon at bounding box center [339, 70] width 10 height 13
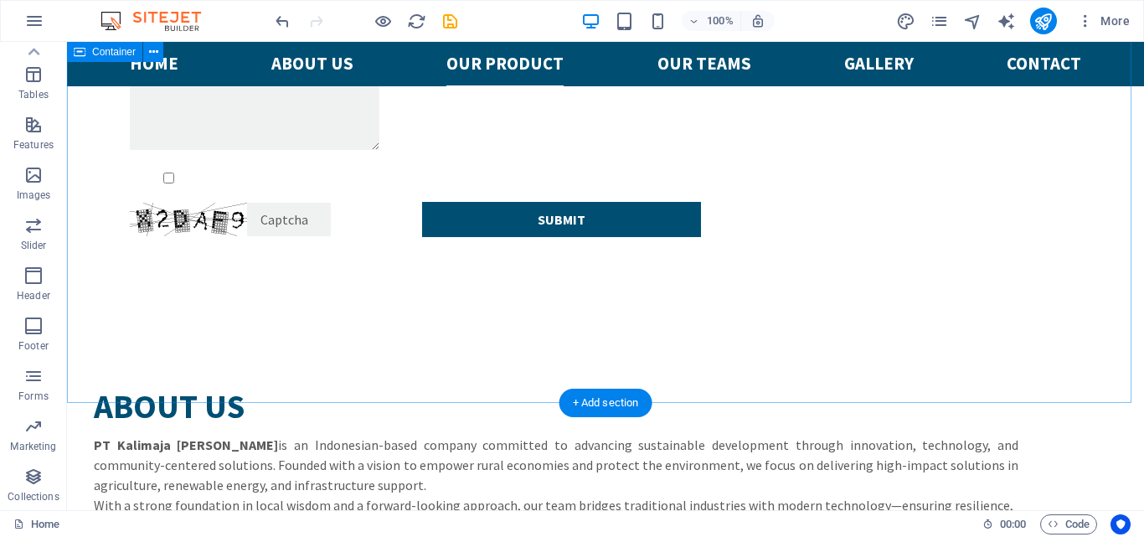
scroll to position [3782, 0]
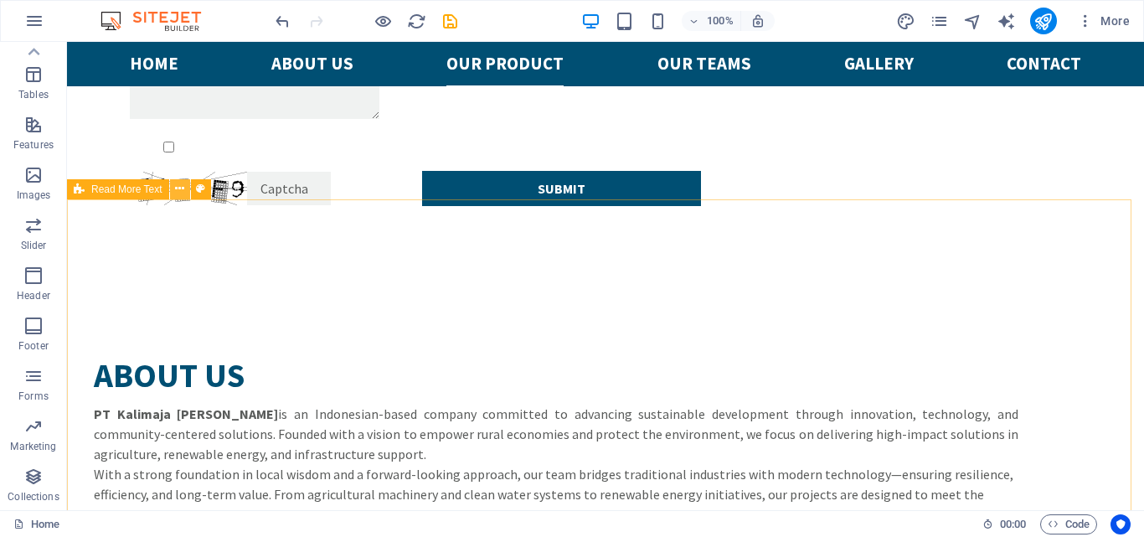
click at [183, 188] on icon at bounding box center [179, 189] width 9 height 18
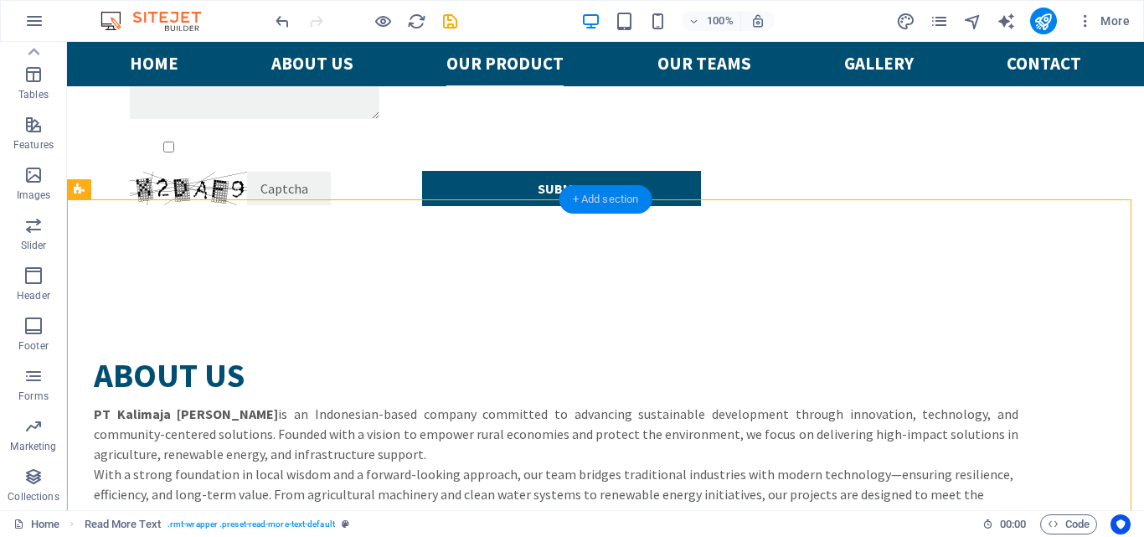
click at [609, 199] on div "+ Add section" at bounding box center [605, 199] width 93 height 28
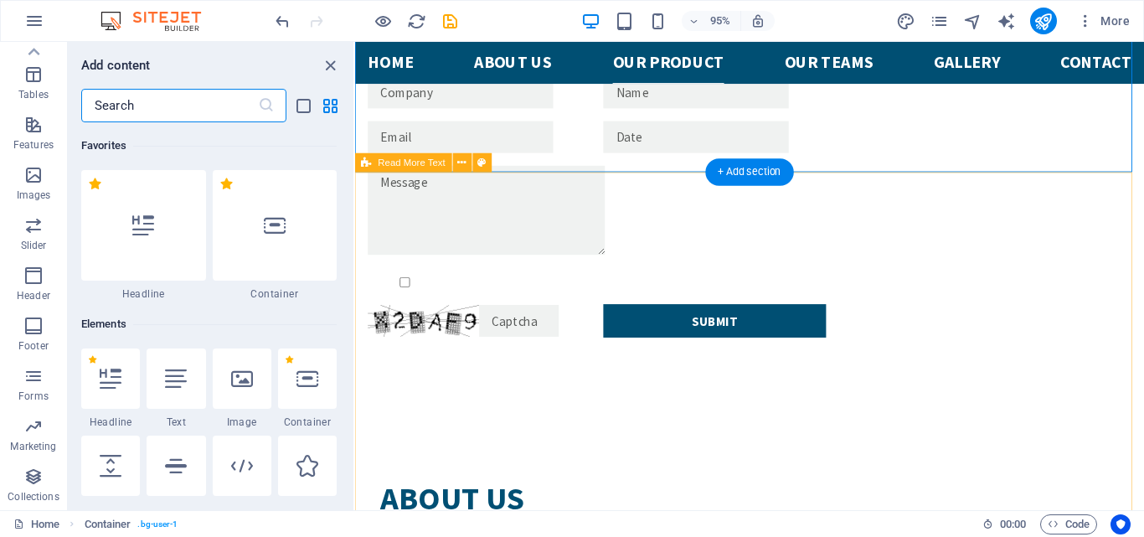
scroll to position [2930, 0]
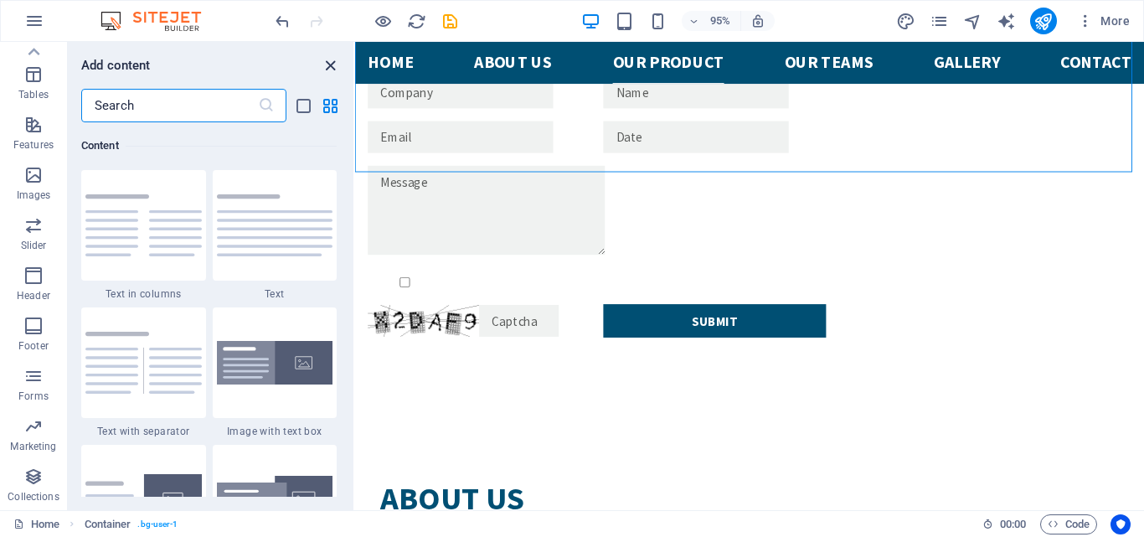
click at [332, 65] on icon "close panel" at bounding box center [330, 65] width 19 height 19
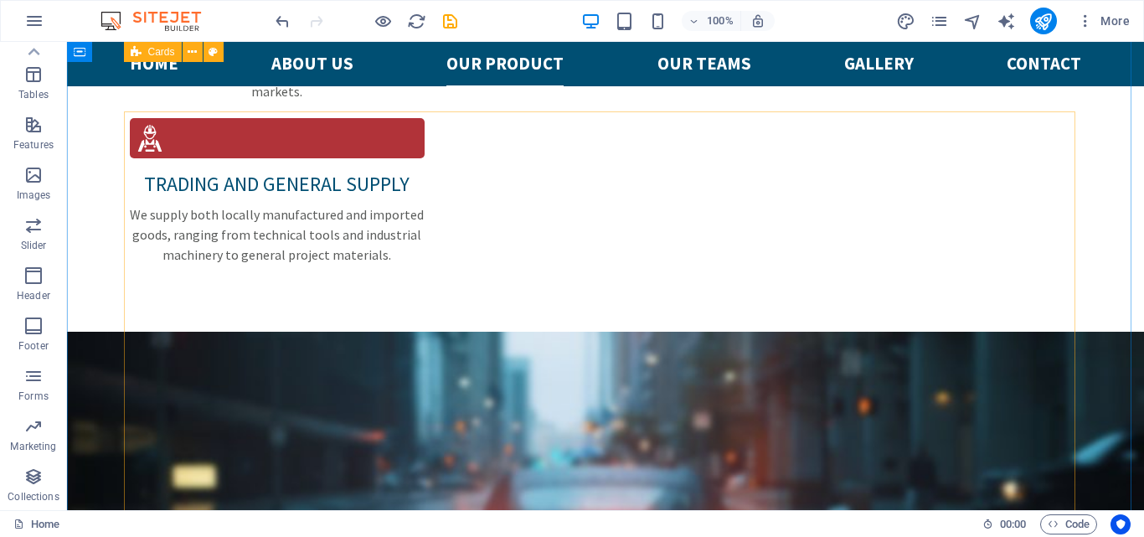
scroll to position [2609, 0]
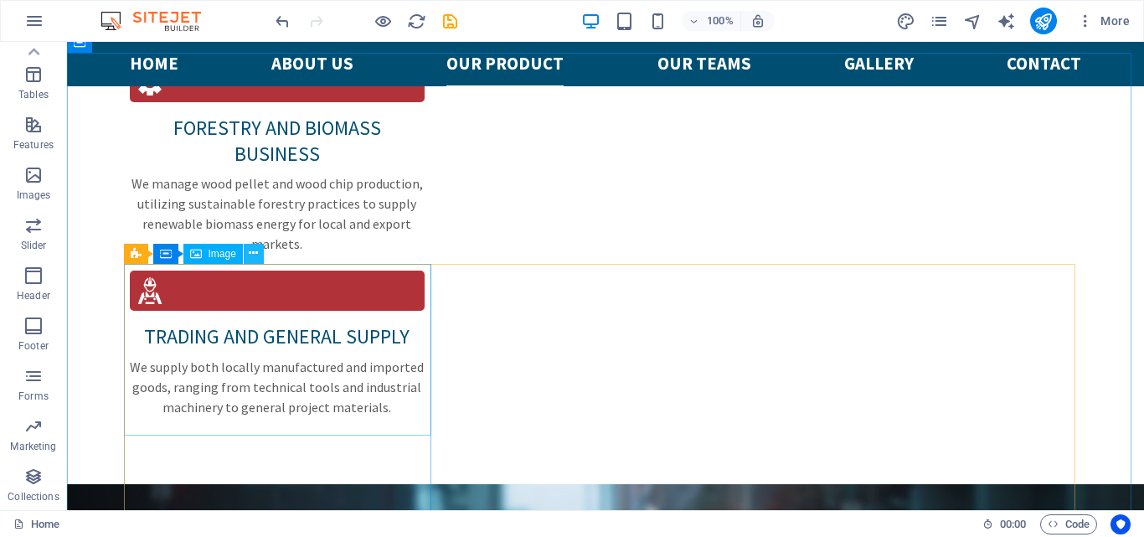
click at [255, 251] on icon at bounding box center [253, 254] width 9 height 18
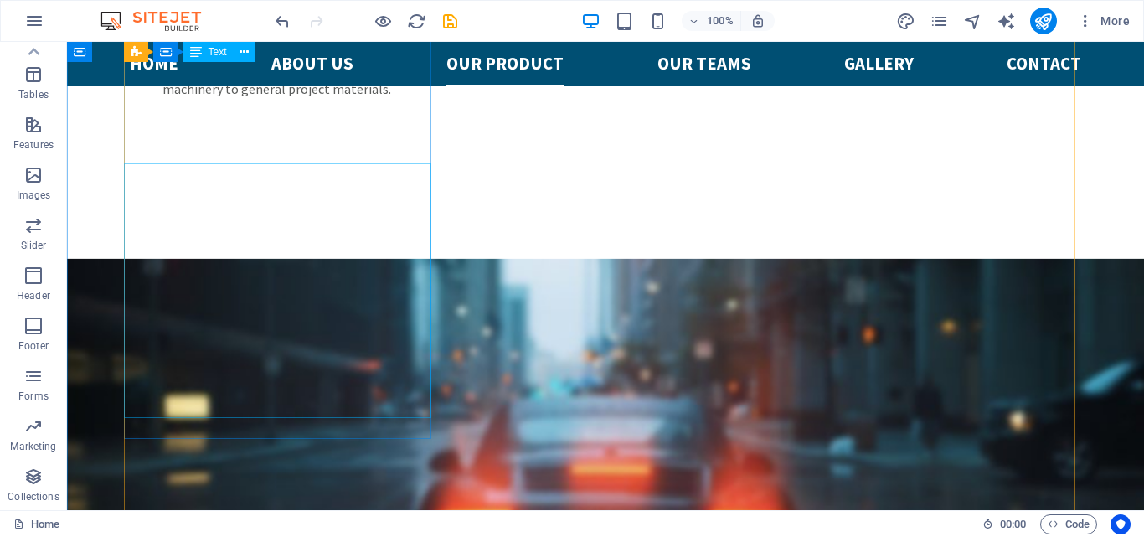
scroll to position [2860, 0]
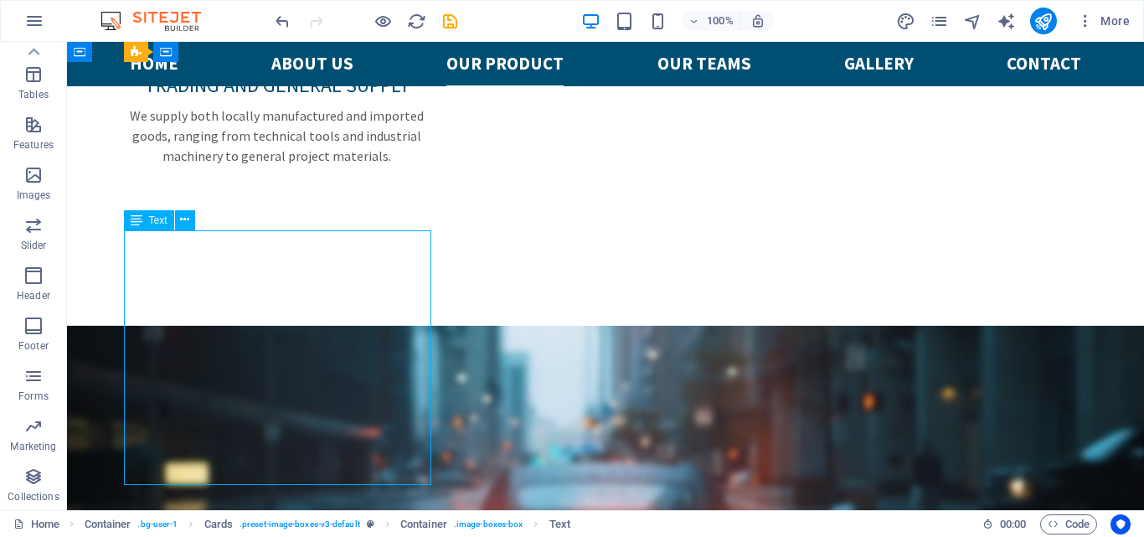
drag, startPoint x: 267, startPoint y: 381, endPoint x: 420, endPoint y: 420, distance: 158.2
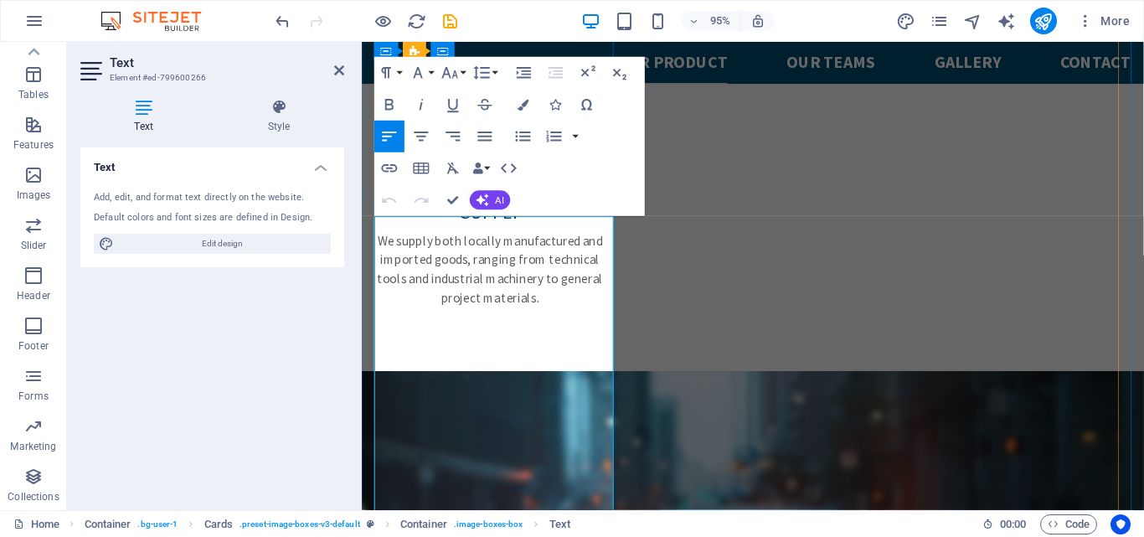
scroll to position [3143, 0]
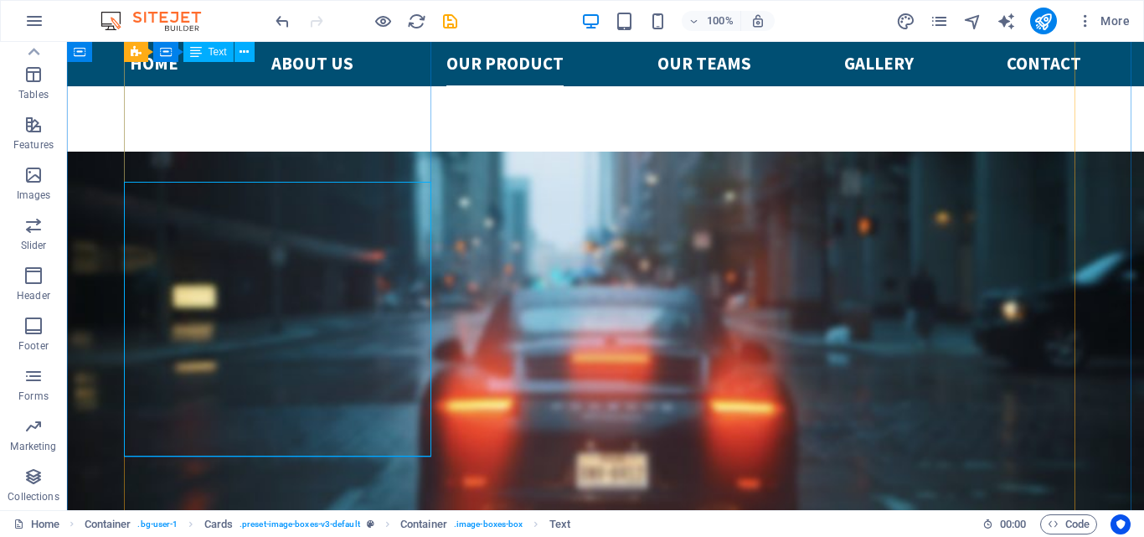
scroll to position [2860, 0]
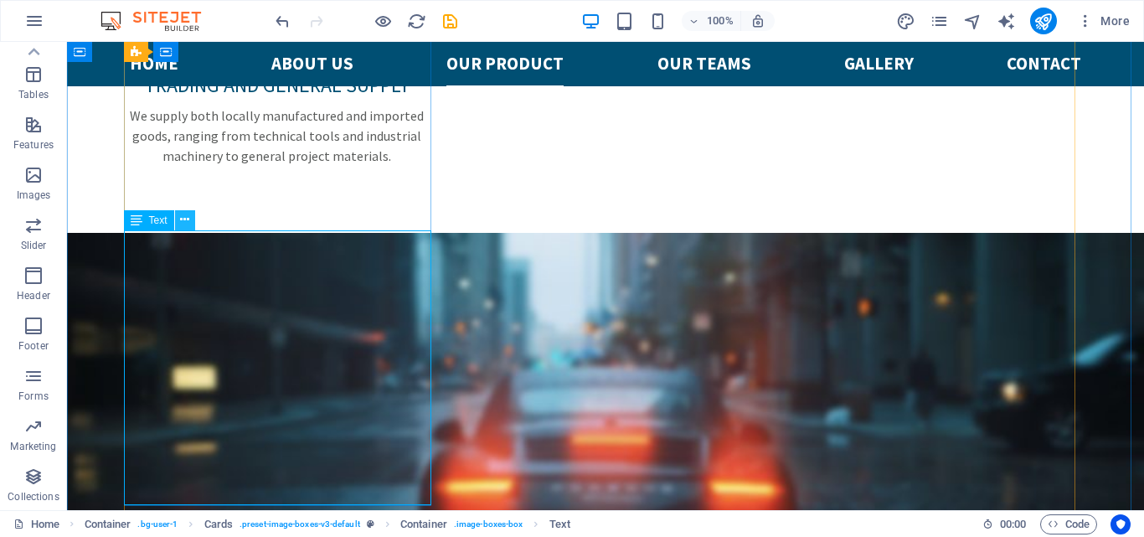
click at [185, 219] on icon at bounding box center [184, 220] width 9 height 18
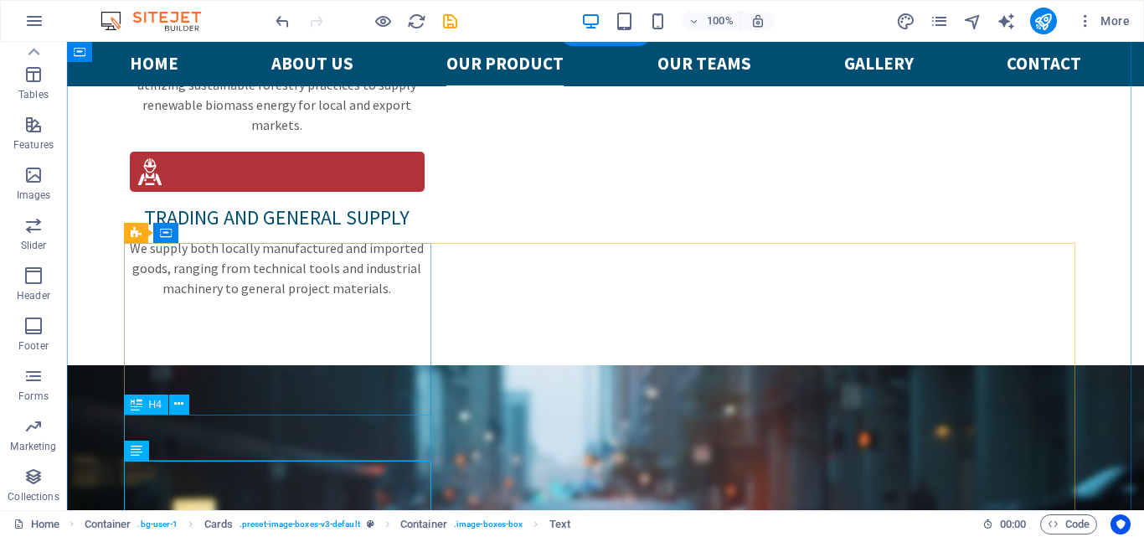
scroll to position [2525, 0]
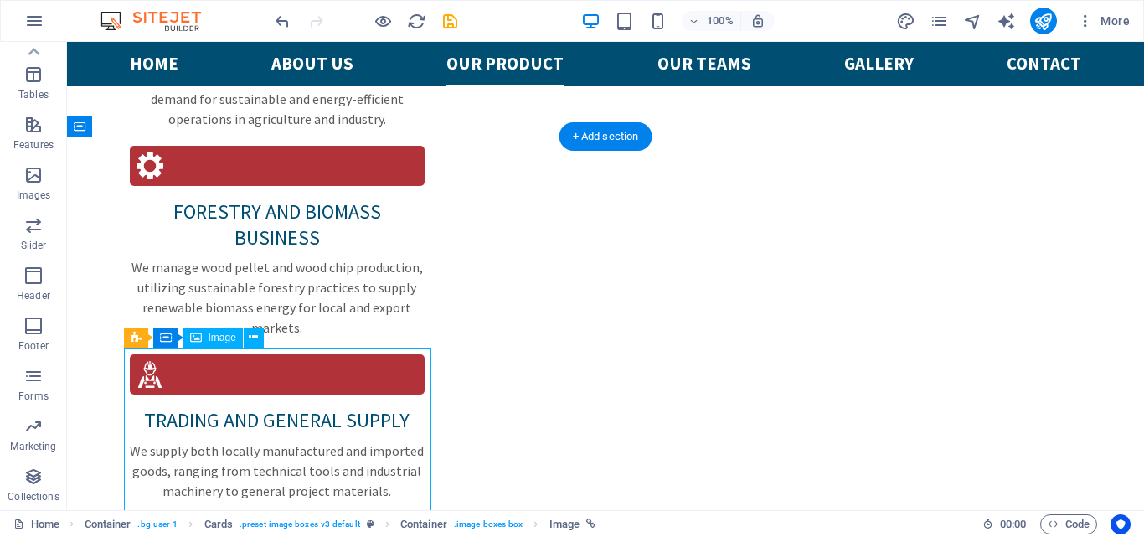
select select "1"
select select
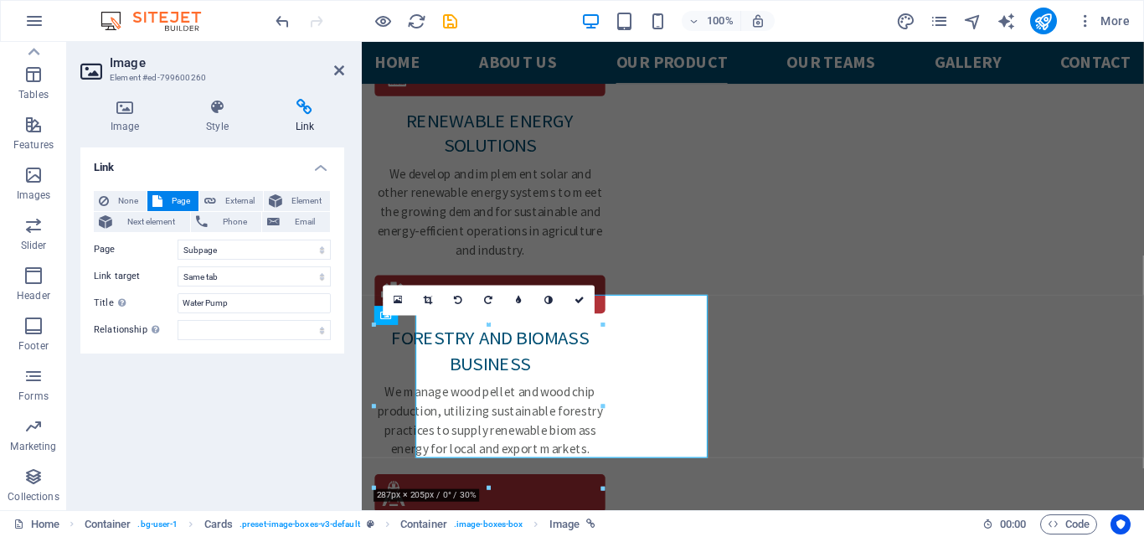
scroll to position [2565, 0]
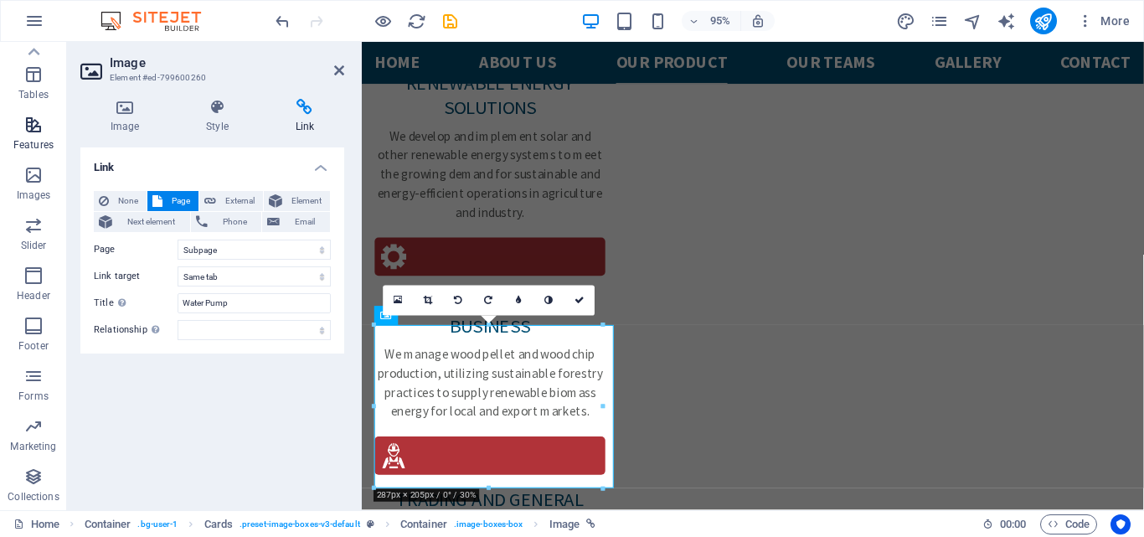
click at [33, 137] on span "Features" at bounding box center [33, 135] width 67 height 40
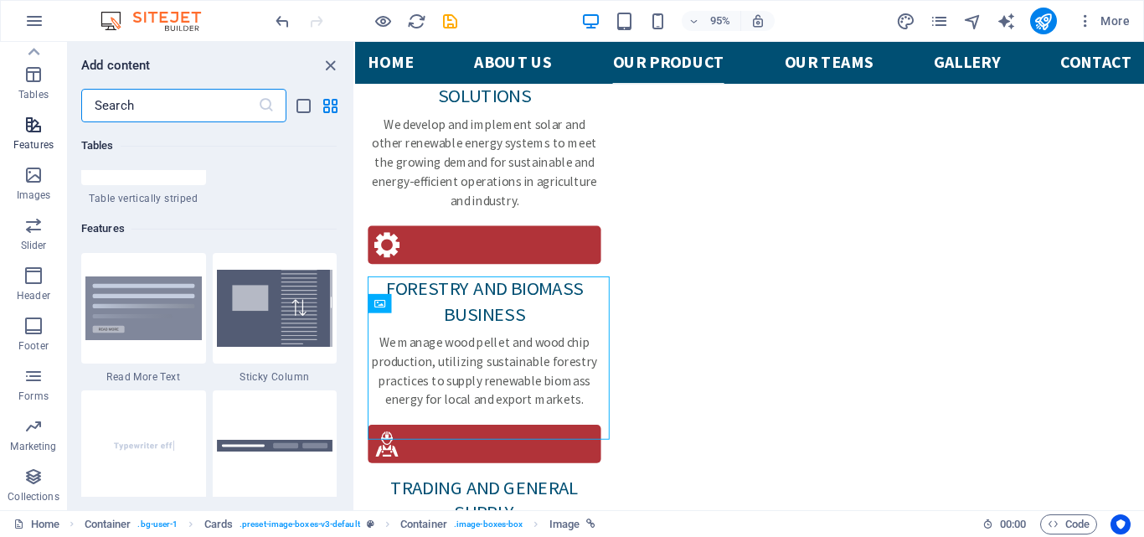
scroll to position [6527, 0]
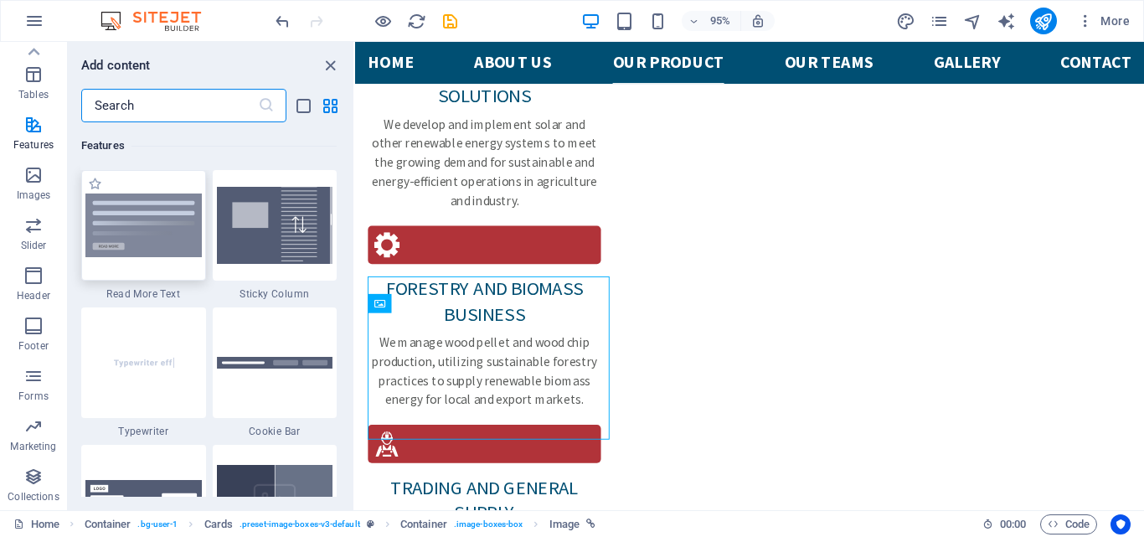
click at [157, 249] on img at bounding box center [143, 225] width 116 height 64
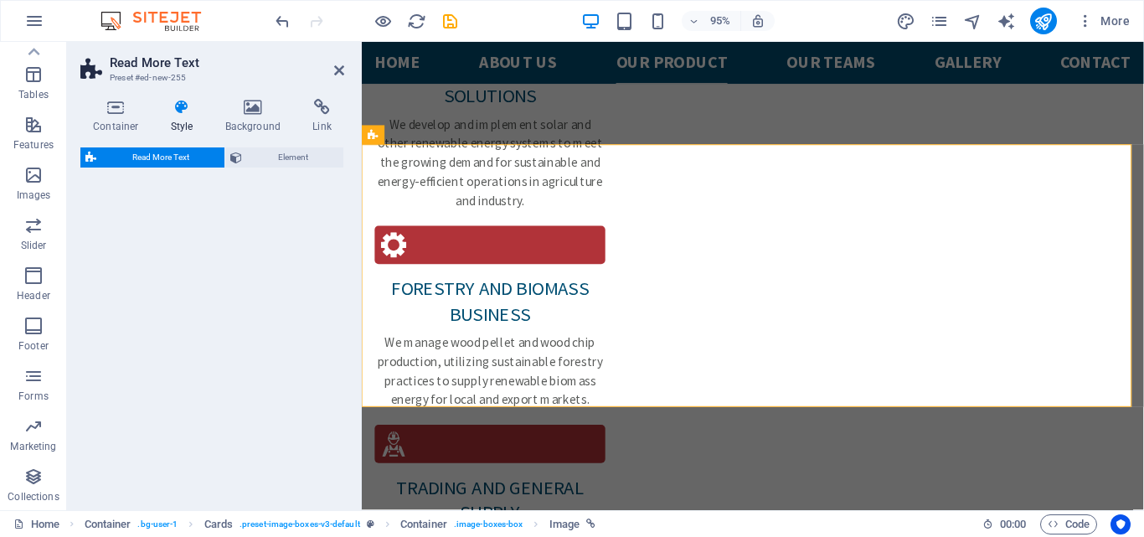
scroll to position [3923, 0]
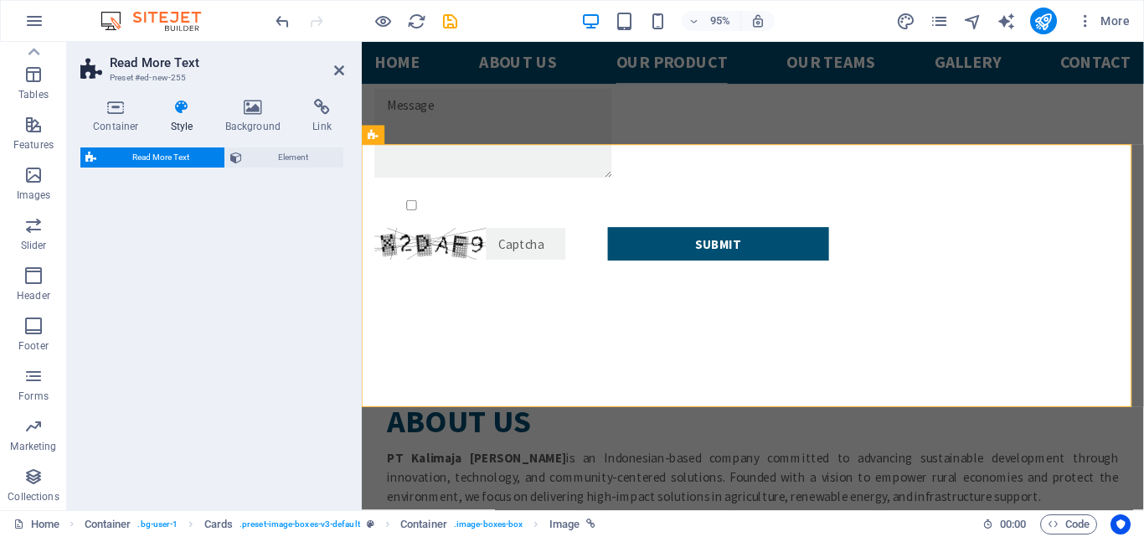
select select "px"
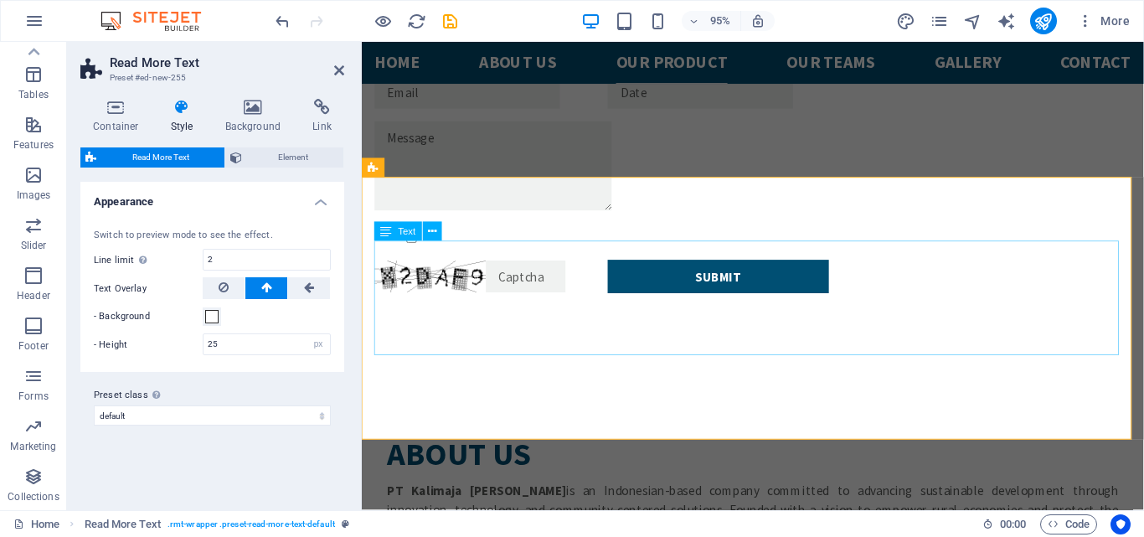
scroll to position [3839, 0]
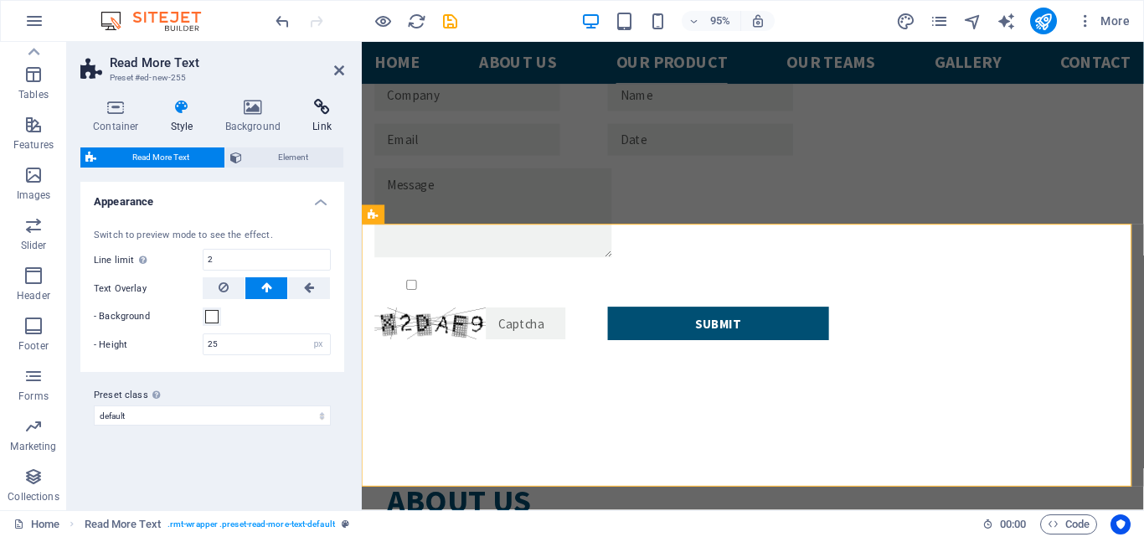
click at [318, 113] on icon at bounding box center [322, 107] width 44 height 17
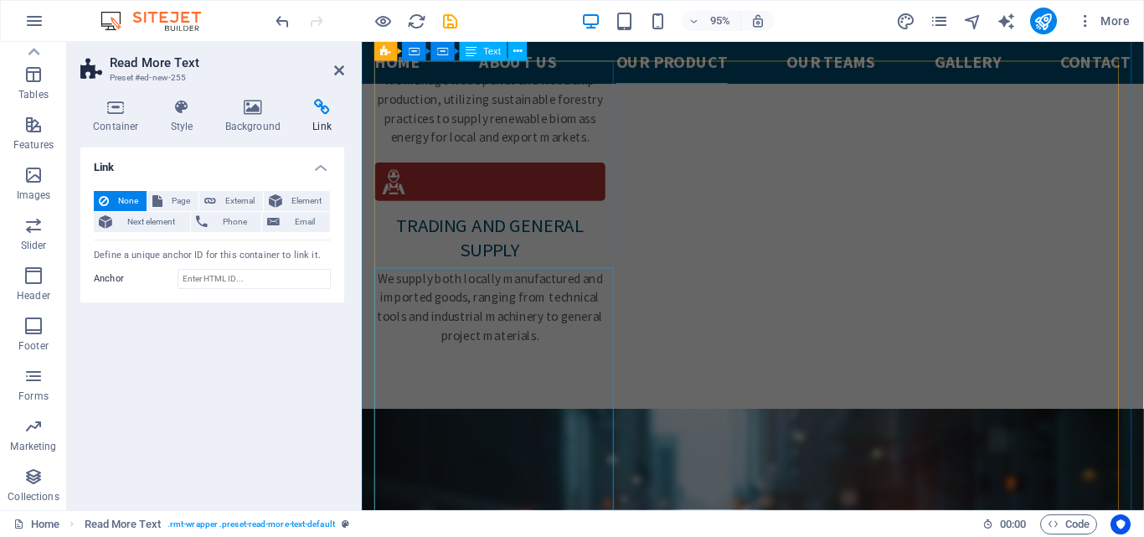
scroll to position [2834, 0]
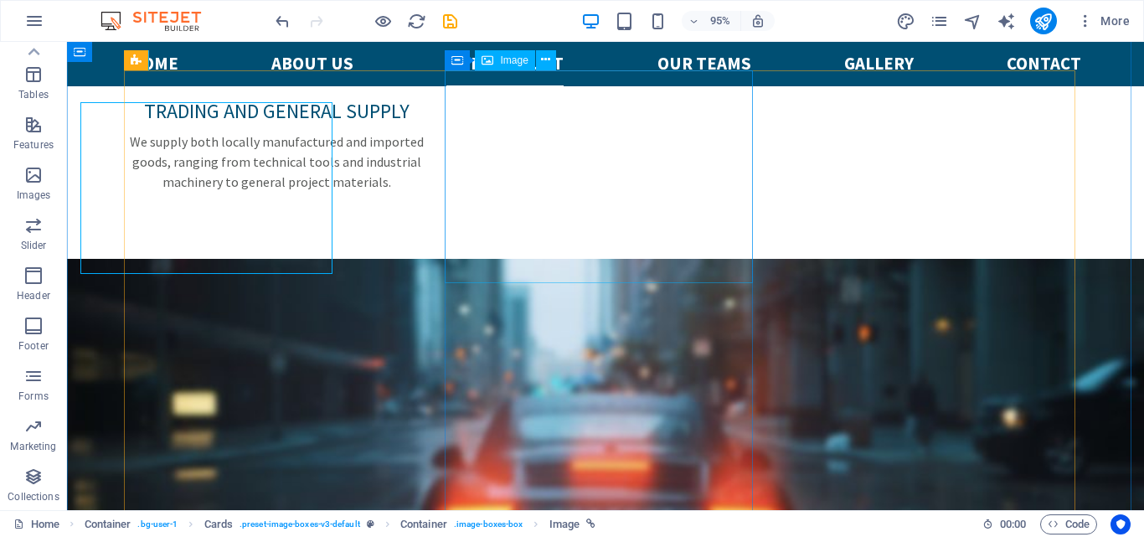
scroll to position [2803, 0]
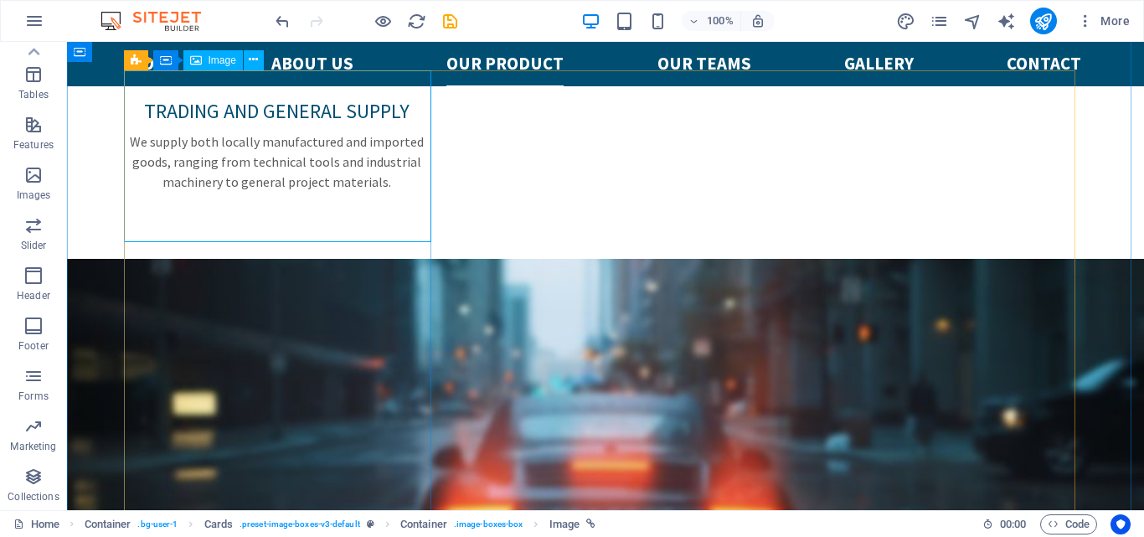
select select "1"
select select
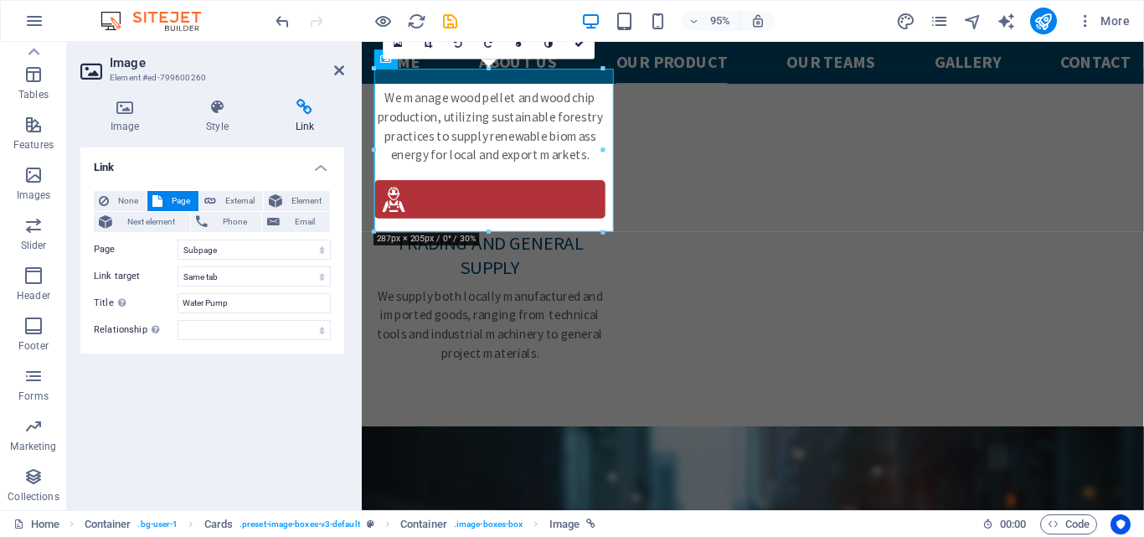
click at [306, 106] on icon at bounding box center [304, 107] width 79 height 17
click at [322, 275] on select "New tab Same tab Overlay" at bounding box center [254, 276] width 153 height 20
click at [325, 251] on select "Home Subpage Legal Notice Privacy" at bounding box center [254, 249] width 153 height 20
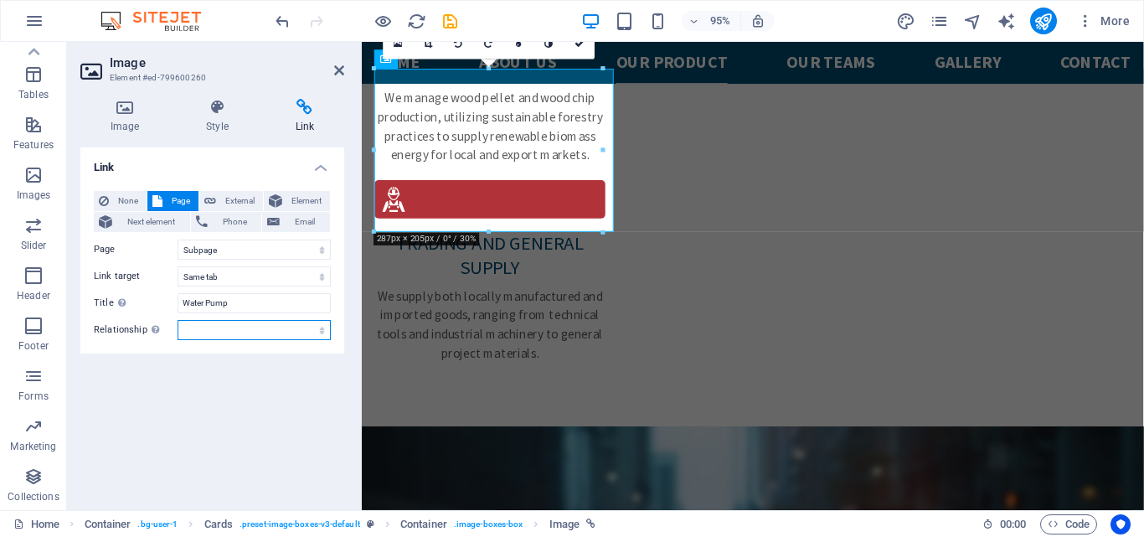
click at [321, 326] on select "alternate author bookmark external help license next nofollow noreferrer noopen…" at bounding box center [254, 330] width 153 height 20
click at [227, 414] on div "Link None Page External Element Next element Phone Email Page Home Subpage Lega…" at bounding box center [212, 321] width 264 height 349
click at [305, 200] on span "Element" at bounding box center [306, 201] width 38 height 20
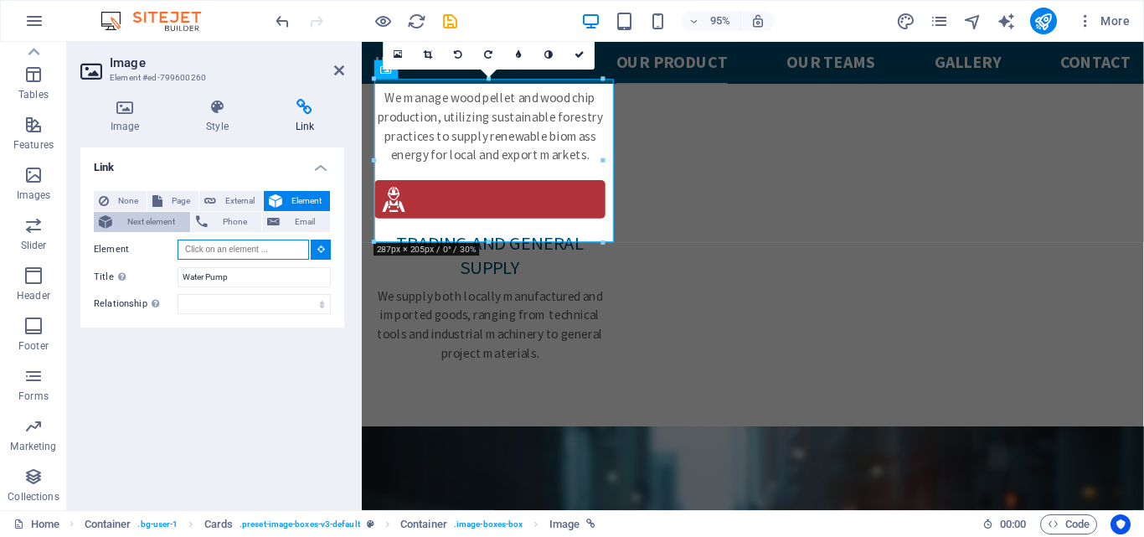
scroll to position [2790, 0]
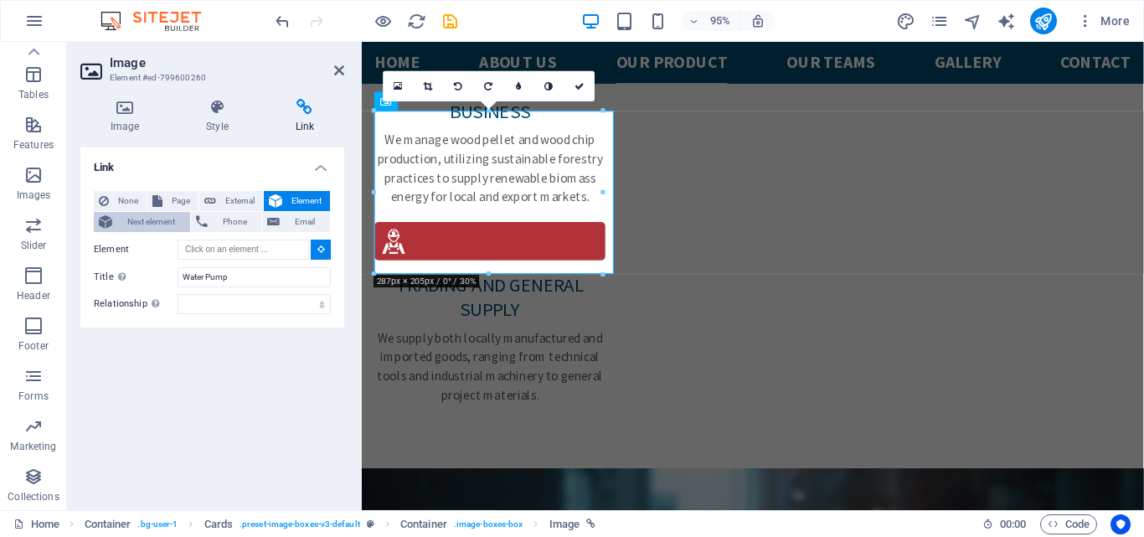
click at [157, 224] on span "Next element" at bounding box center [151, 222] width 68 height 20
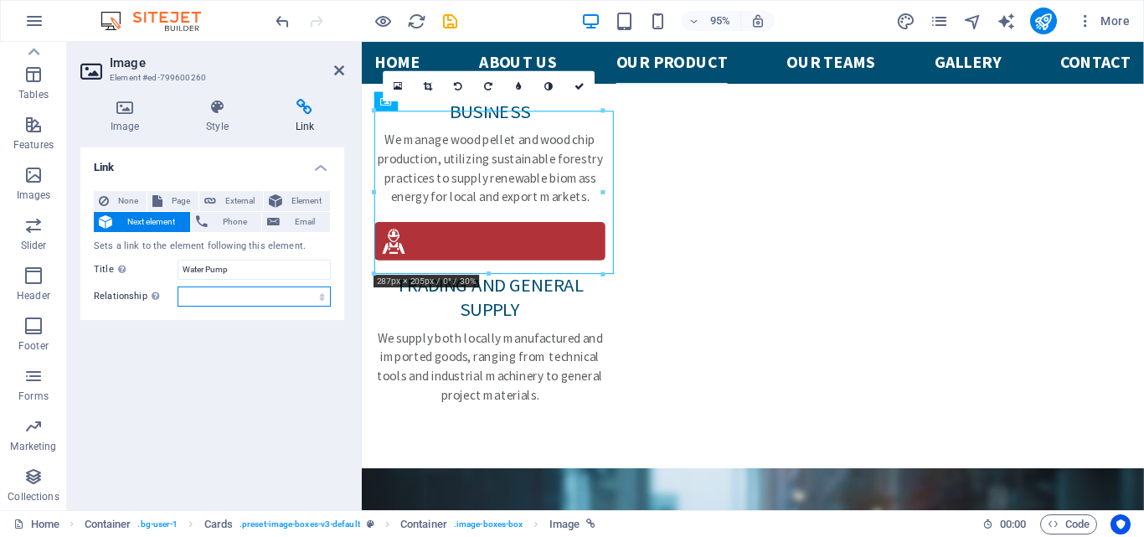
click at [298, 296] on select "alternate author bookmark external help license next nofollow noreferrer noopen…" at bounding box center [254, 296] width 153 height 20
click at [280, 378] on div "Link None Page External Element Next element Phone Email Sets a link to the ele…" at bounding box center [212, 321] width 264 height 349
click at [121, 197] on span "None" at bounding box center [128, 201] width 28 height 20
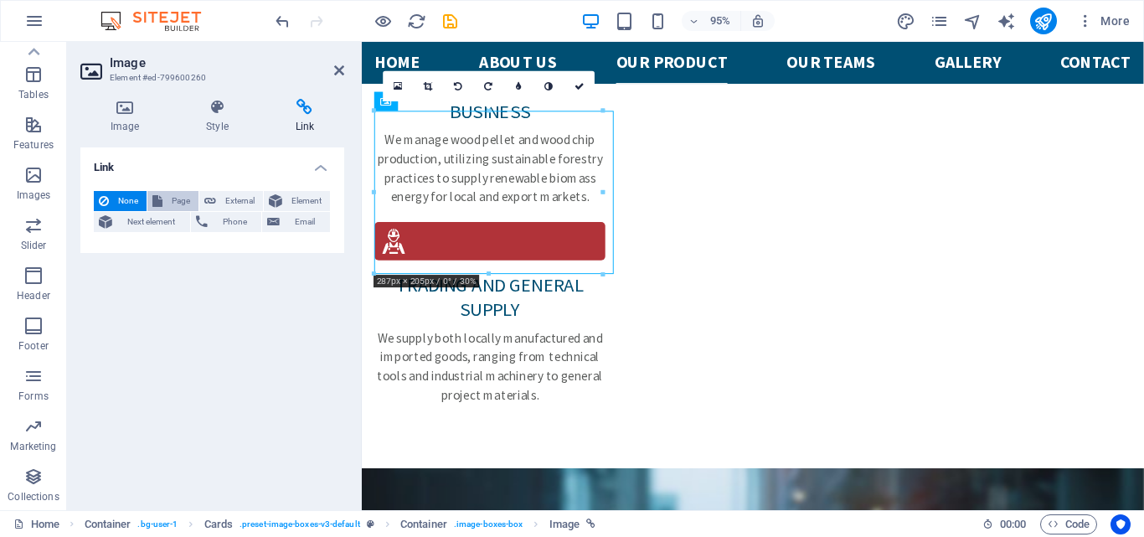
click at [164, 200] on button "Page" at bounding box center [172, 201] width 51 height 20
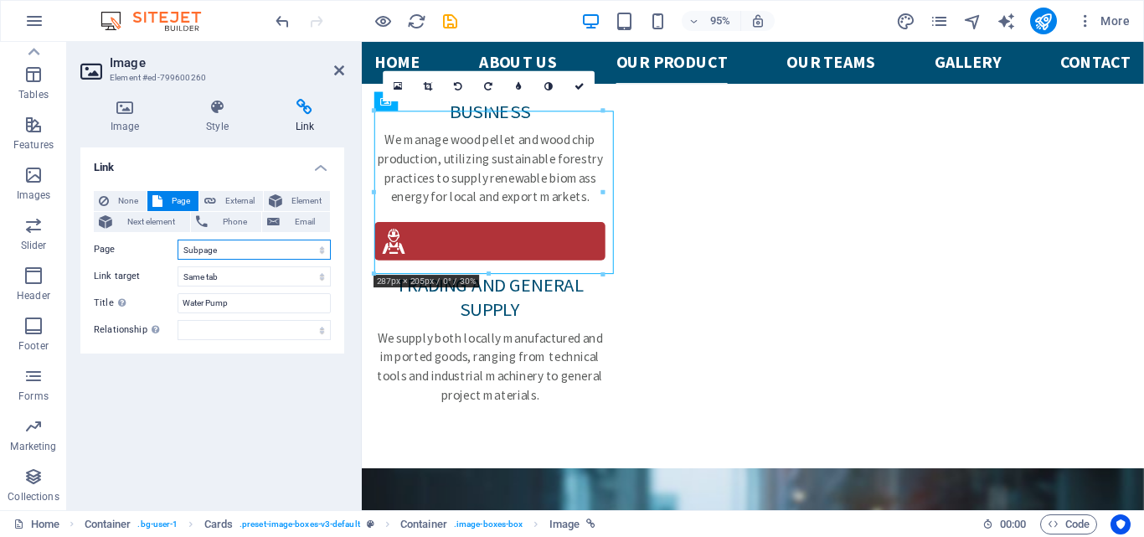
click at [322, 251] on select "Home Subpage Legal Notice Privacy" at bounding box center [254, 249] width 153 height 20
click at [320, 275] on select "New tab Same tab Overlay" at bounding box center [254, 276] width 153 height 20
click at [320, 302] on input "Water Pump" at bounding box center [254, 303] width 153 height 20
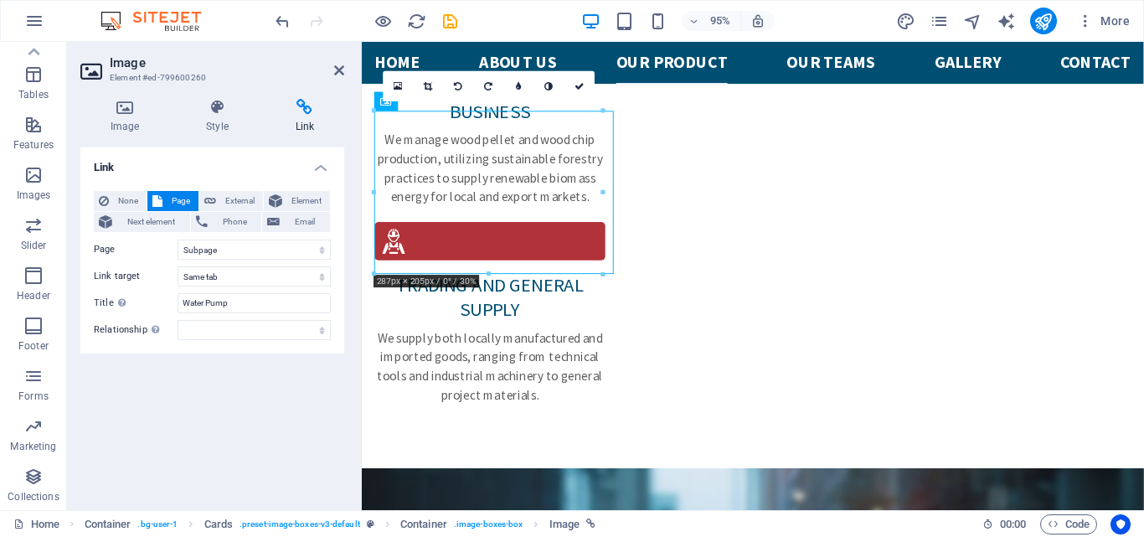
click at [267, 377] on div "Link None Page External Element Next element Phone Email Page Home Subpage Lega…" at bounding box center [212, 321] width 264 height 349
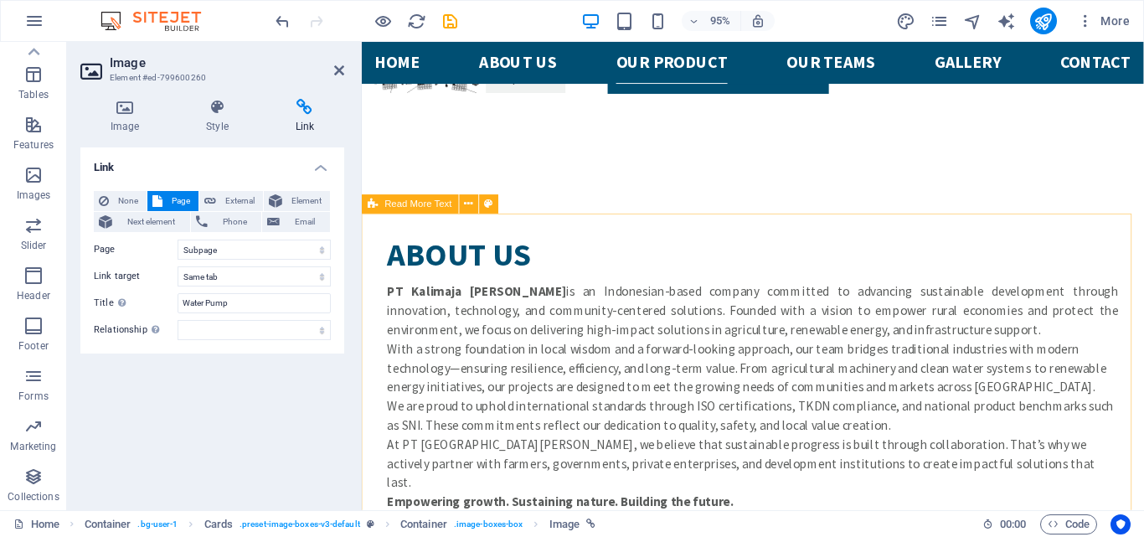
scroll to position [4214, 0]
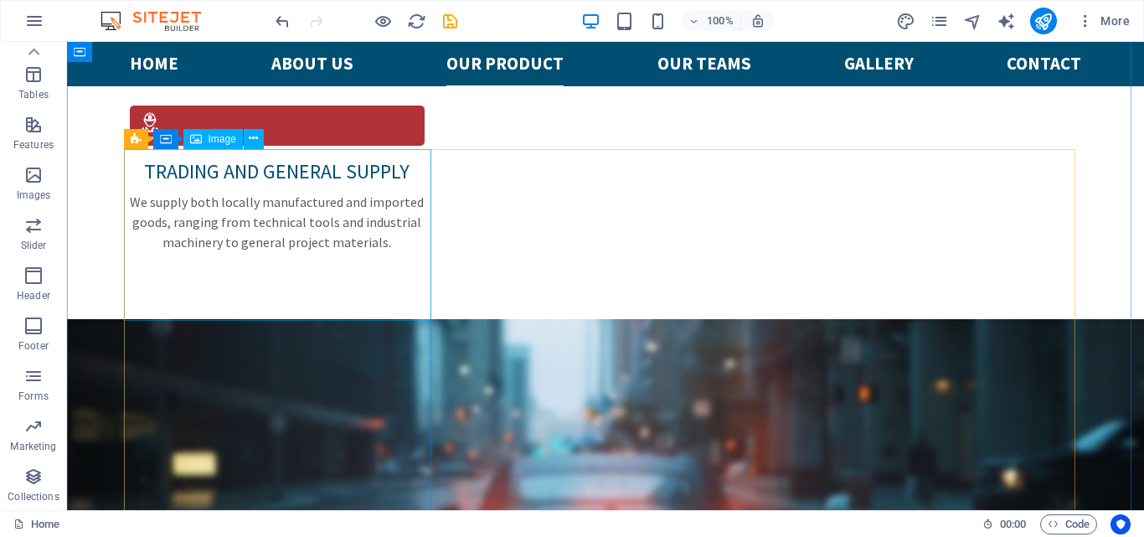
scroll to position [2623, 0]
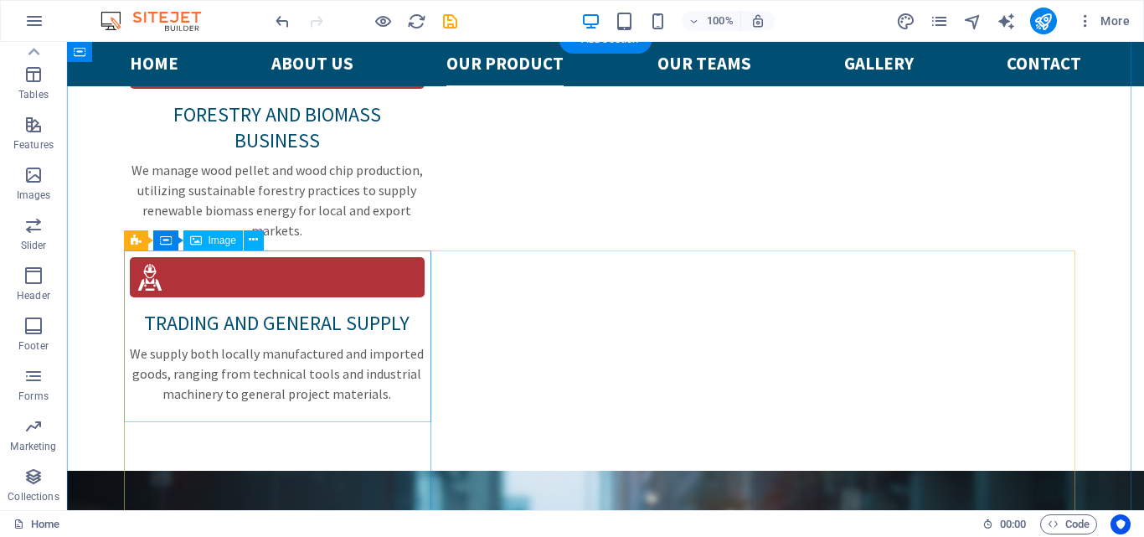
select select "1"
select select
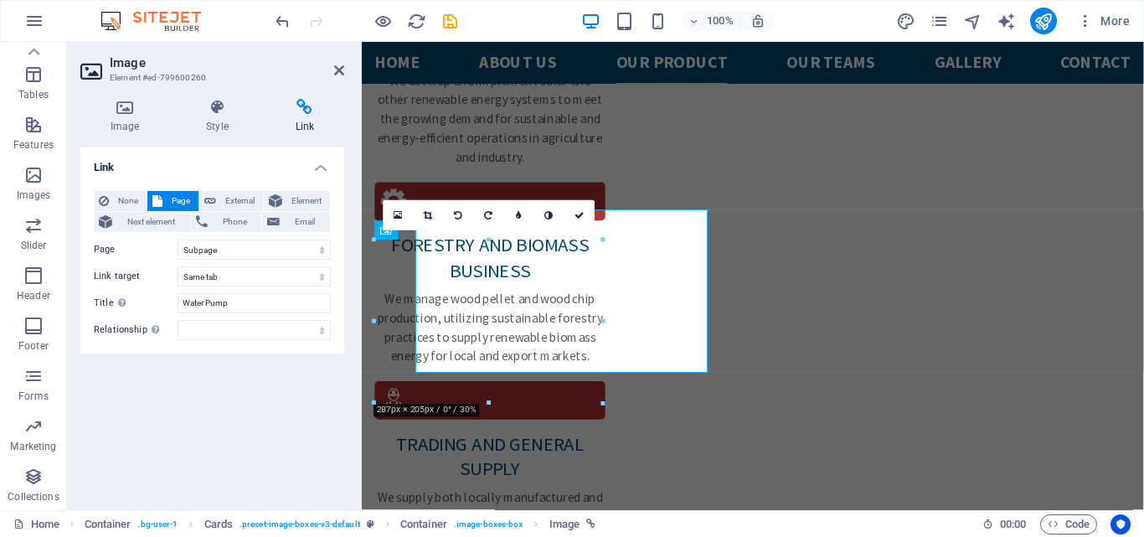
scroll to position [2654, 0]
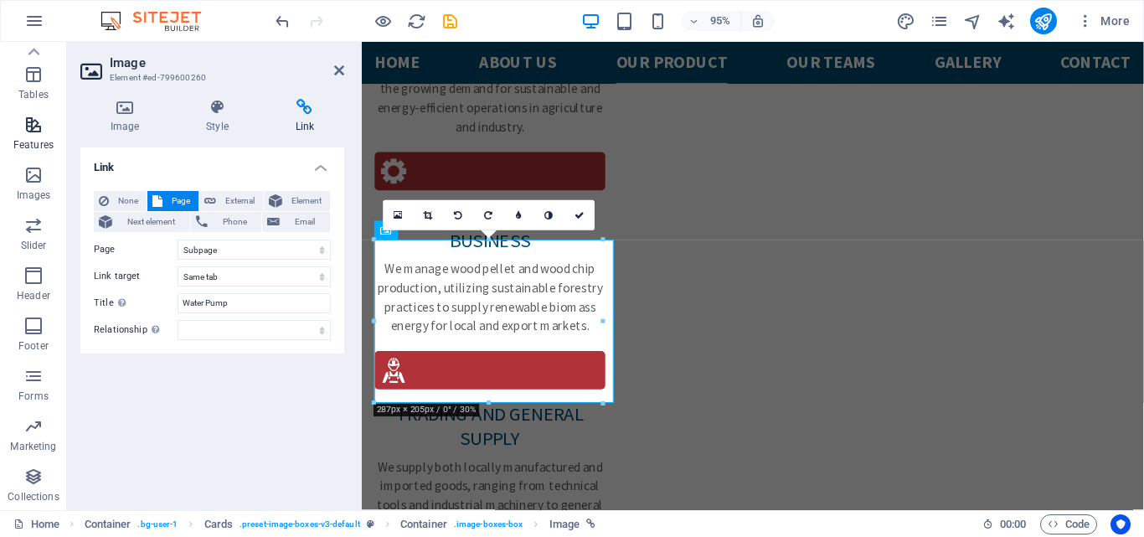
click at [39, 130] on icon "button" at bounding box center [33, 125] width 20 height 20
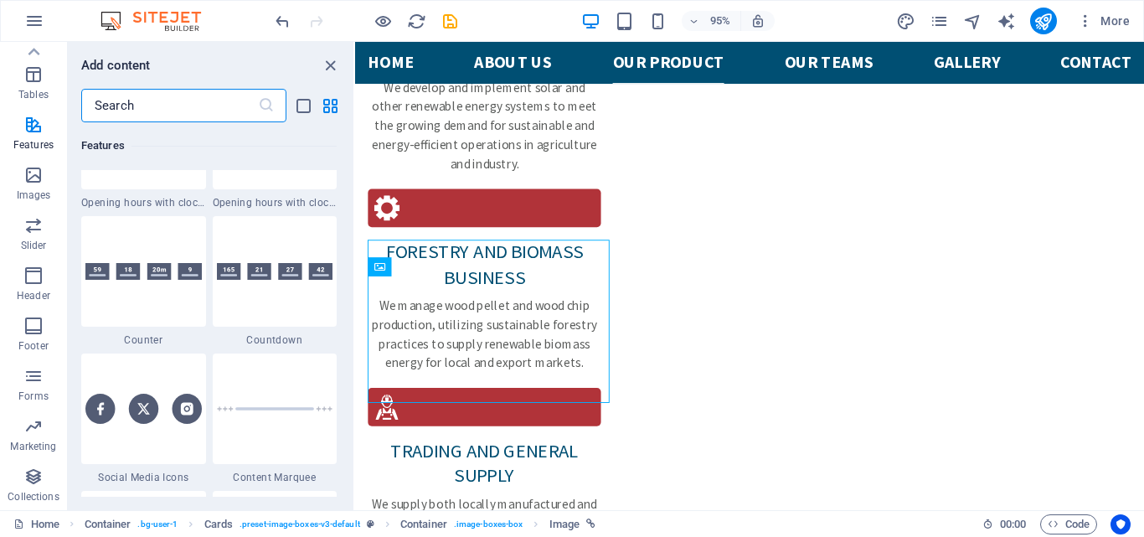
scroll to position [7448, 0]
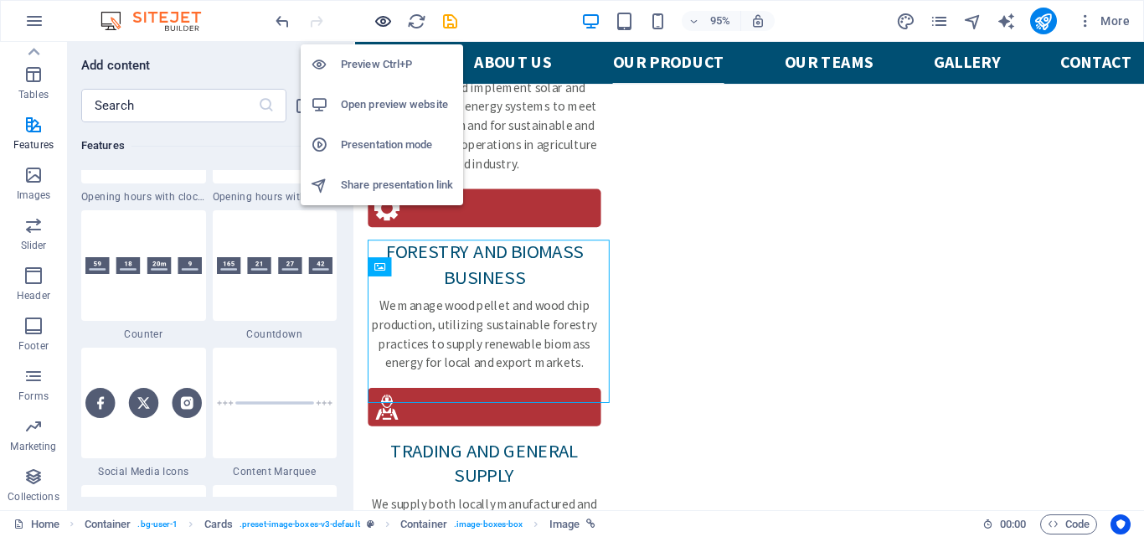
click at [386, 23] on icon "button" at bounding box center [382, 21] width 19 height 19
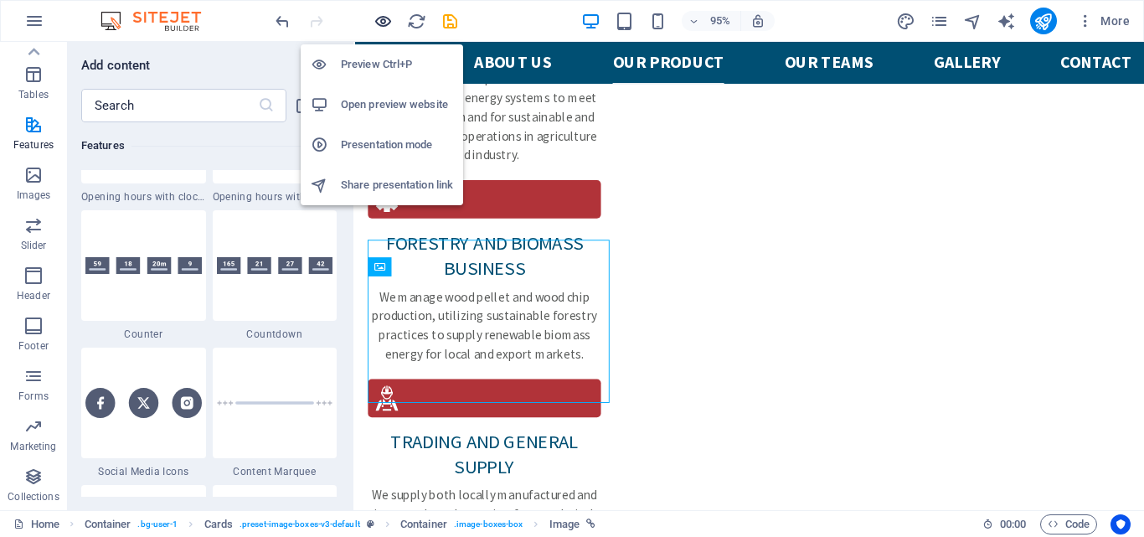
scroll to position [2623, 0]
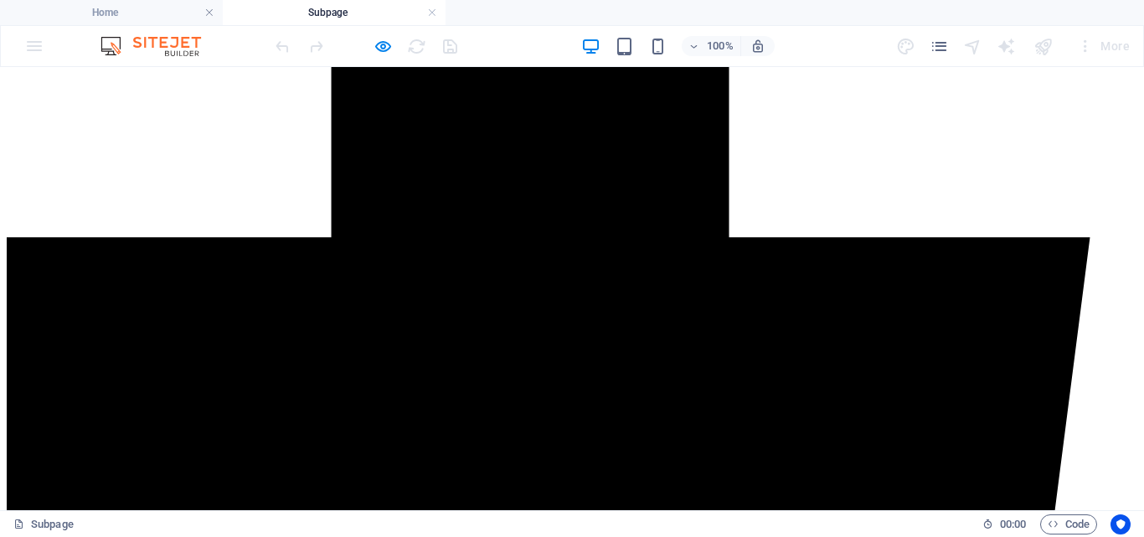
scroll to position [370, 0]
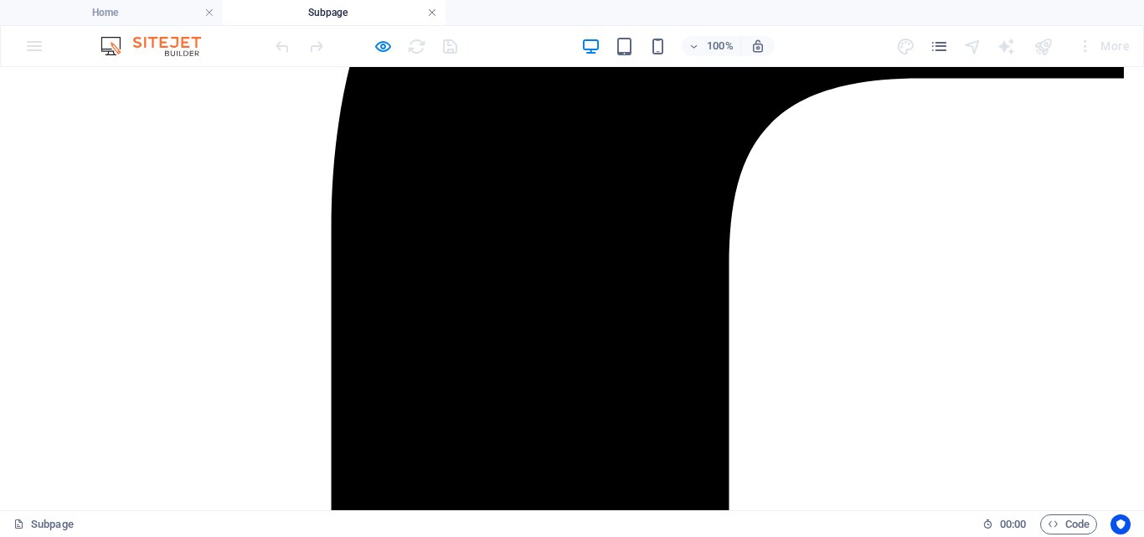
click at [427, 13] on link at bounding box center [432, 13] width 10 height 16
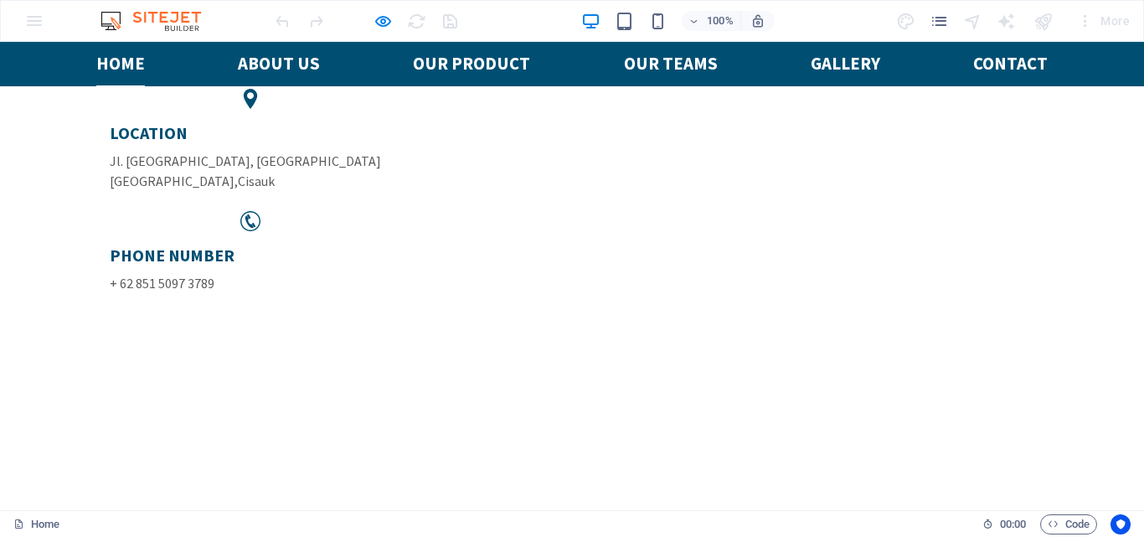
scroll to position [0, 0]
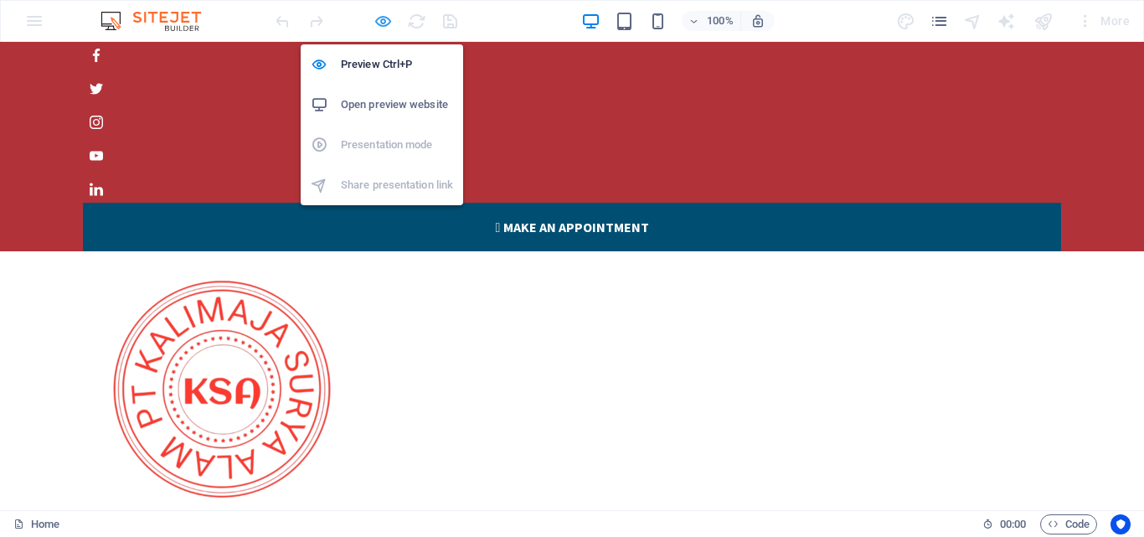
click at [379, 22] on icon "button" at bounding box center [382, 21] width 19 height 19
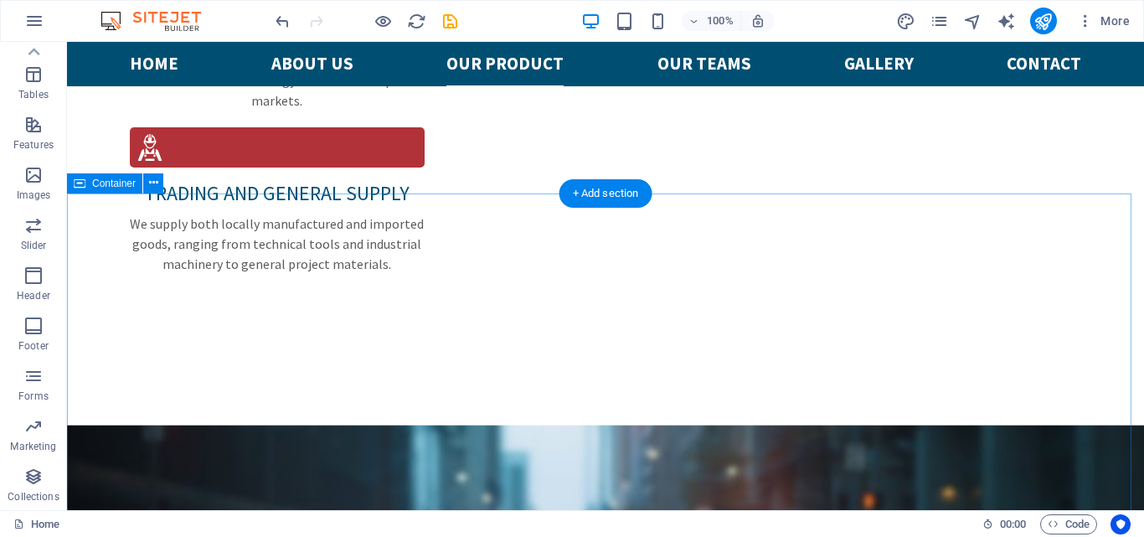
scroll to position [2763, 0]
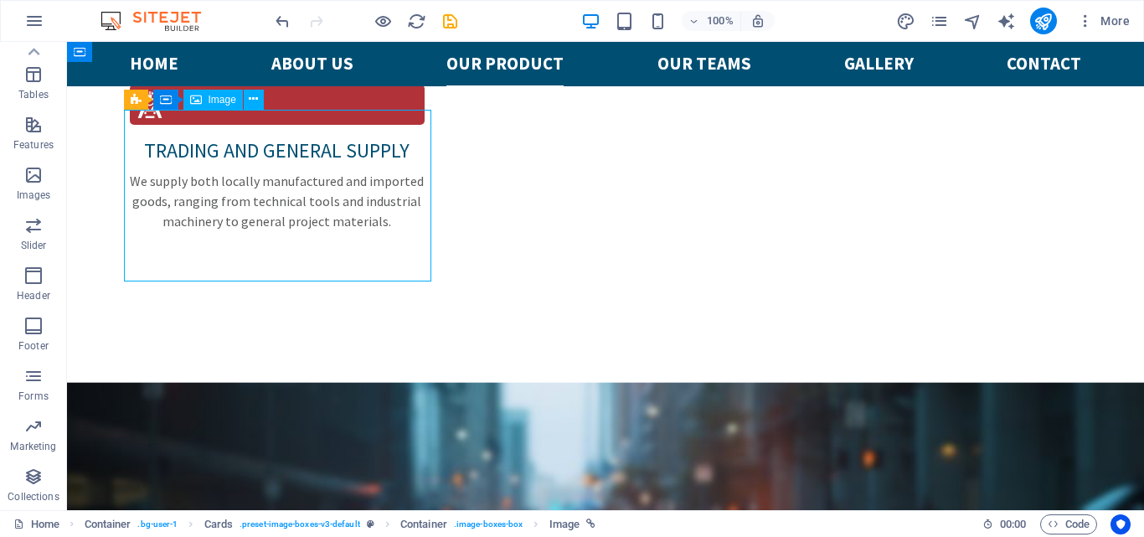
select select "1"
select select
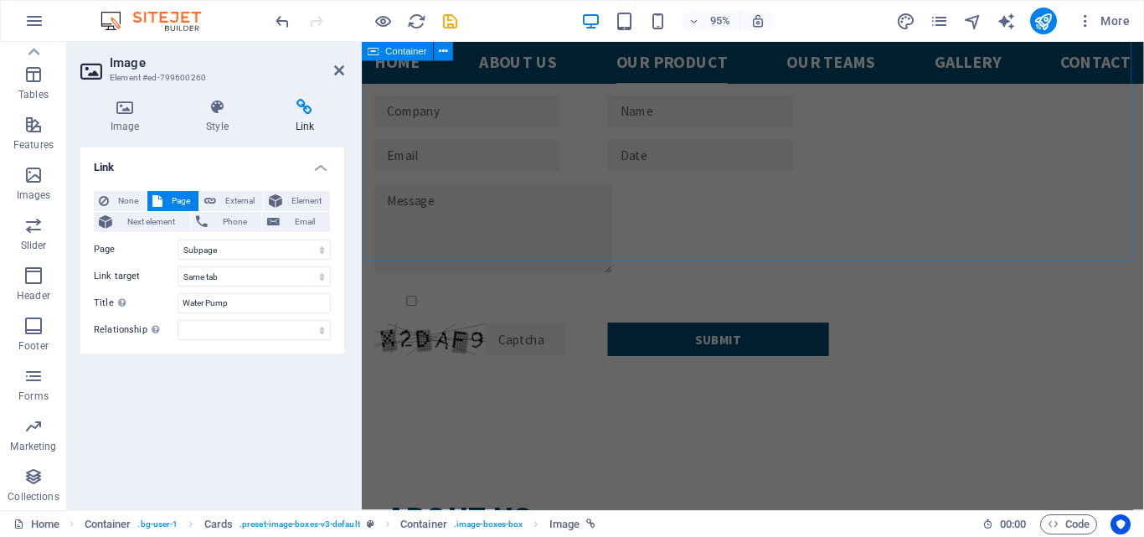
scroll to position [3800, 0]
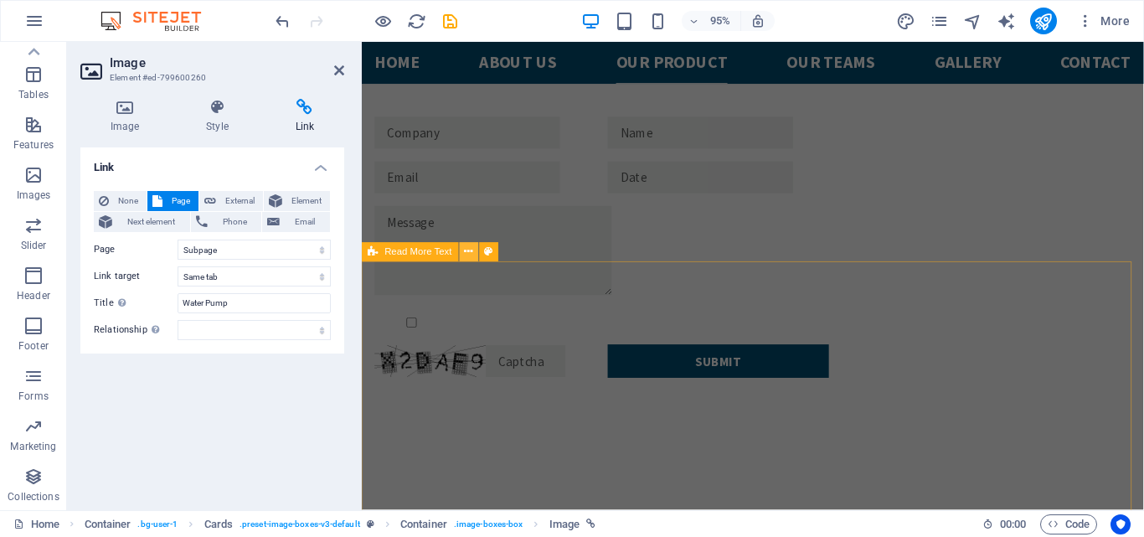
click at [469, 251] on icon at bounding box center [469, 252] width 8 height 17
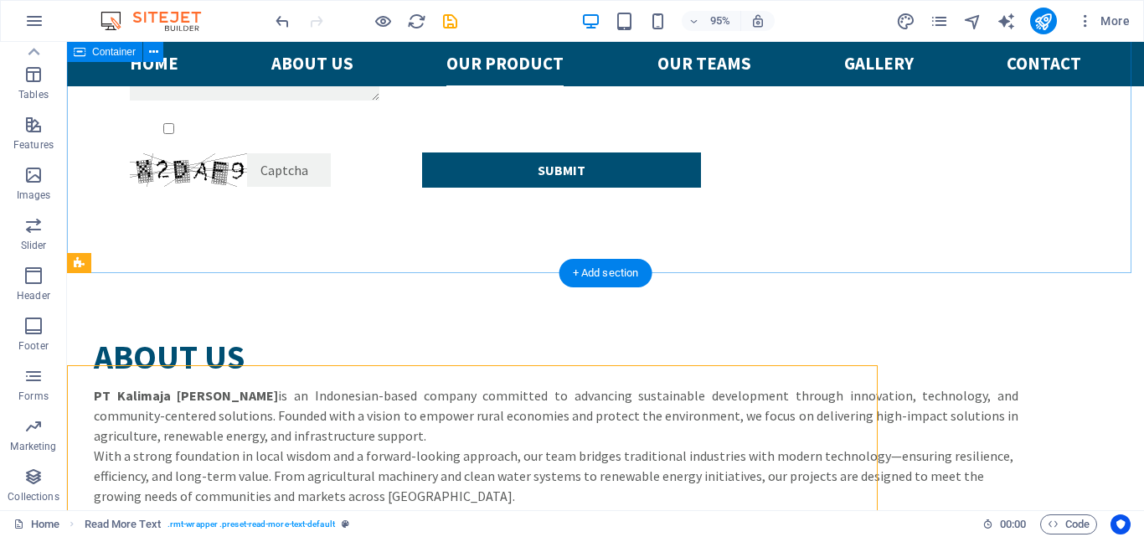
scroll to position [3708, 0]
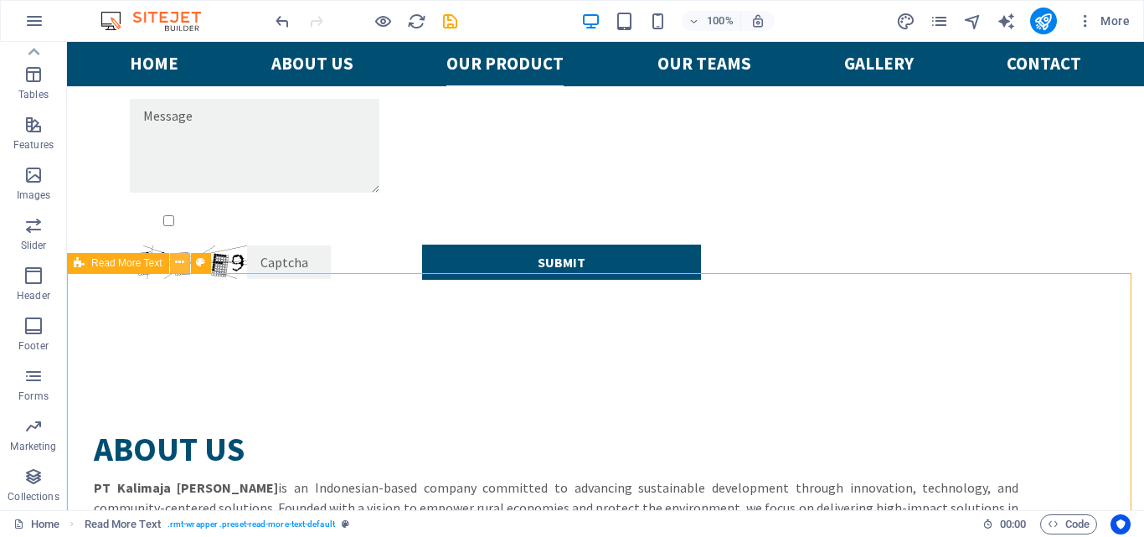
click at [175, 262] on icon at bounding box center [179, 263] width 9 height 18
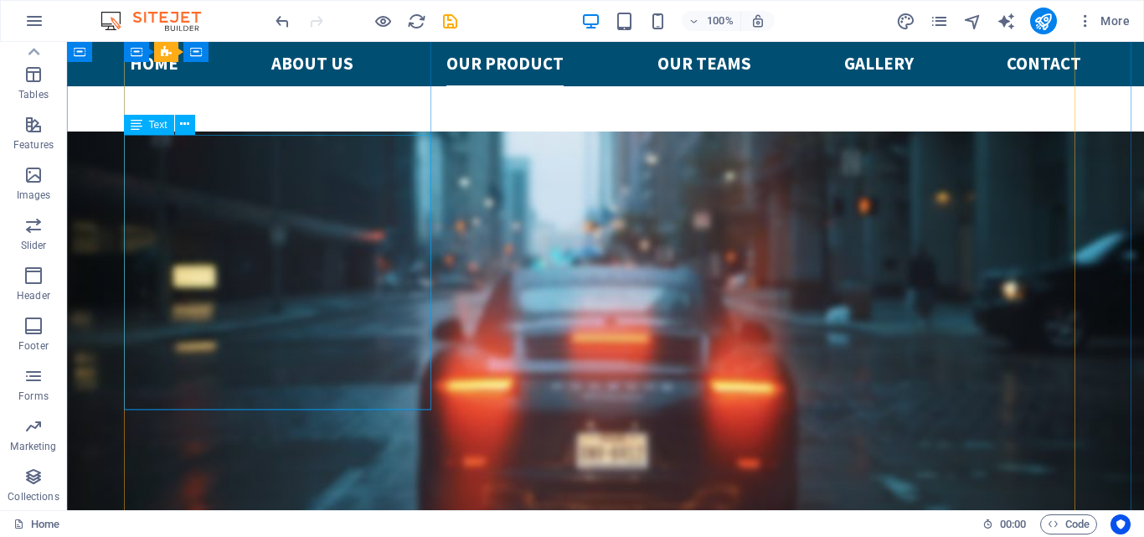
scroll to position [2954, 0]
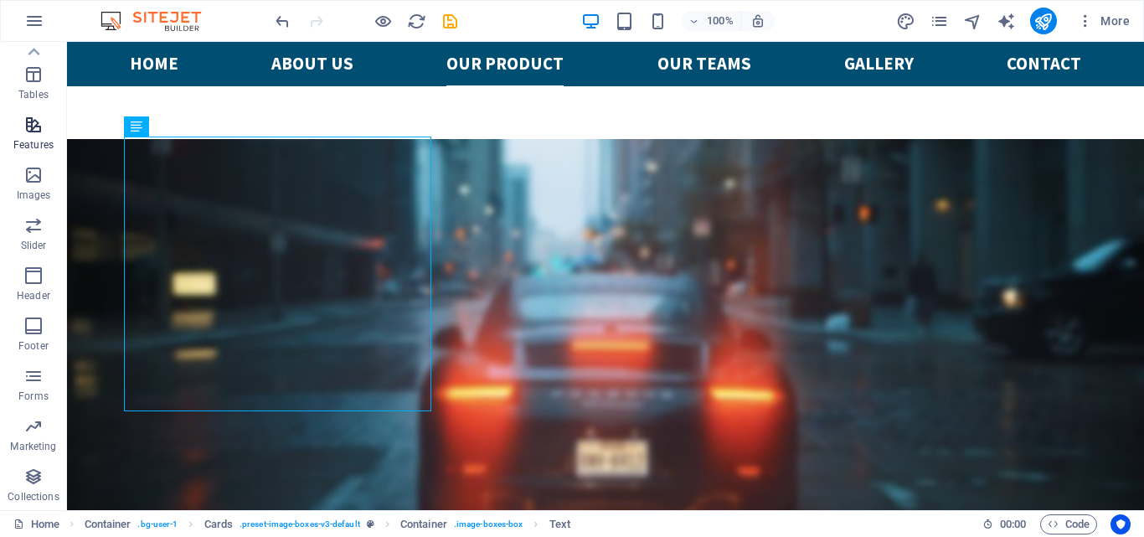
click at [39, 135] on span "Features" at bounding box center [33, 135] width 67 height 40
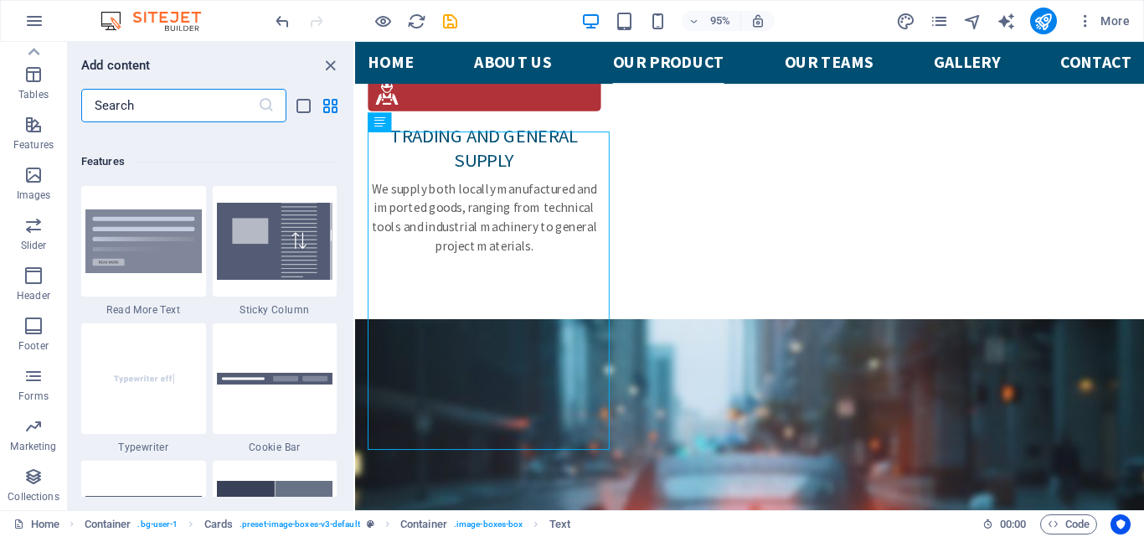
scroll to position [6527, 0]
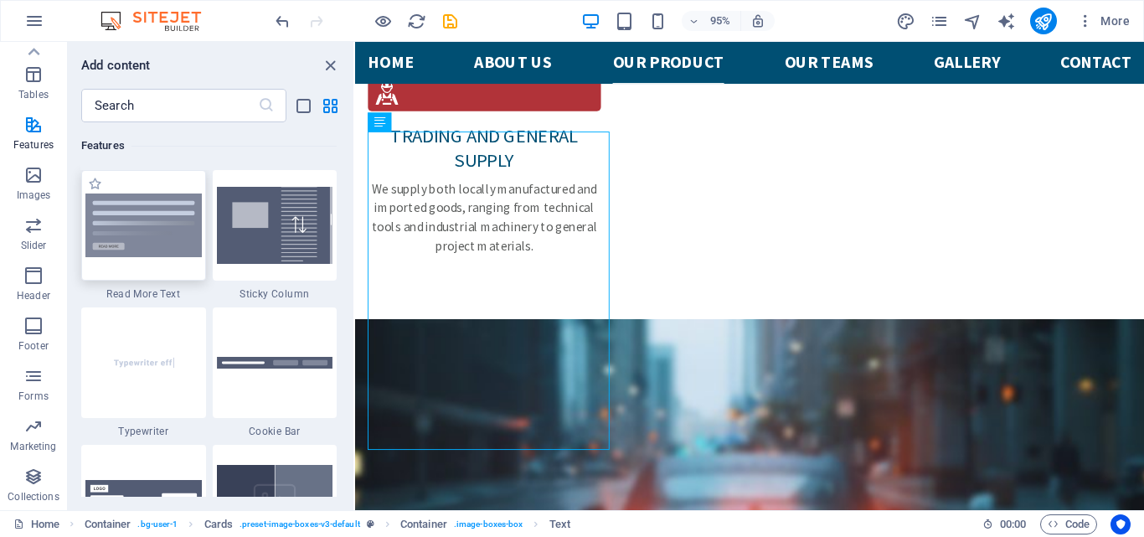
click at [158, 245] on img at bounding box center [143, 225] width 116 height 64
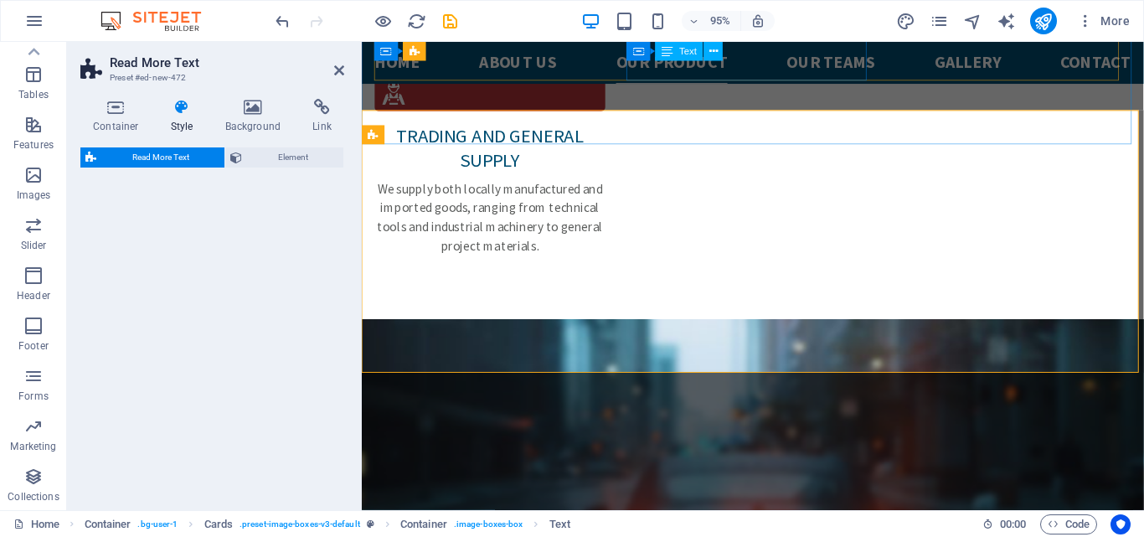
scroll to position [3923, 0]
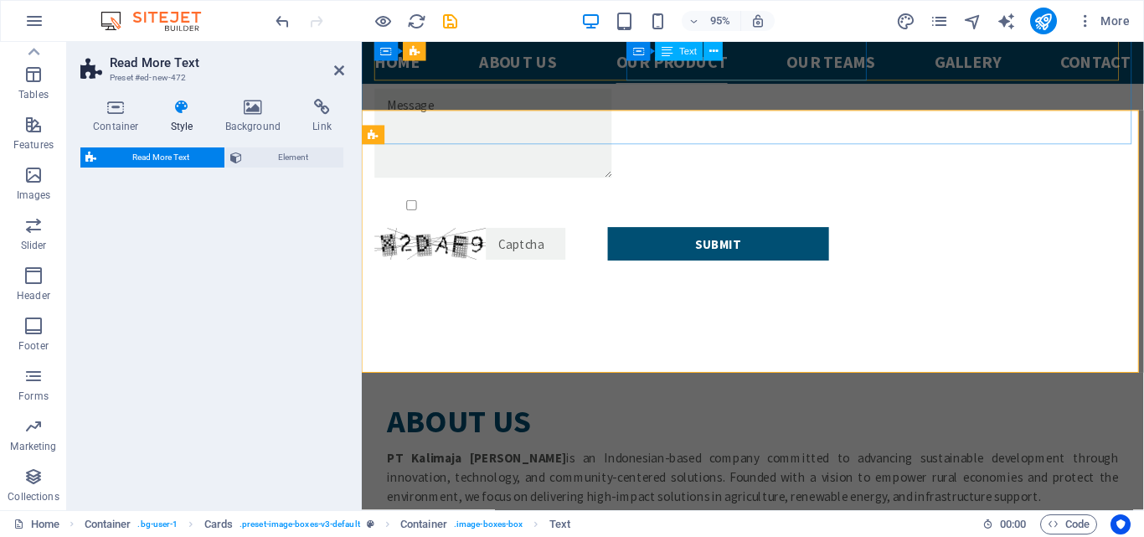
select select "px"
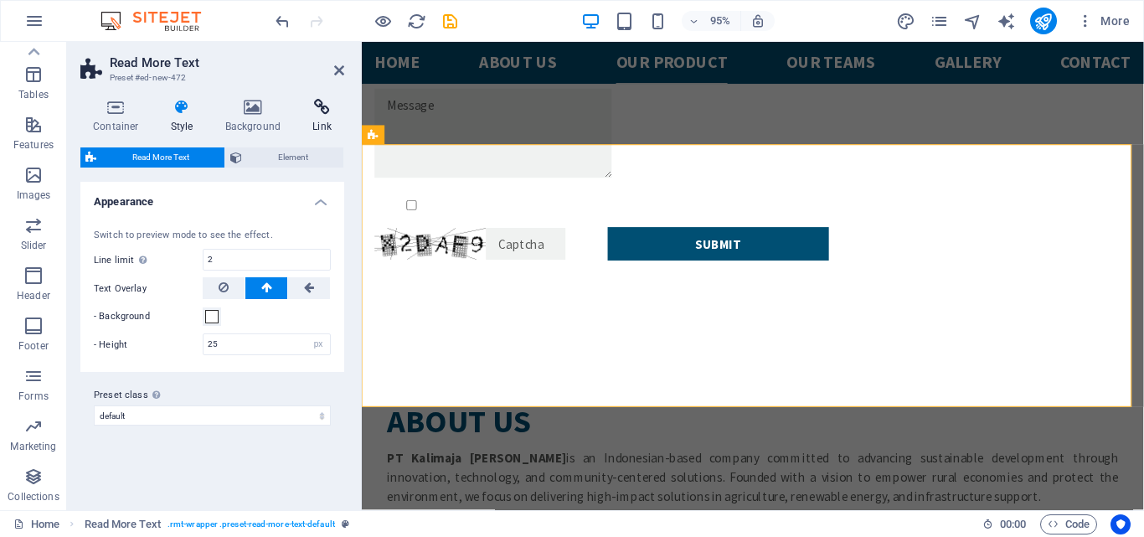
click at [325, 107] on icon at bounding box center [322, 107] width 44 height 17
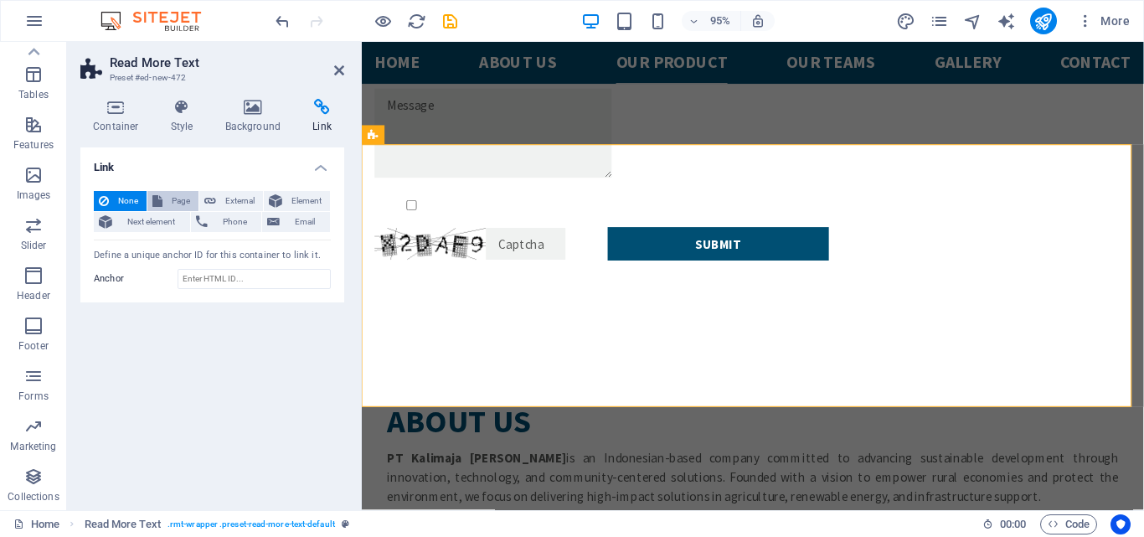
click at [171, 205] on span "Page" at bounding box center [180, 201] width 26 height 20
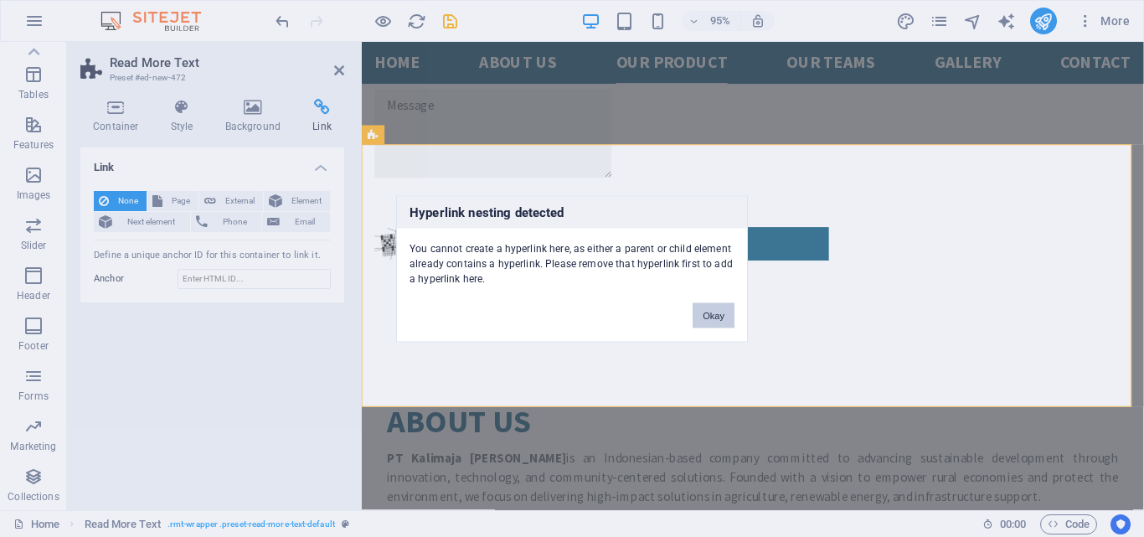
click at [723, 316] on button "Okay" at bounding box center [714, 314] width 42 height 25
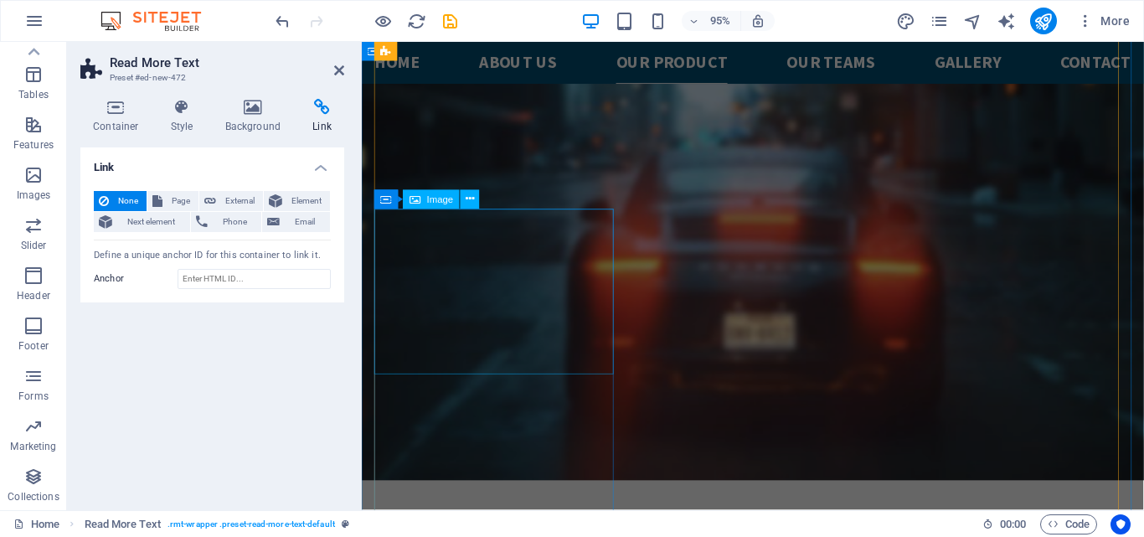
scroll to position [3253, 0]
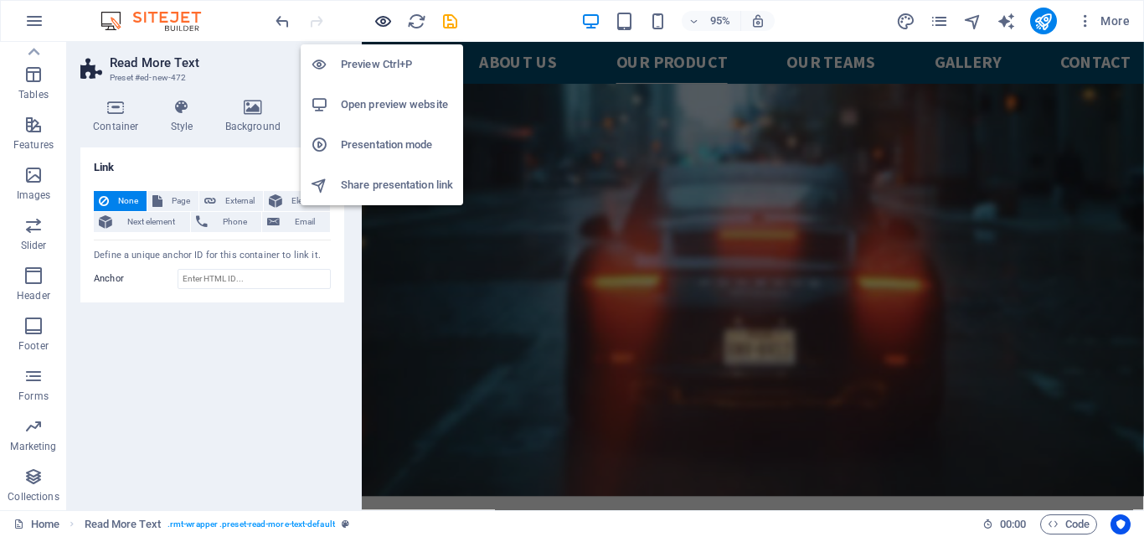
click at [384, 23] on icon "button" at bounding box center [382, 21] width 19 height 19
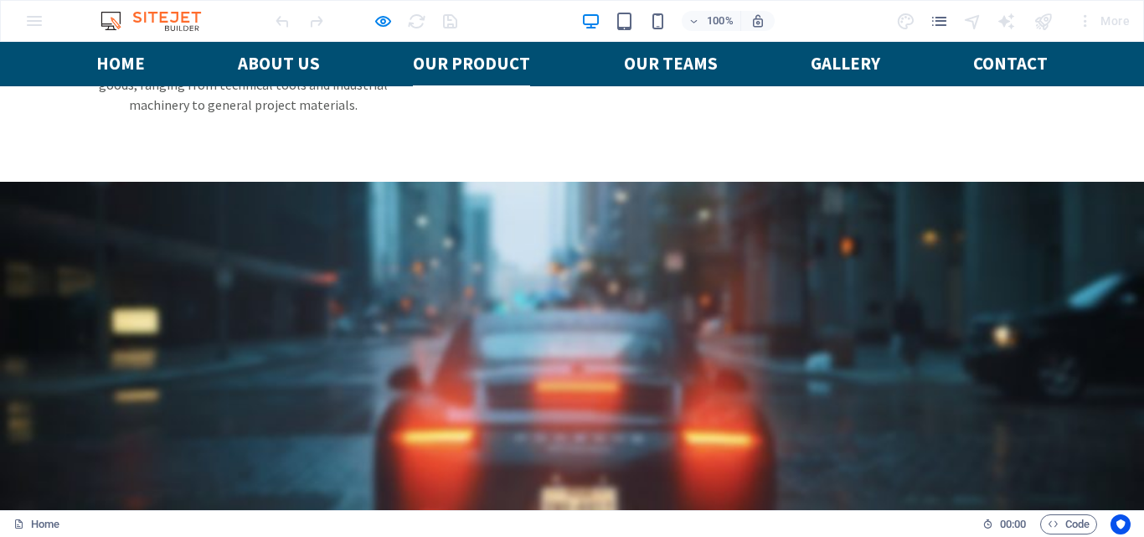
scroll to position [2660, 0]
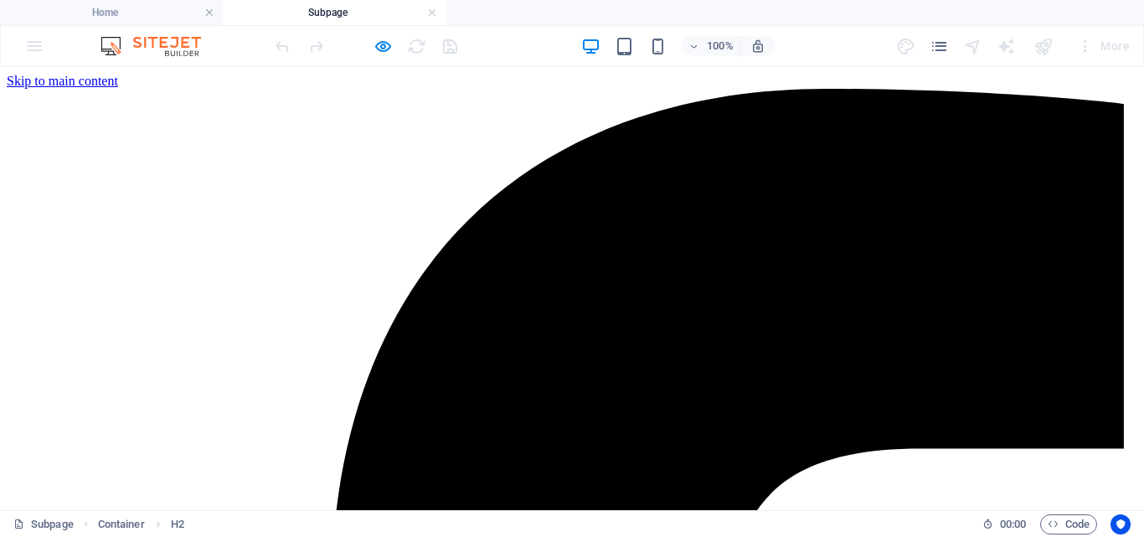
scroll to position [598, 0]
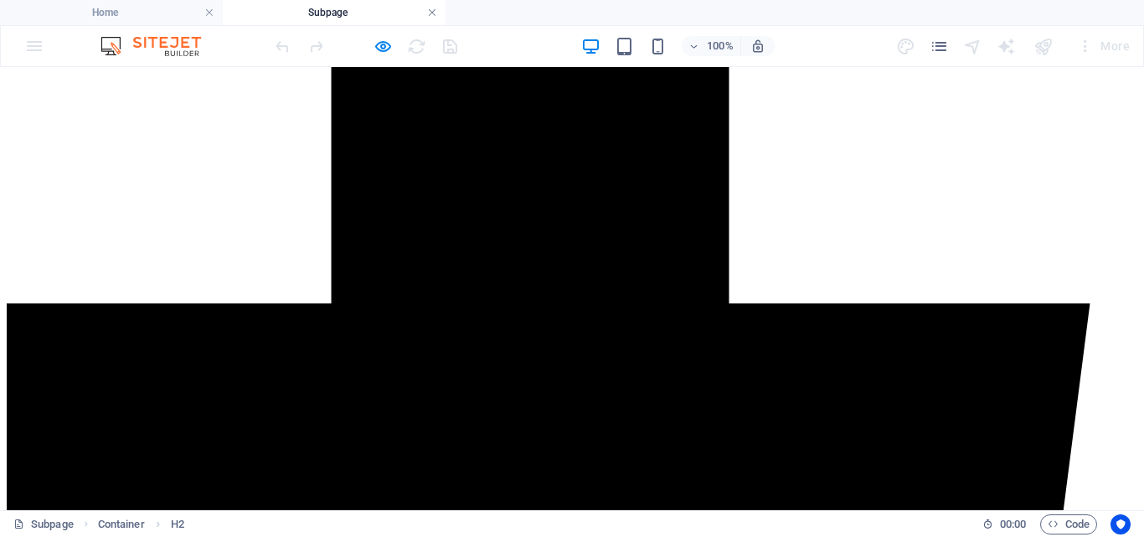
click at [430, 8] on link at bounding box center [432, 13] width 10 height 16
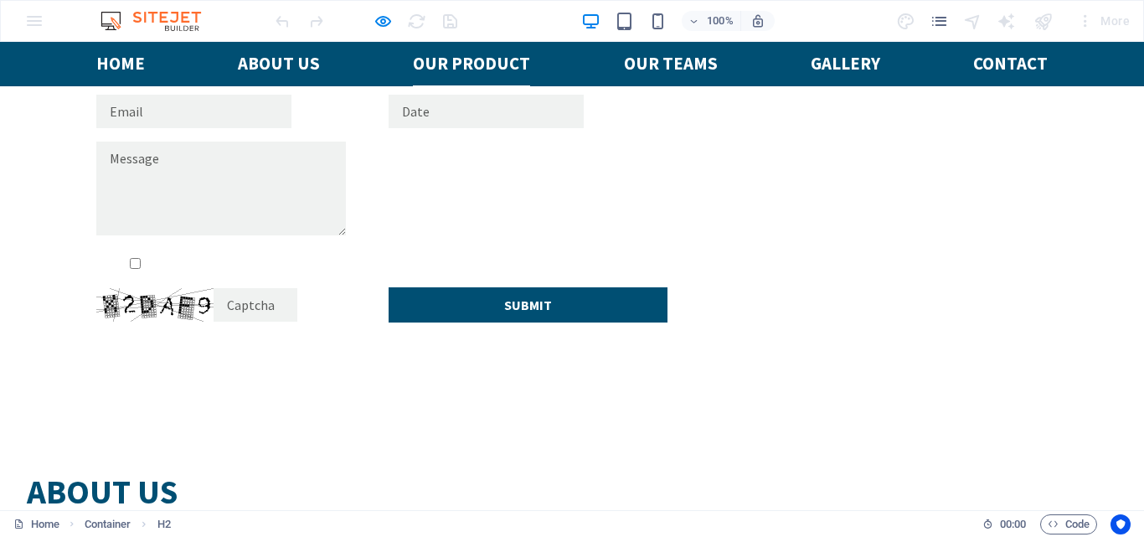
scroll to position [3916, 0]
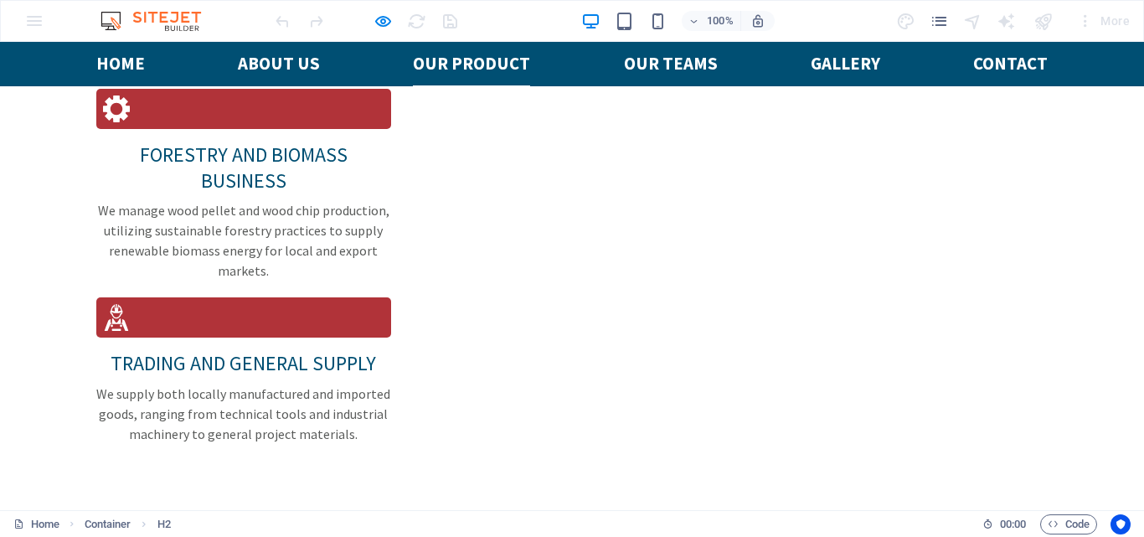
scroll to position [2577, 0]
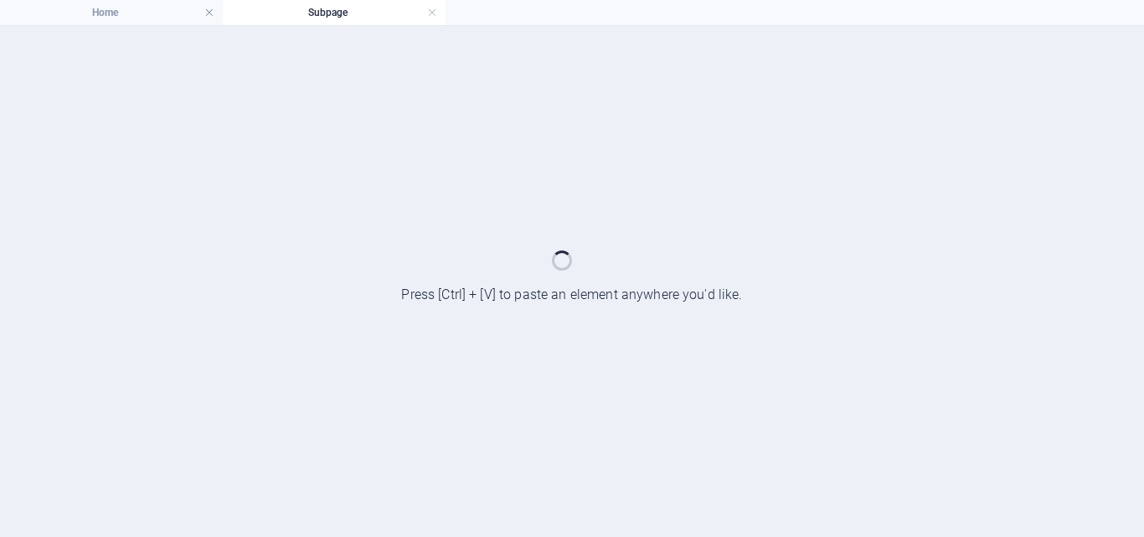
scroll to position [0, 0]
click at [239, 370] on div at bounding box center [572, 281] width 1144 height 511
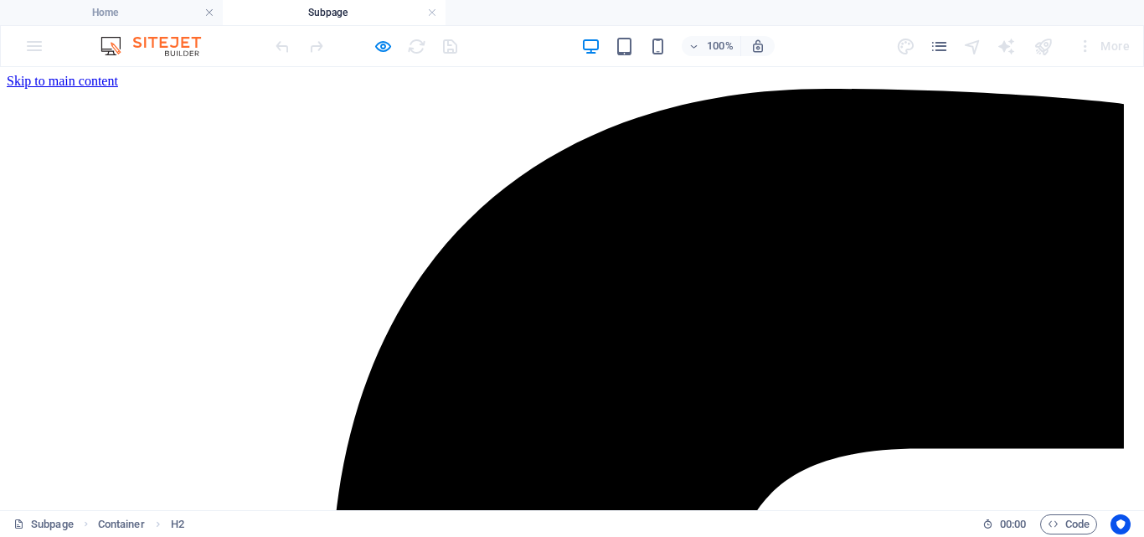
scroll to position [598, 0]
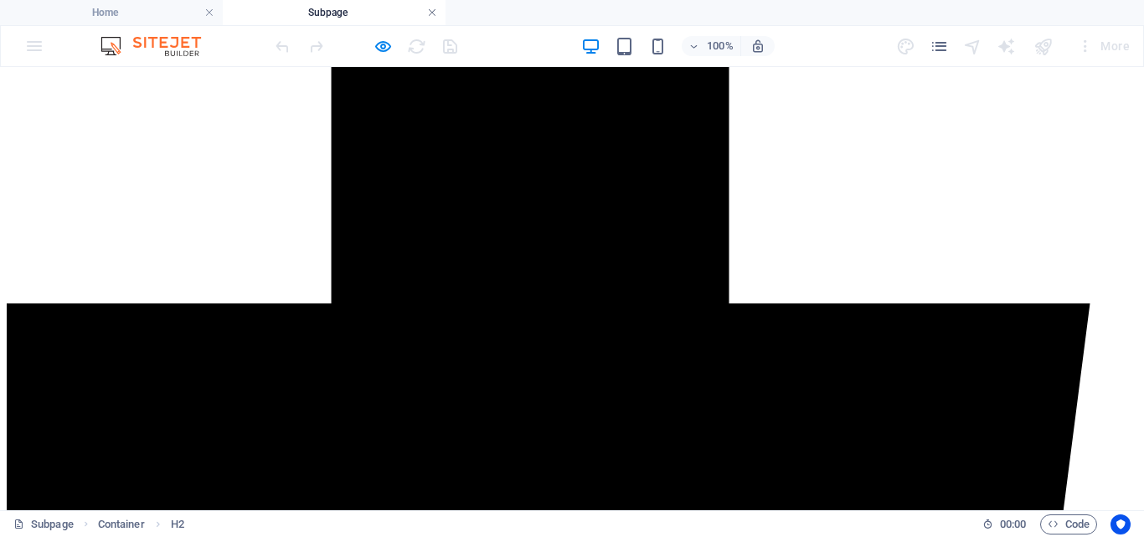
click at [434, 11] on link at bounding box center [432, 13] width 10 height 16
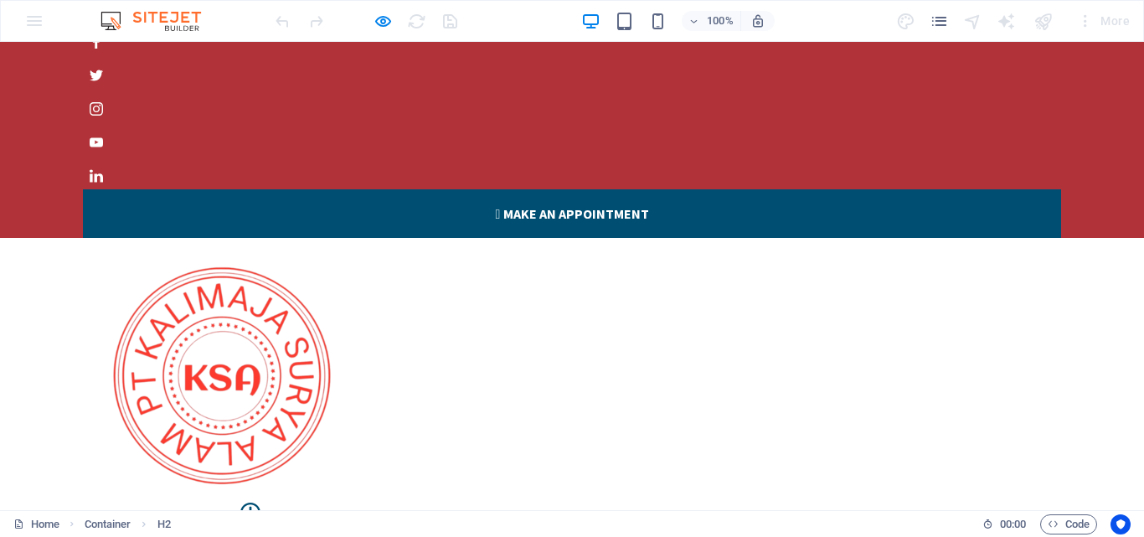
scroll to position [0, 0]
